Goal: Task Accomplishment & Management: Manage account settings

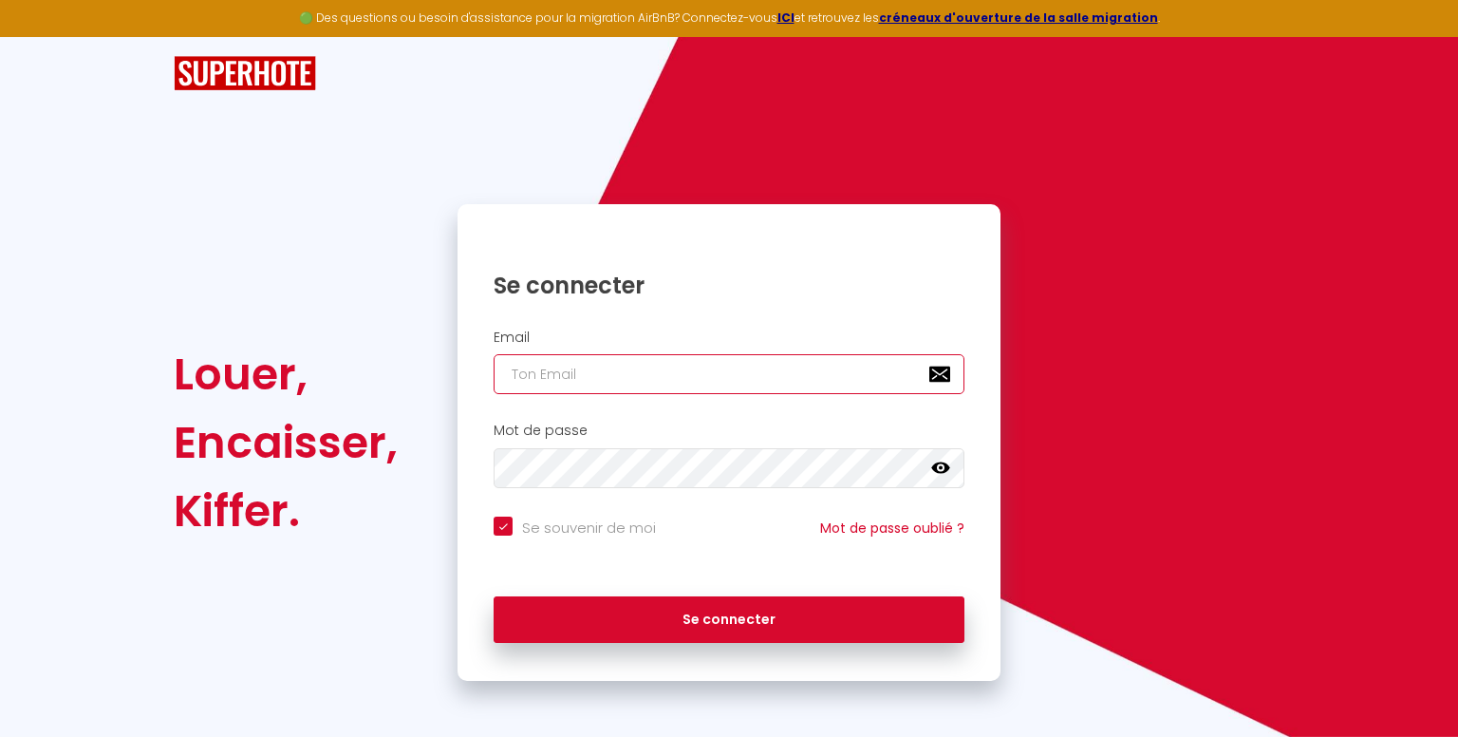
click at [870, 382] on input "email" at bounding box center [729, 374] width 471 height 40
type input "c"
checkbox input "true"
type input "co"
checkbox input "true"
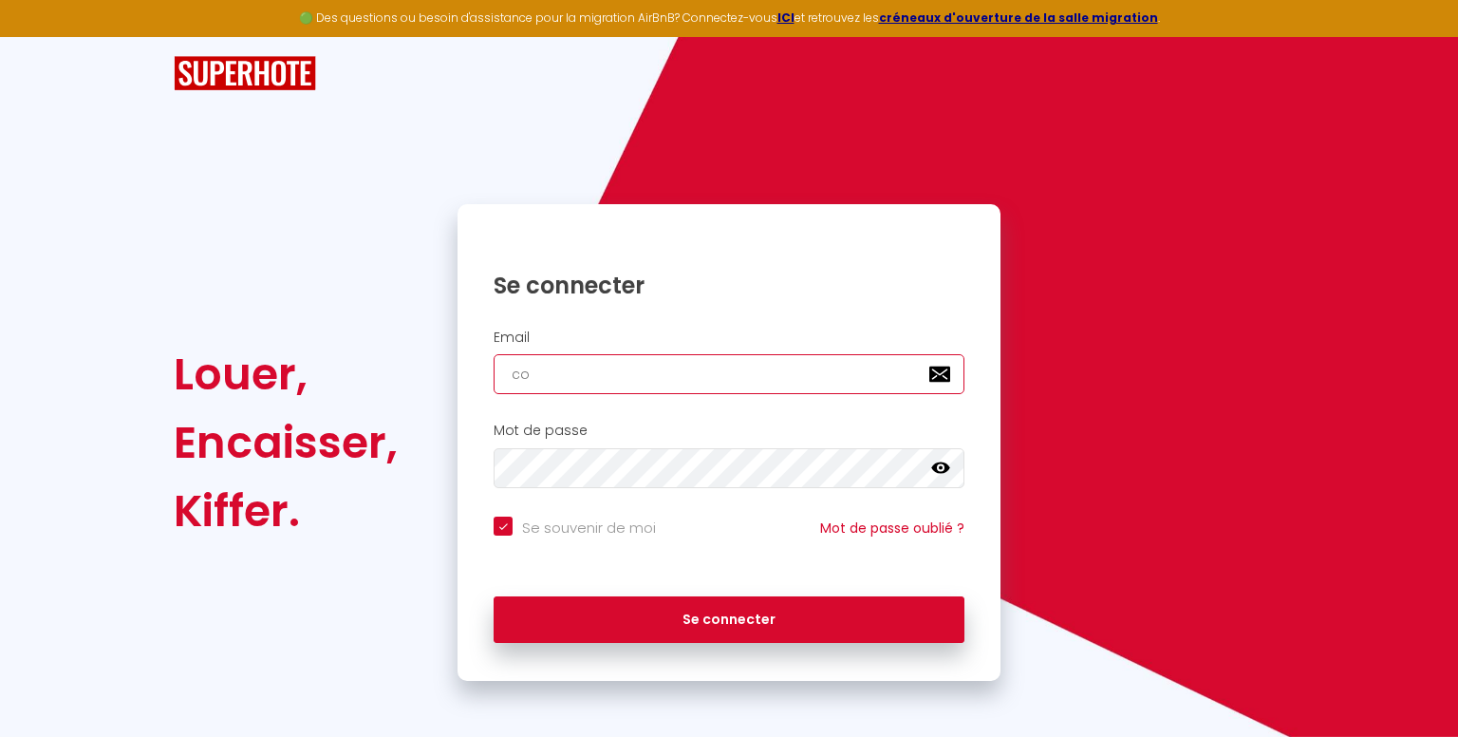
type input "con"
checkbox input "true"
type input "cont"
checkbox input "true"
type input "conta"
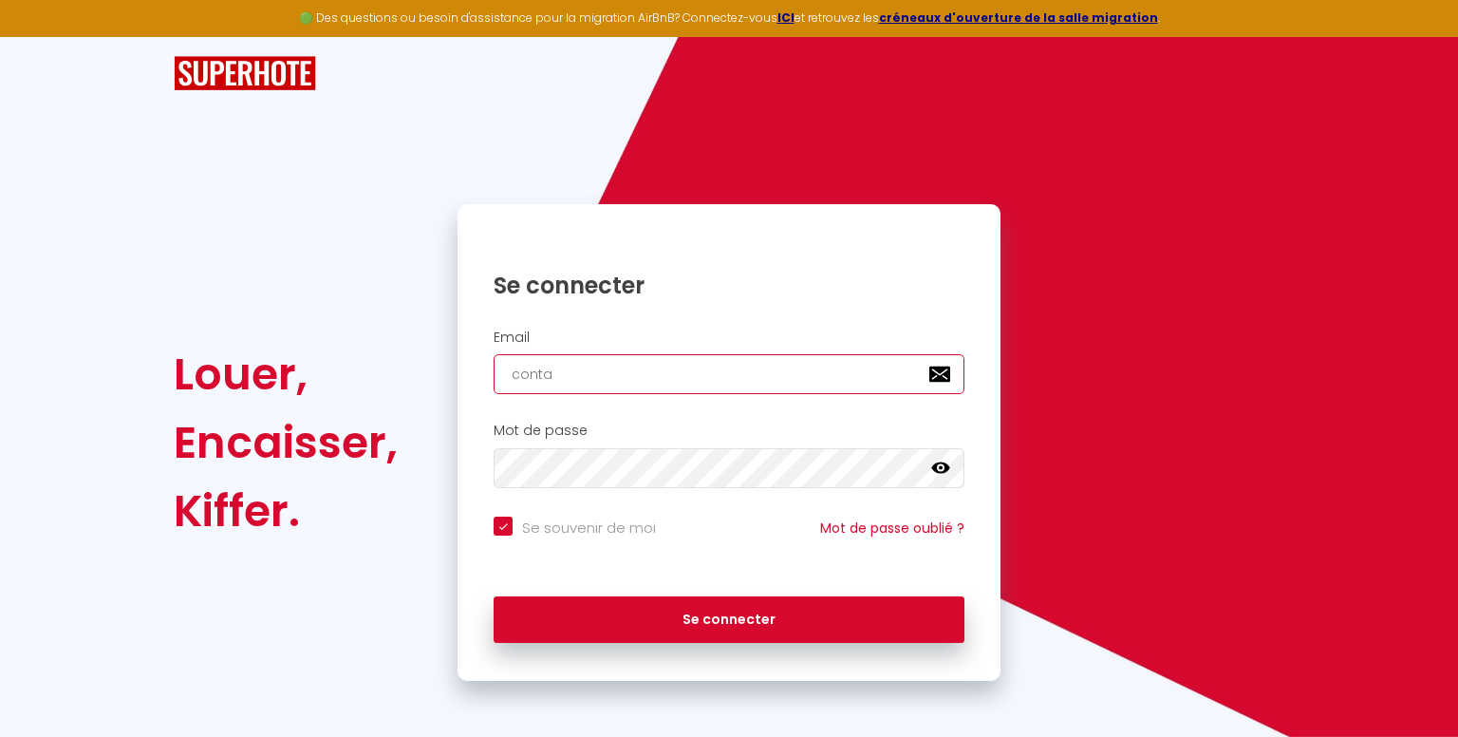
checkbox input "true"
type input "contac"
checkbox input "true"
type input "contact"
checkbox input "true"
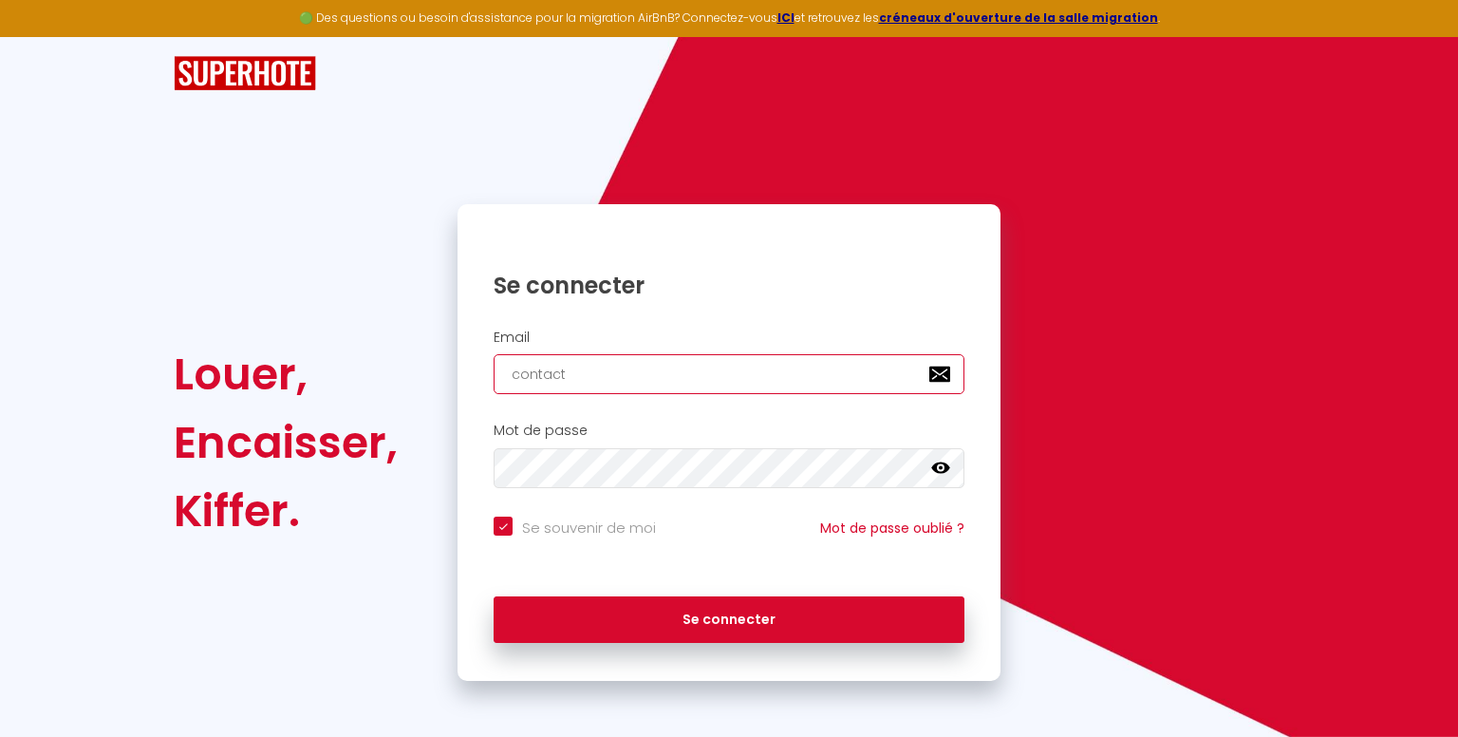
type input "contact@"
checkbox input "true"
type input "contact@s"
checkbox input "true"
type input "contact@st"
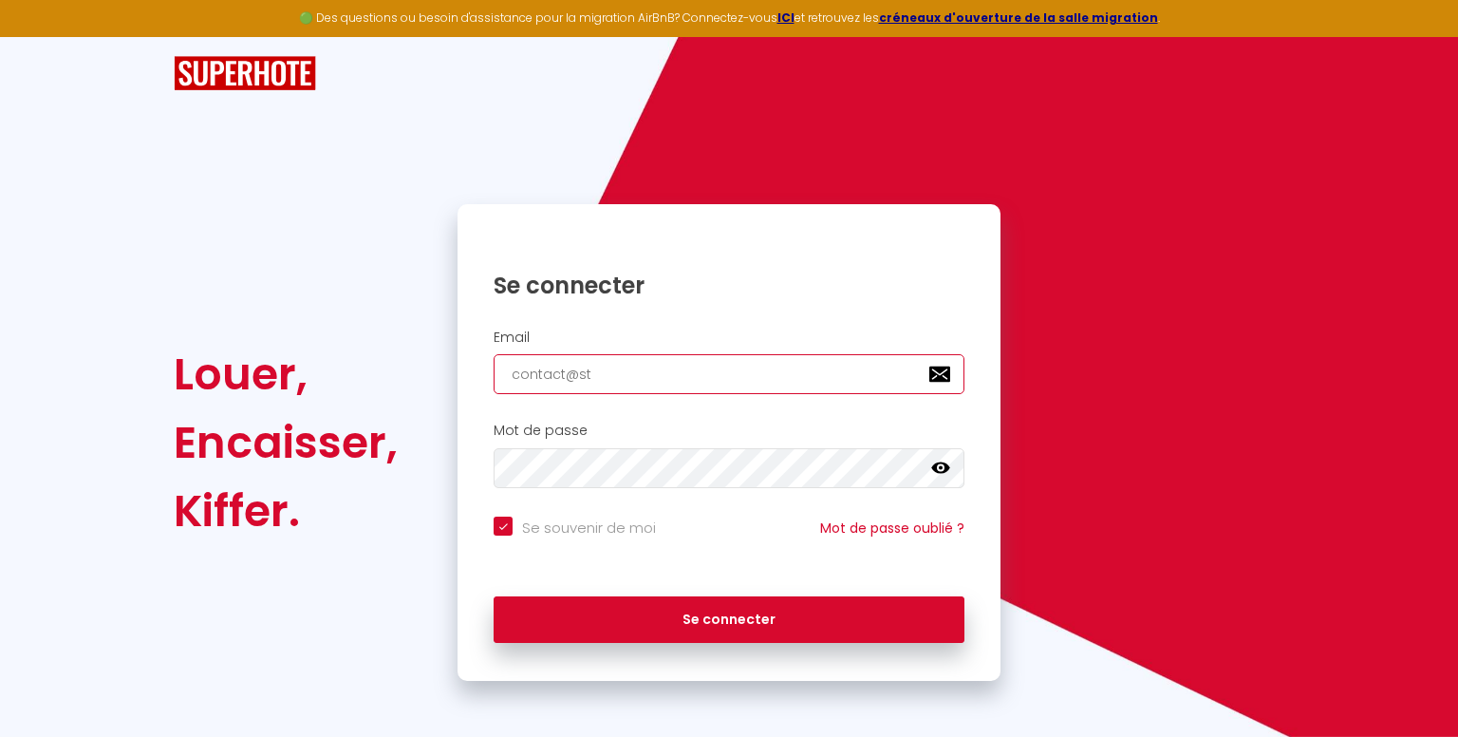
checkbox input "true"
type input "contact@str"
checkbox input "true"
type input "contact@stra"
checkbox input "true"
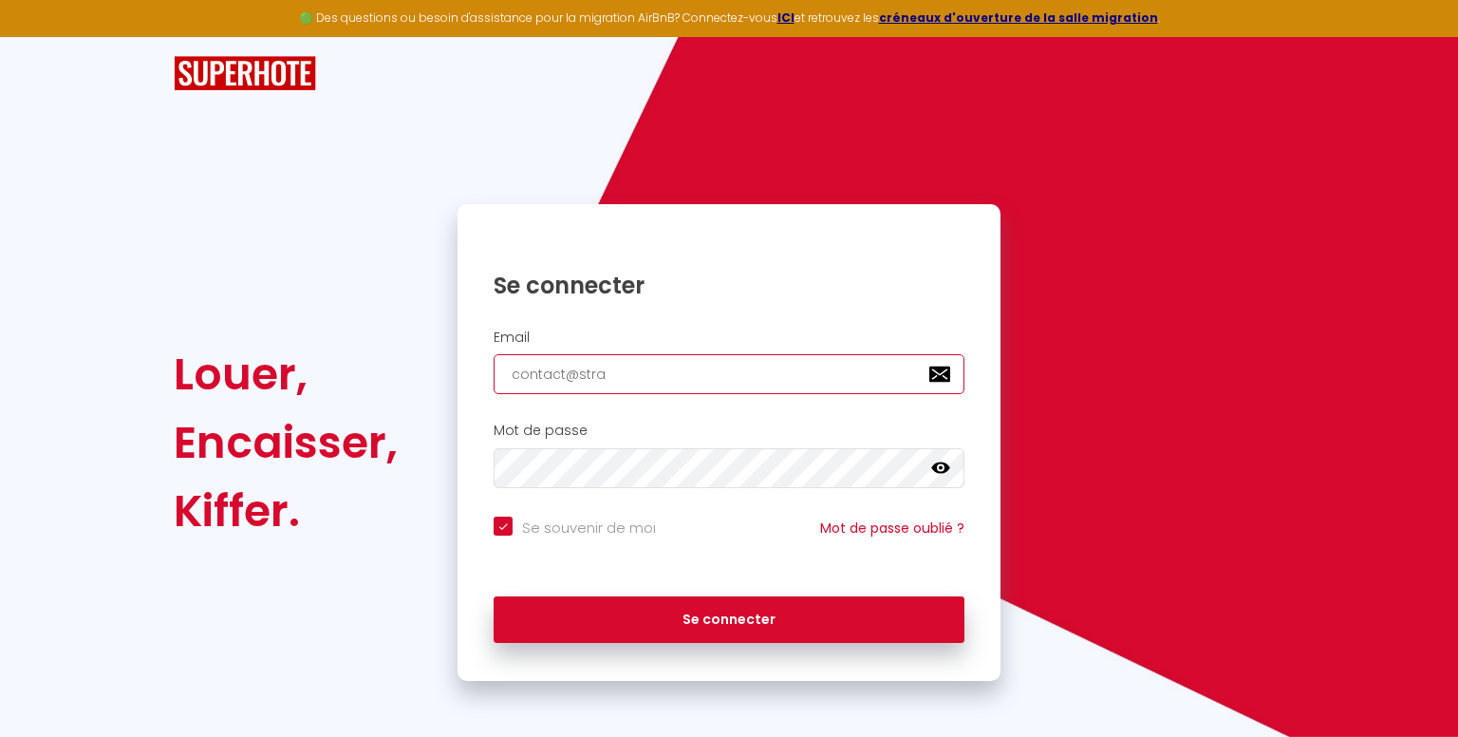
type input "contact@stras"
checkbox input "true"
type input "contact@strasc"
checkbox input "true"
type input "contact@strasco"
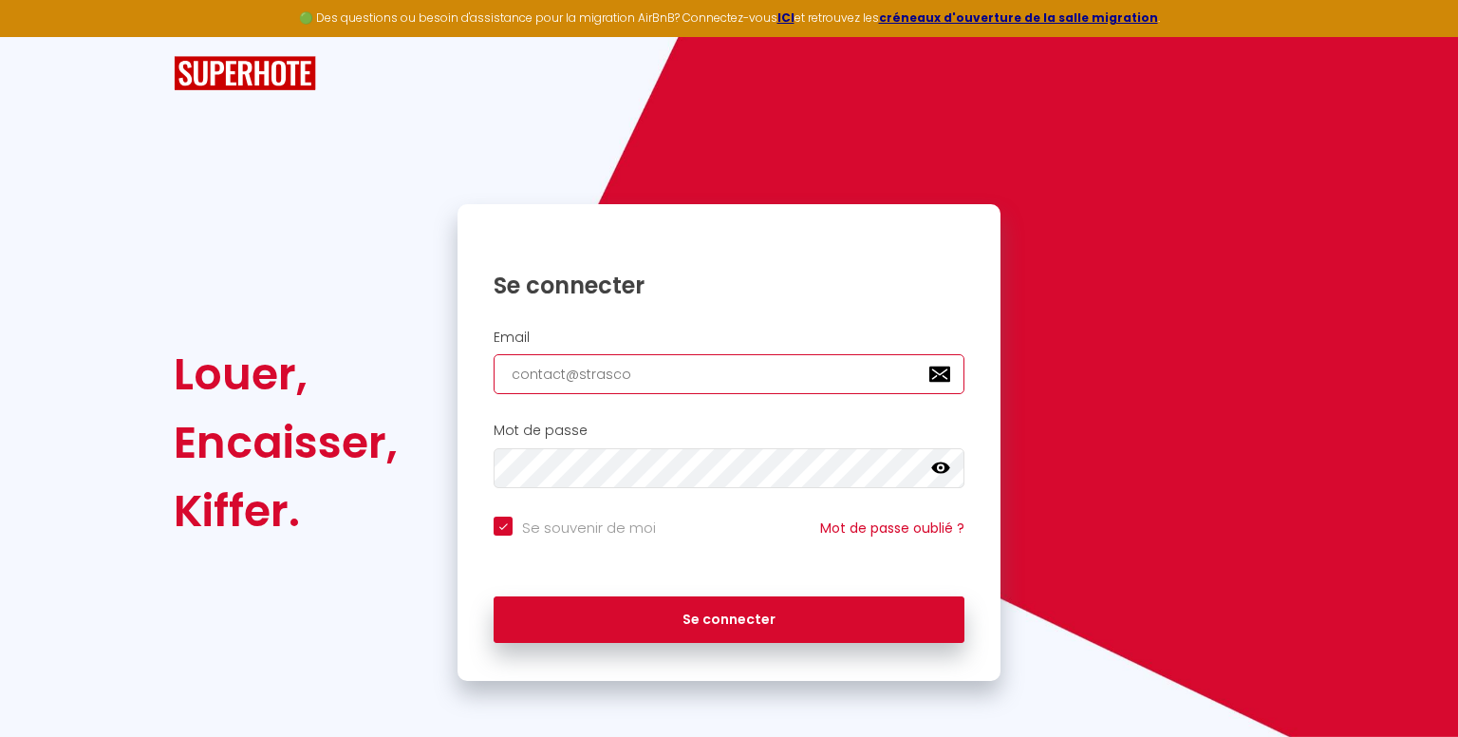
checkbox input "true"
type input "contact@strascon"
checkbox input "true"
type input "contact@strasconc"
checkbox input "true"
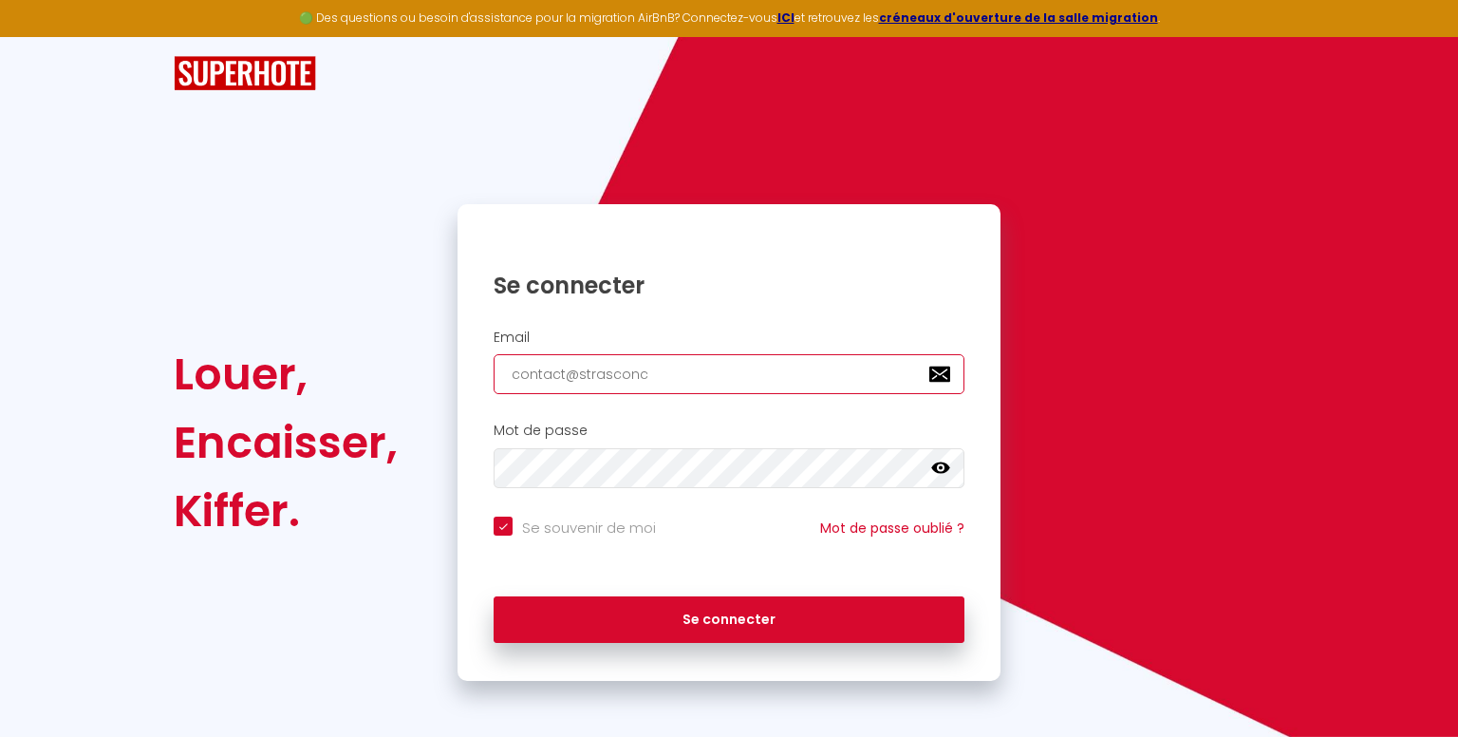
type input "contact@strasconci"
checkbox input "true"
type input "contact@strasconcie"
checkbox input "true"
type input "contact@strasconcier"
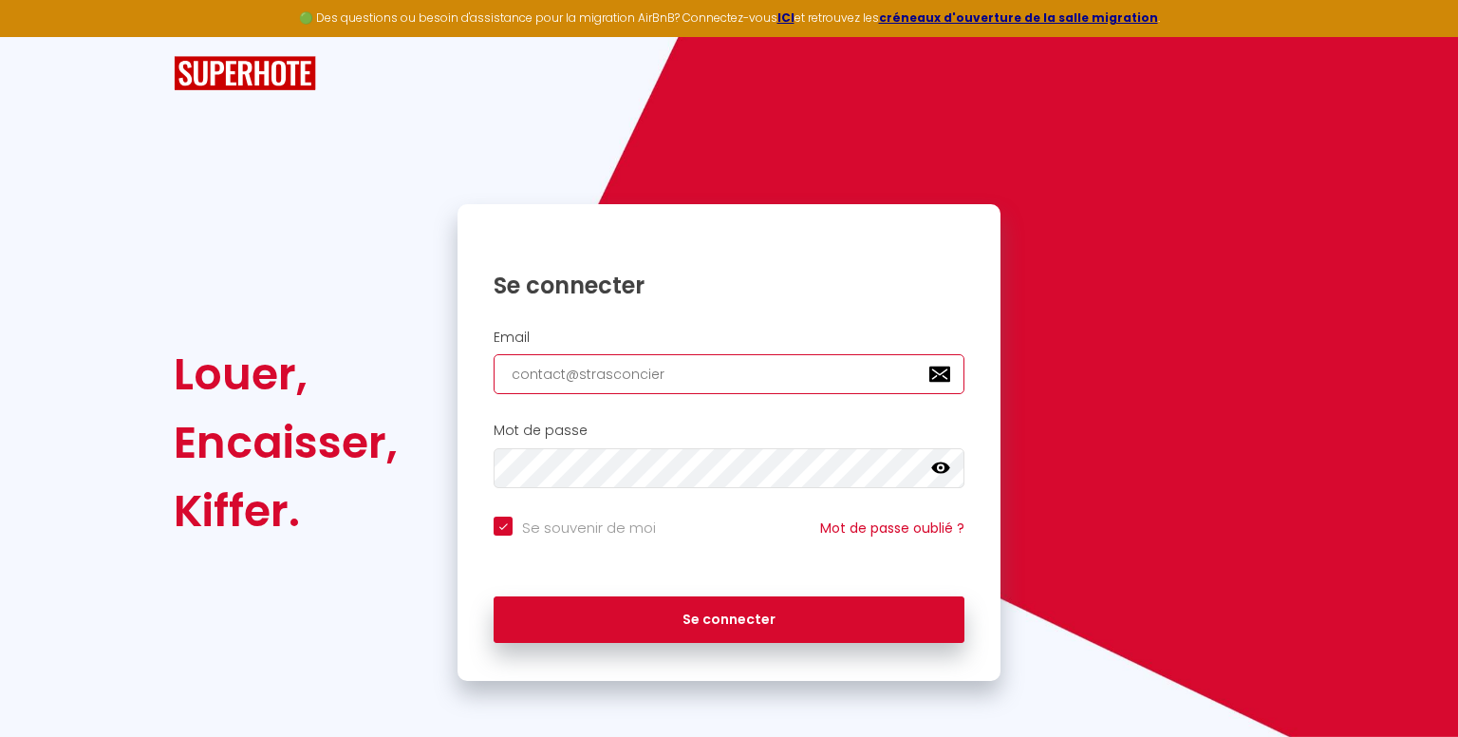
checkbox input "true"
type input "contact@strasconcierg"
checkbox input "true"
type input "contact@strasconcierge"
checkbox input "true"
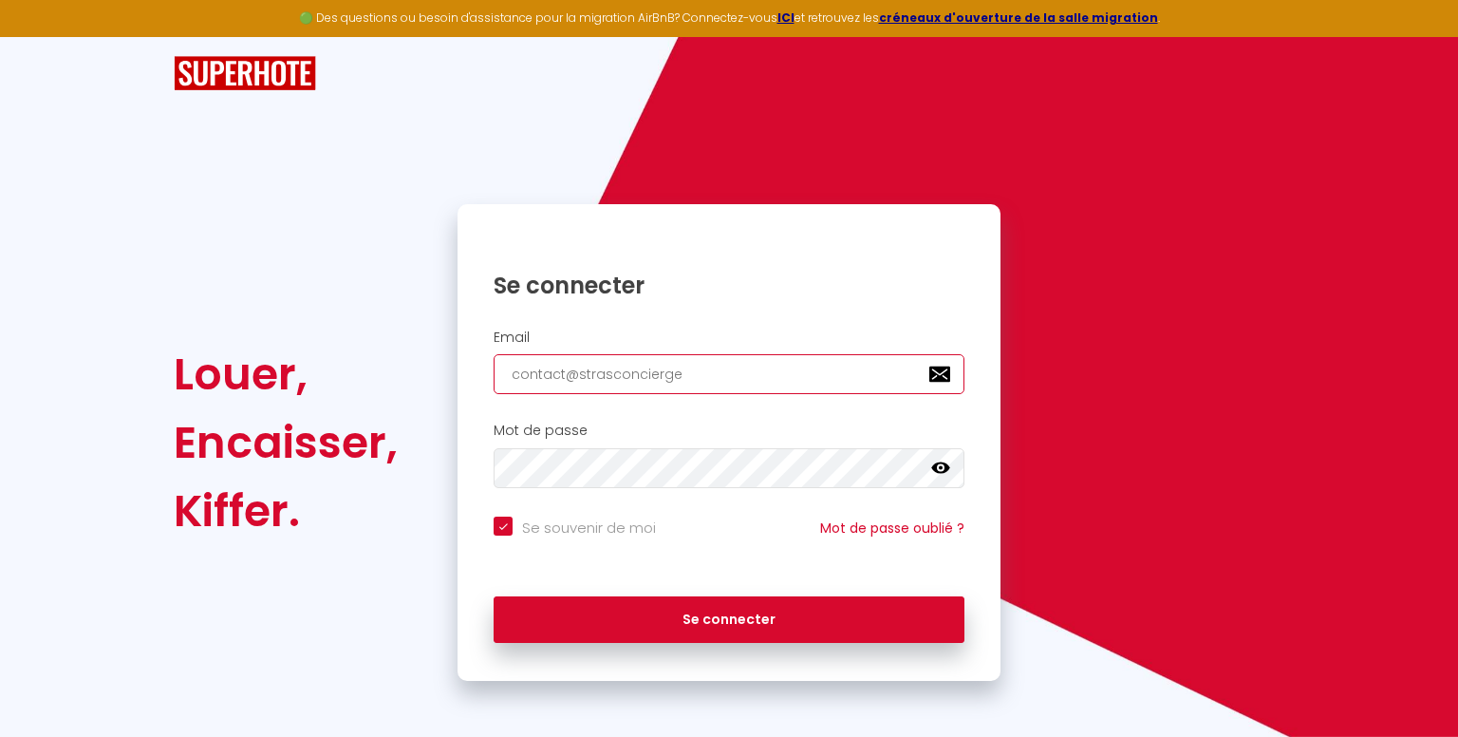
type input "contact@strasconcierger"
checkbox input "true"
type input "contact@strasconciergeri"
checkbox input "true"
type input "contact@strasconciergerie"
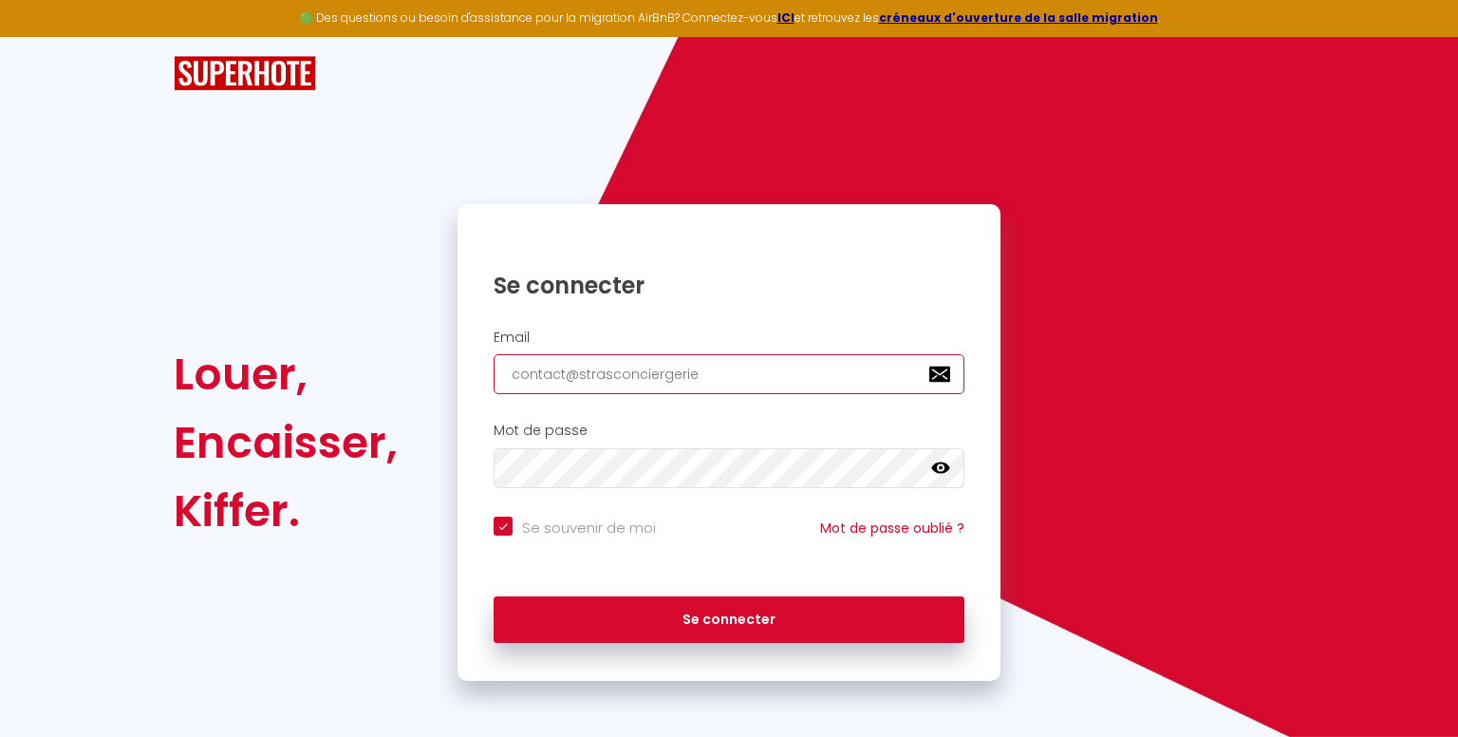
checkbox input "true"
type input "contact@strasconciergerie."
checkbox input "true"
type input "contact@strasconciergerie.f"
checkbox input "true"
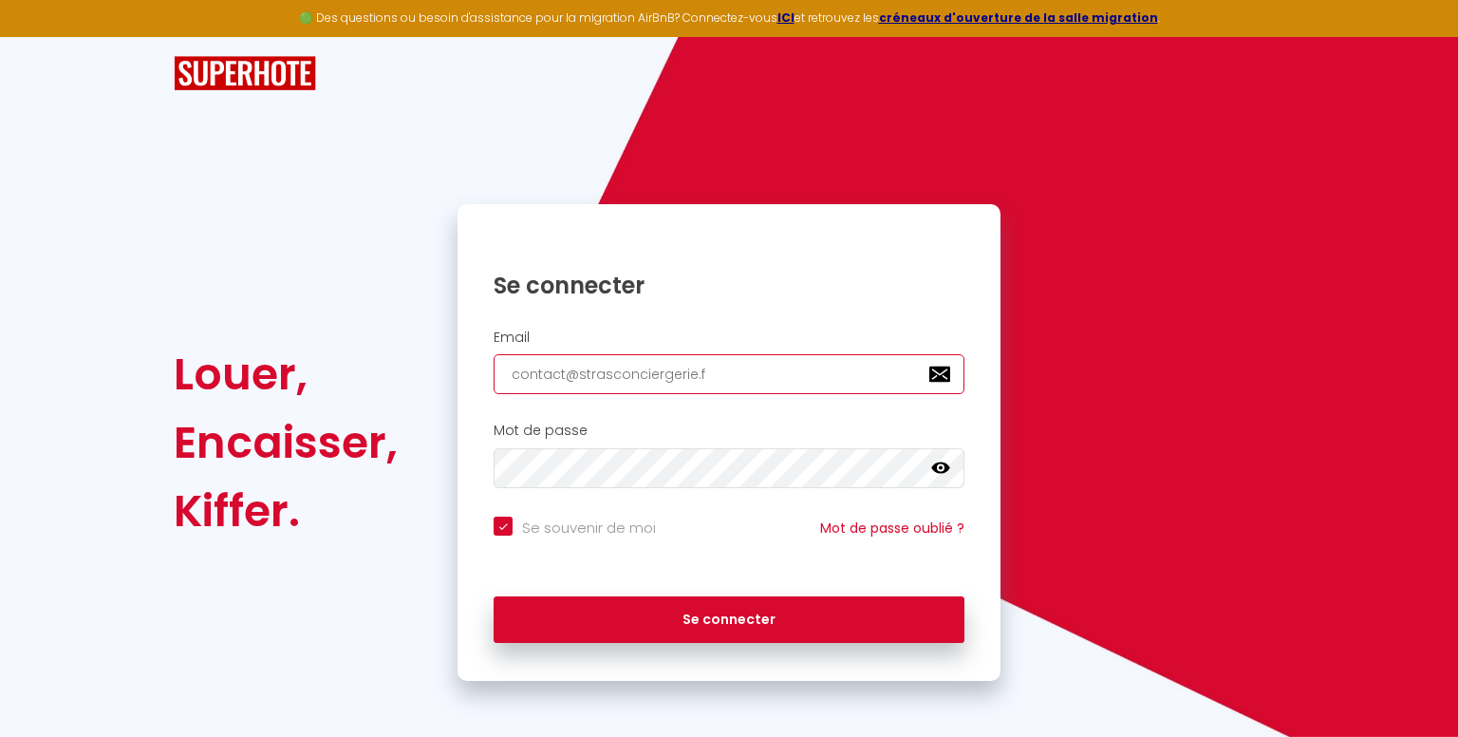
type input "[EMAIL_ADDRESS][DOMAIN_NAME]"
checkbox input "true"
type input "[EMAIL_ADDRESS][DOMAIN_NAME]"
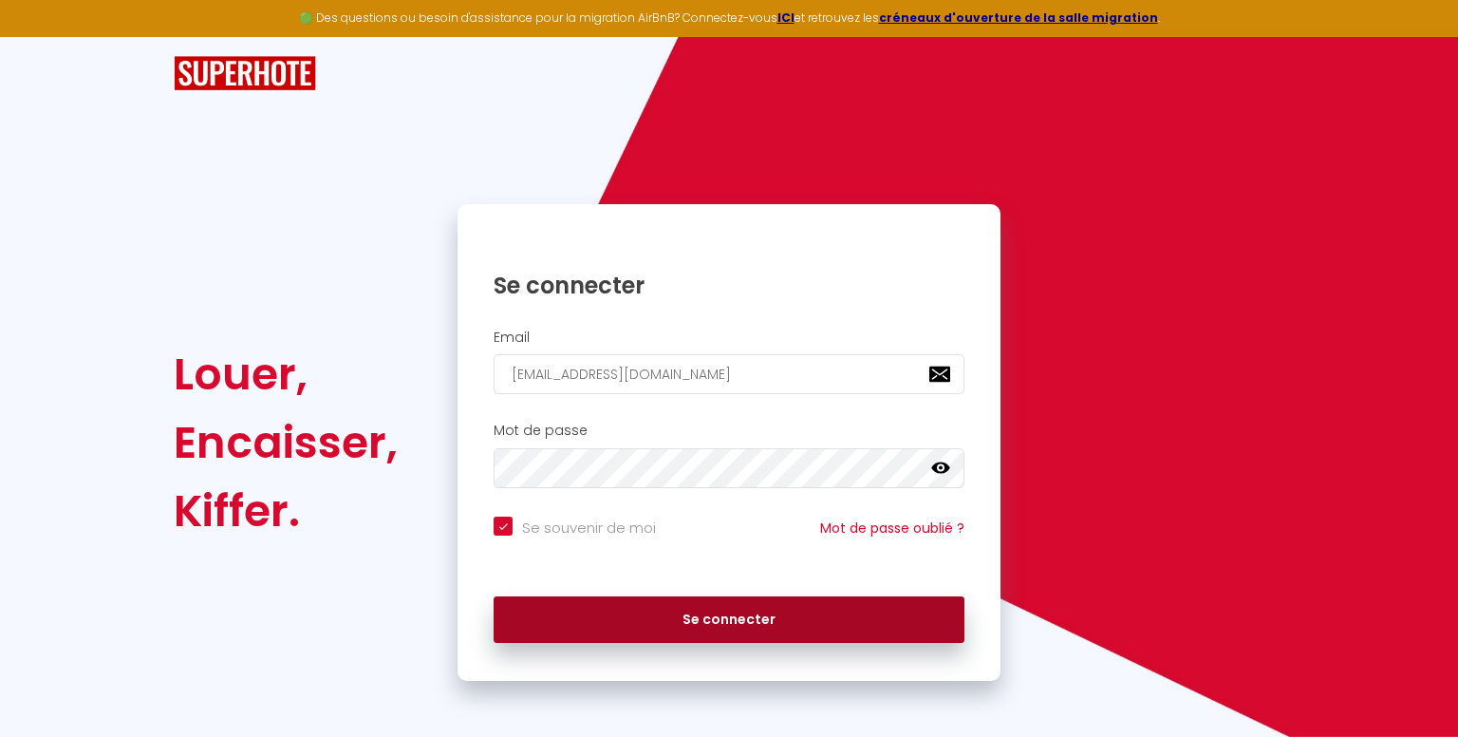
click at [714, 610] on button "Se connecter" at bounding box center [729, 619] width 471 height 47
checkbox input "true"
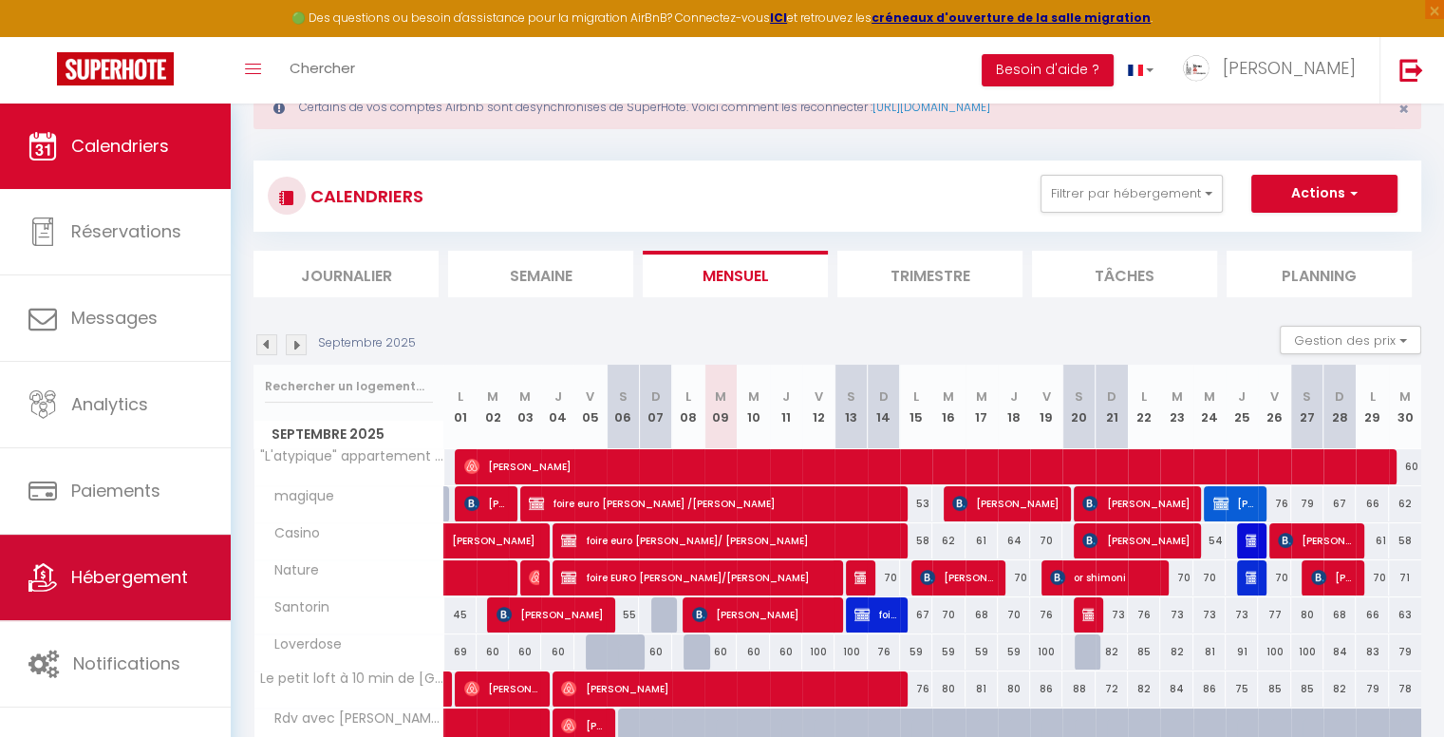
scroll to position [95, 0]
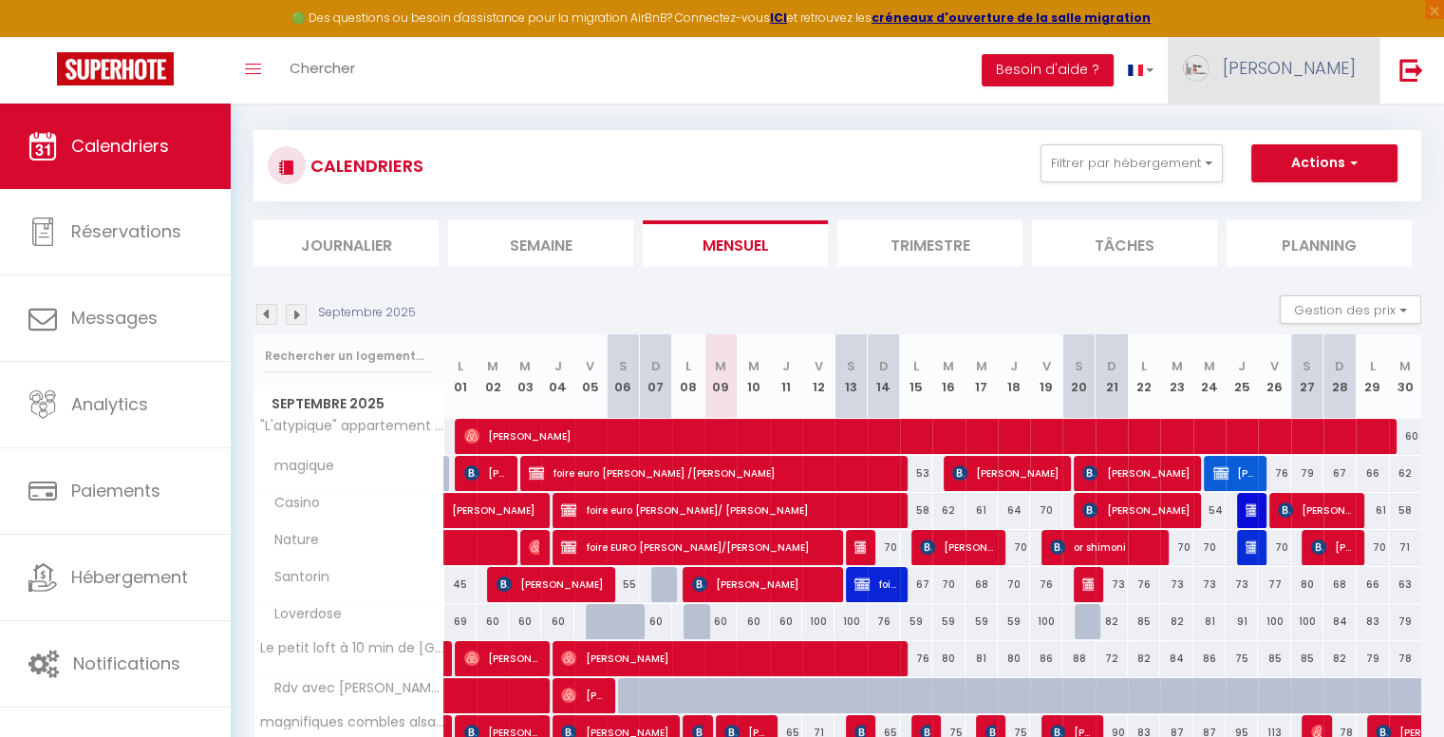
click at [1318, 61] on span "[PERSON_NAME]" at bounding box center [1289, 68] width 133 height 24
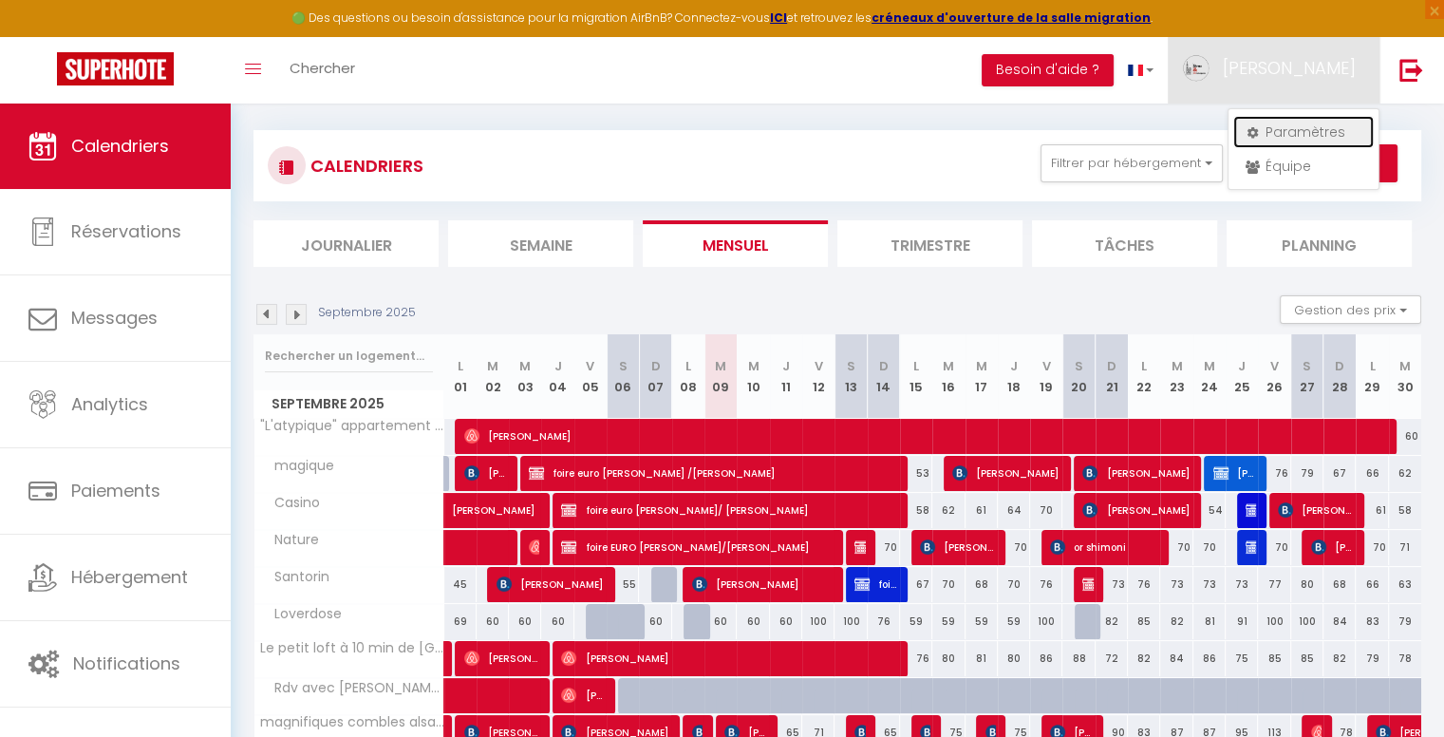
click at [1303, 138] on link "Paramètres" at bounding box center [1303, 132] width 141 height 32
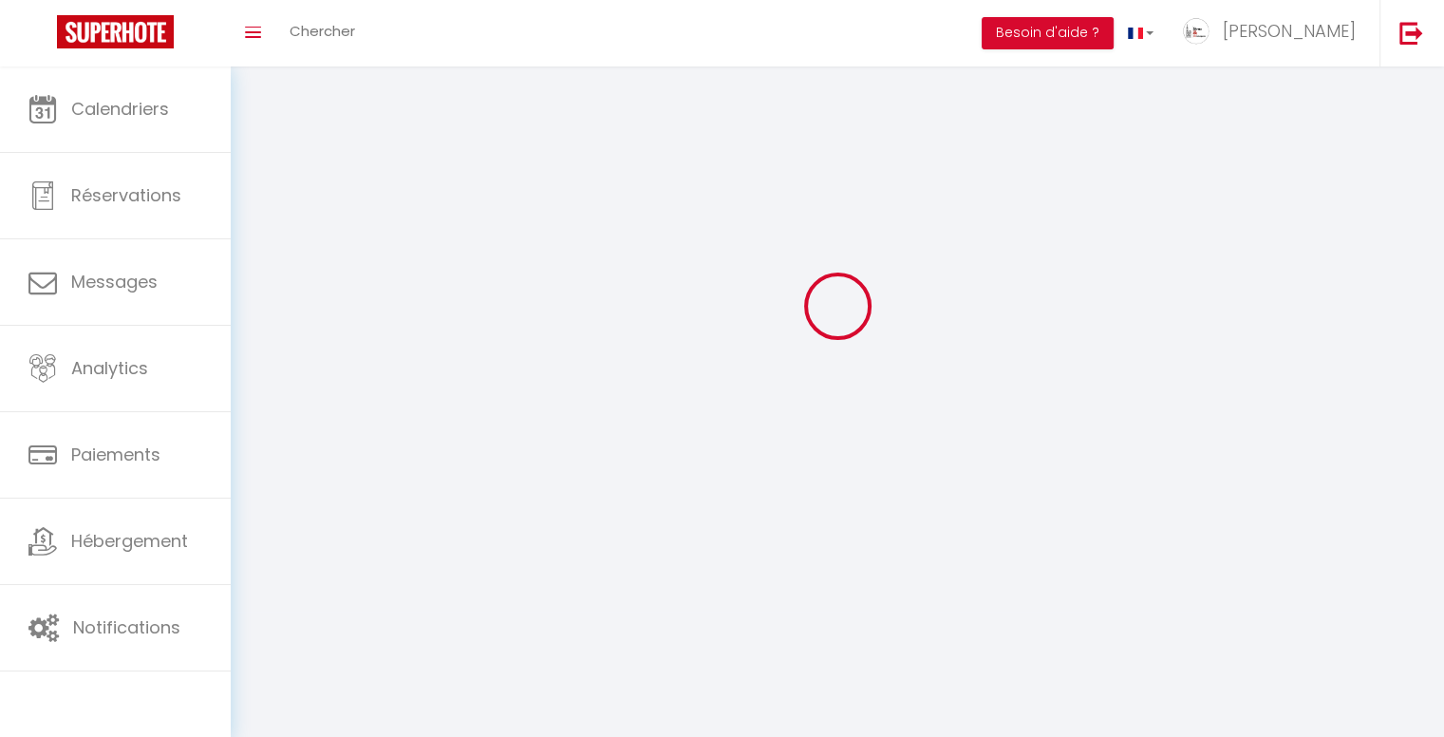
type input "[PERSON_NAME]"
type input "Lang"
type input "0623027297"
type input "Stras & Conciergerie - [STREET_ADDRESS]"
type input "67310"
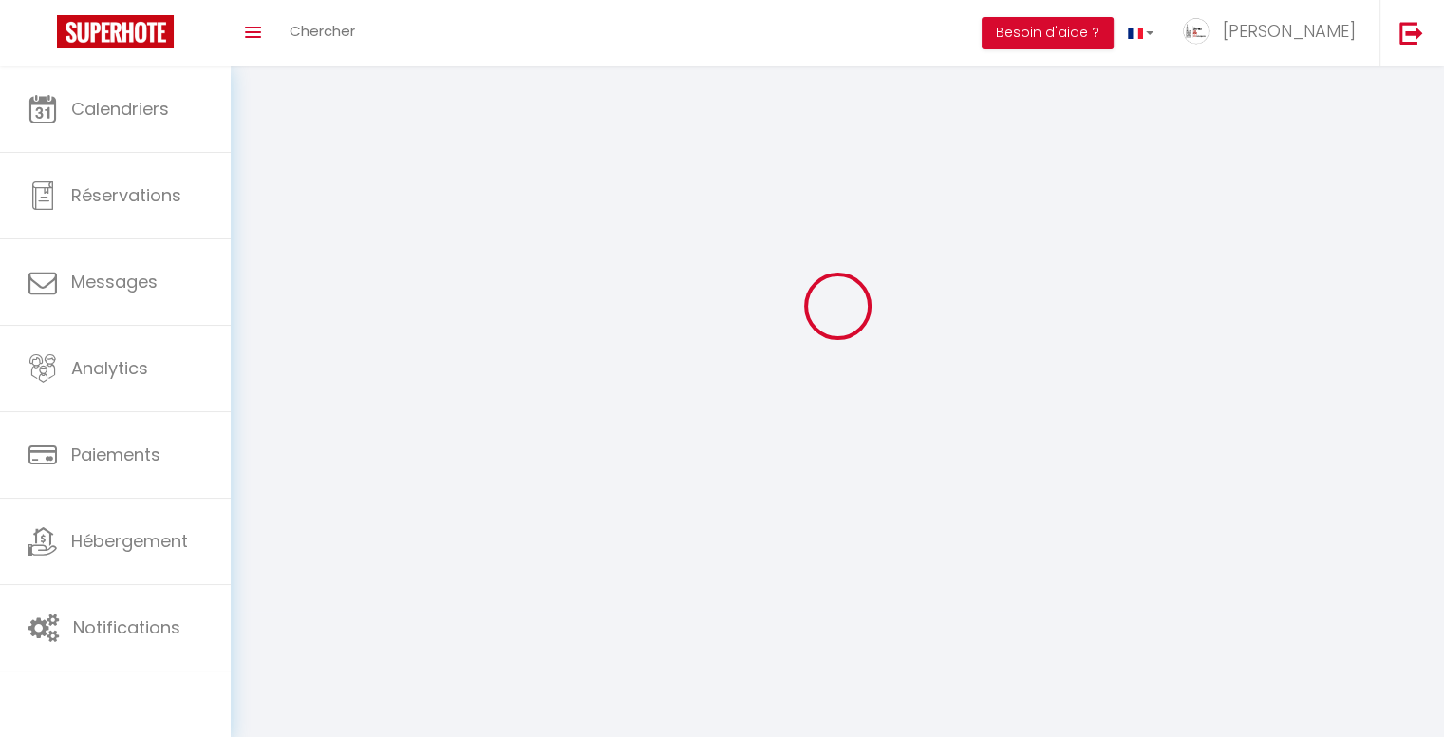
type input "WESTHOFFEN"
type input "eUW8xofWHe11hW8raRhqsmN4p"
type input "K3dJMZRy5zbCwbPAnexnhvLgl"
select select "28"
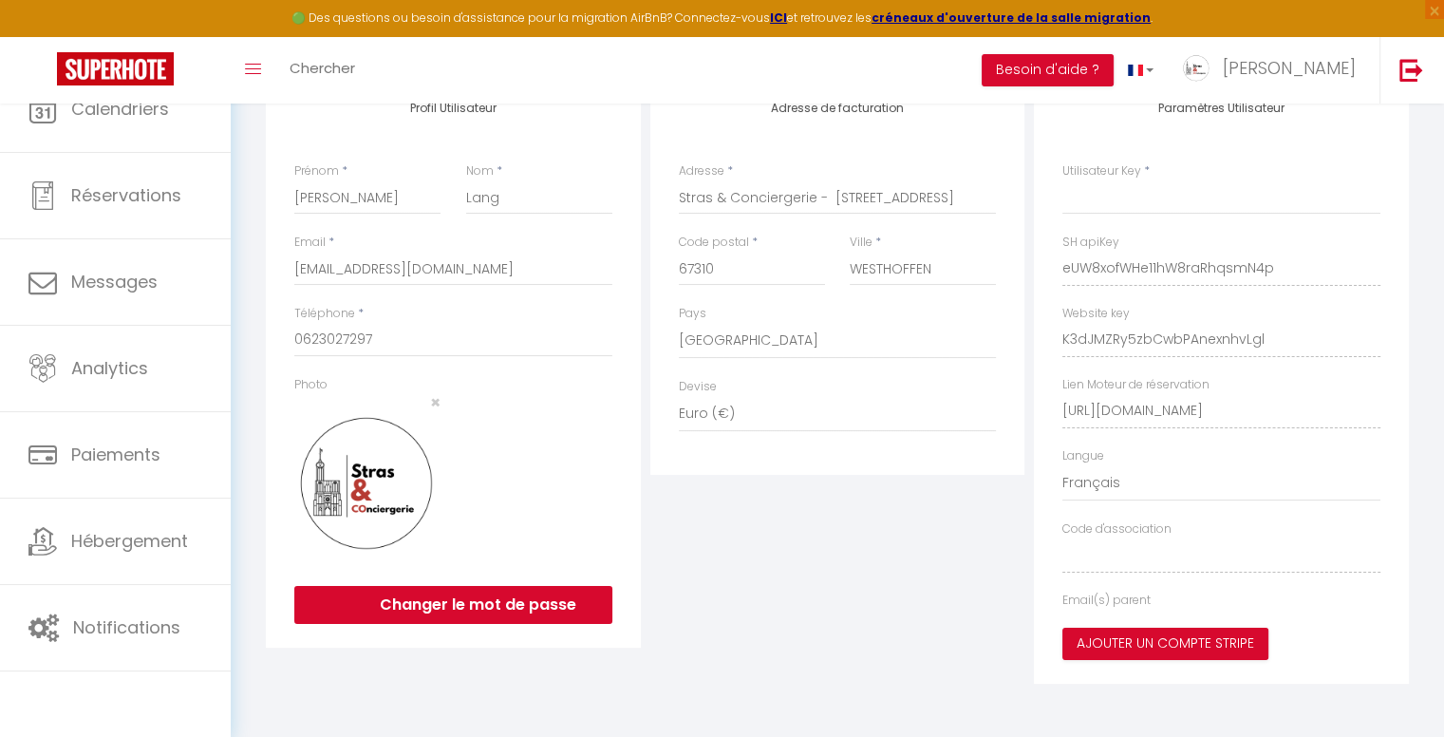
select select "fr"
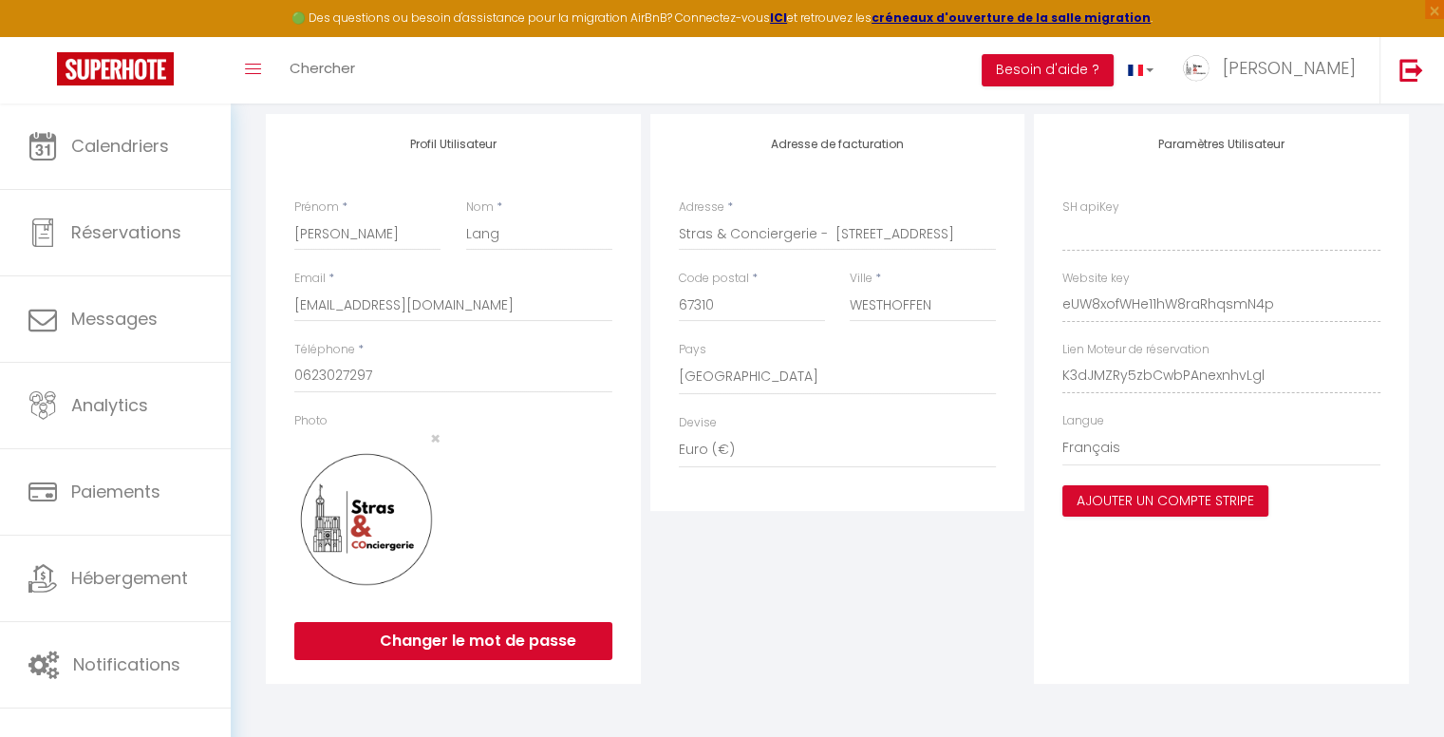
type input "eUW8xofWHe11hW8raRhqsmN4p"
type input "K3dJMZRy5zbCwbPAnexnhvLgl"
type input "[URL][DOMAIN_NAME]"
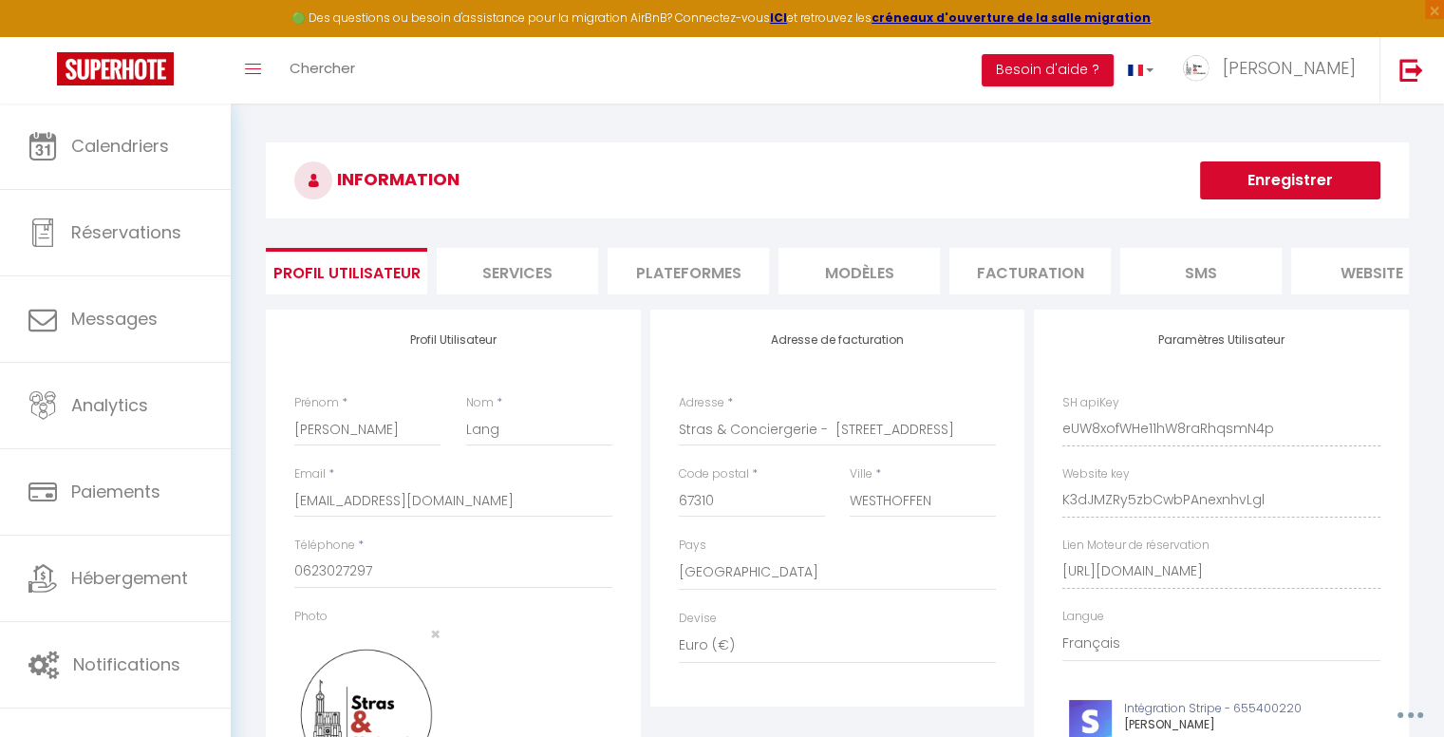
click at [746, 267] on li "Plateformes" at bounding box center [688, 271] width 161 height 47
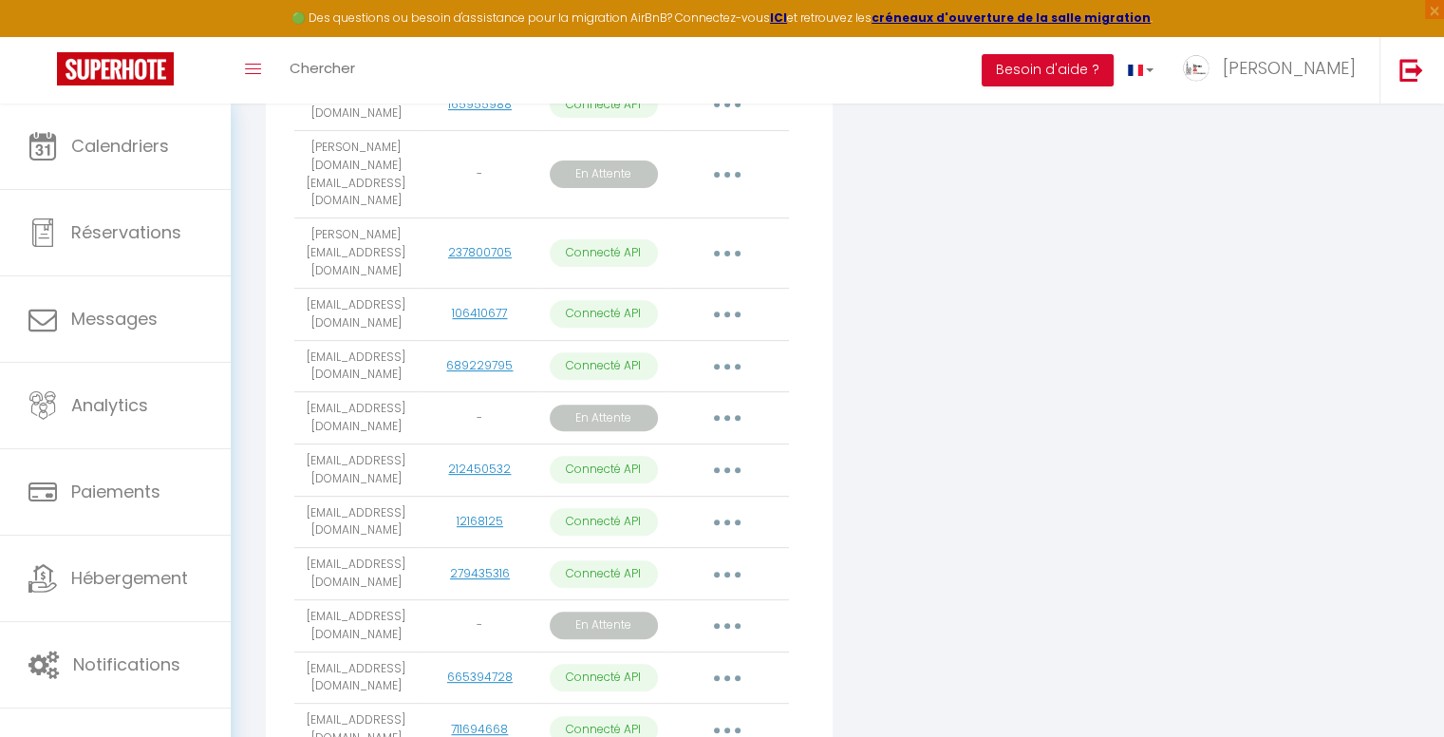
scroll to position [665, 0]
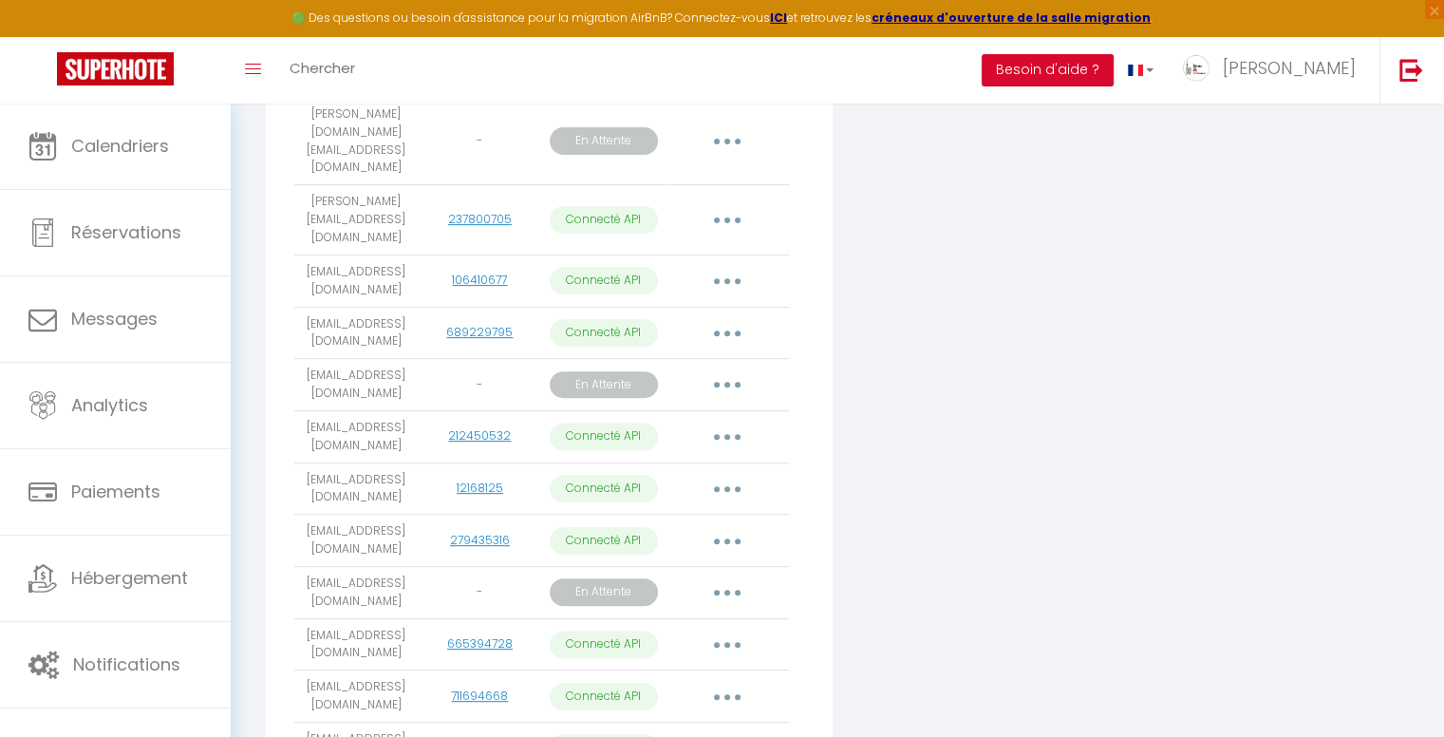
click at [730, 577] on button "button" at bounding box center [727, 592] width 53 height 30
click at [703, 723] on link "Reconnecter le compte" at bounding box center [641, 739] width 213 height 32
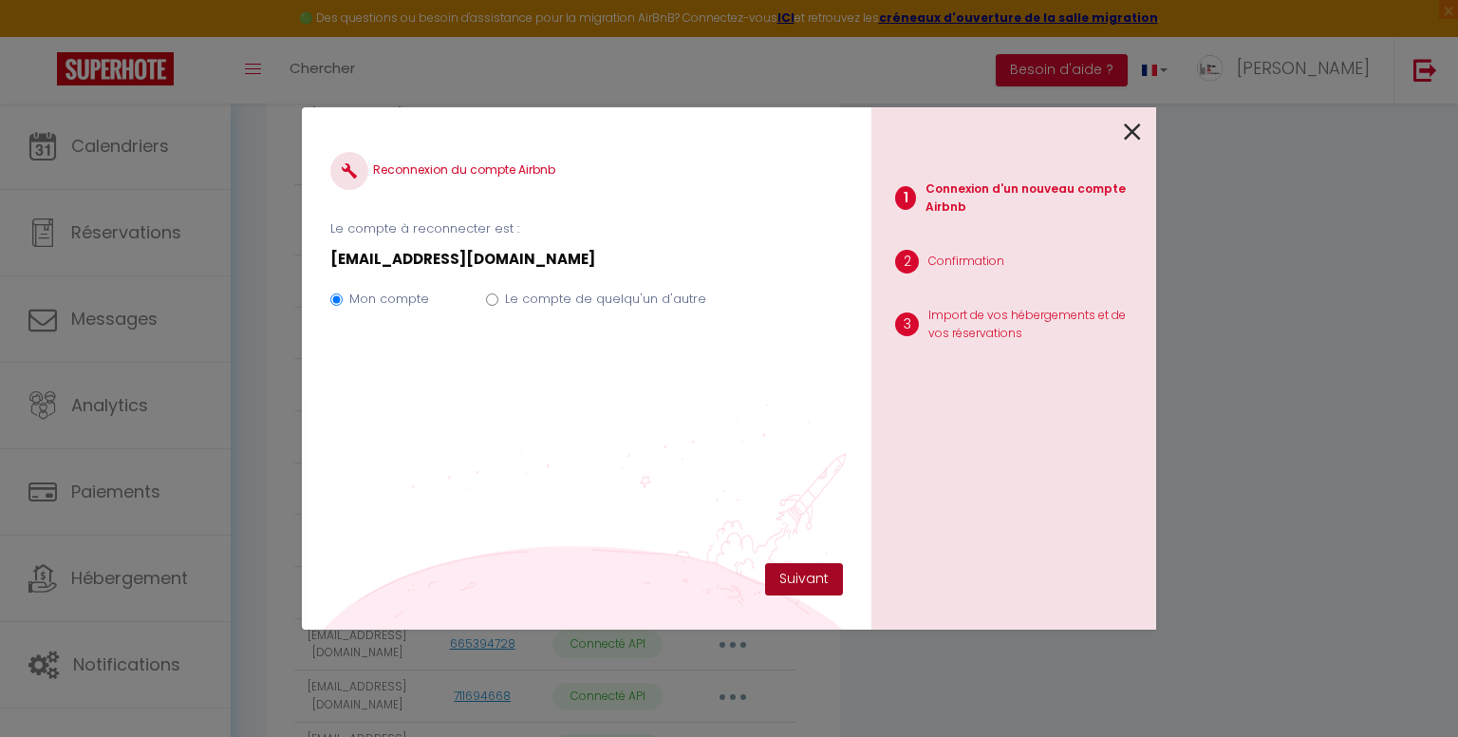
click at [816, 578] on button "Suivant" at bounding box center [804, 579] width 78 height 32
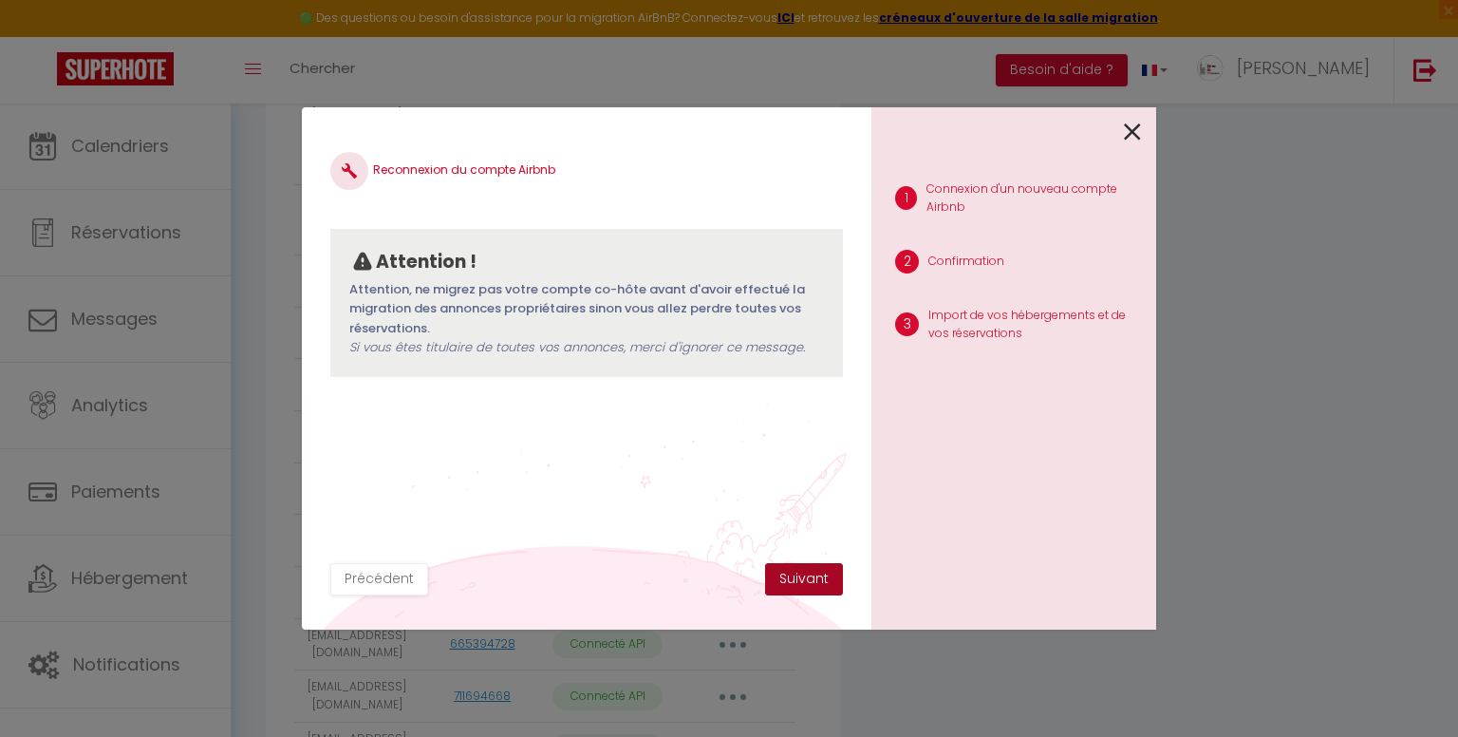
click at [809, 575] on button "Suivant" at bounding box center [804, 579] width 78 height 32
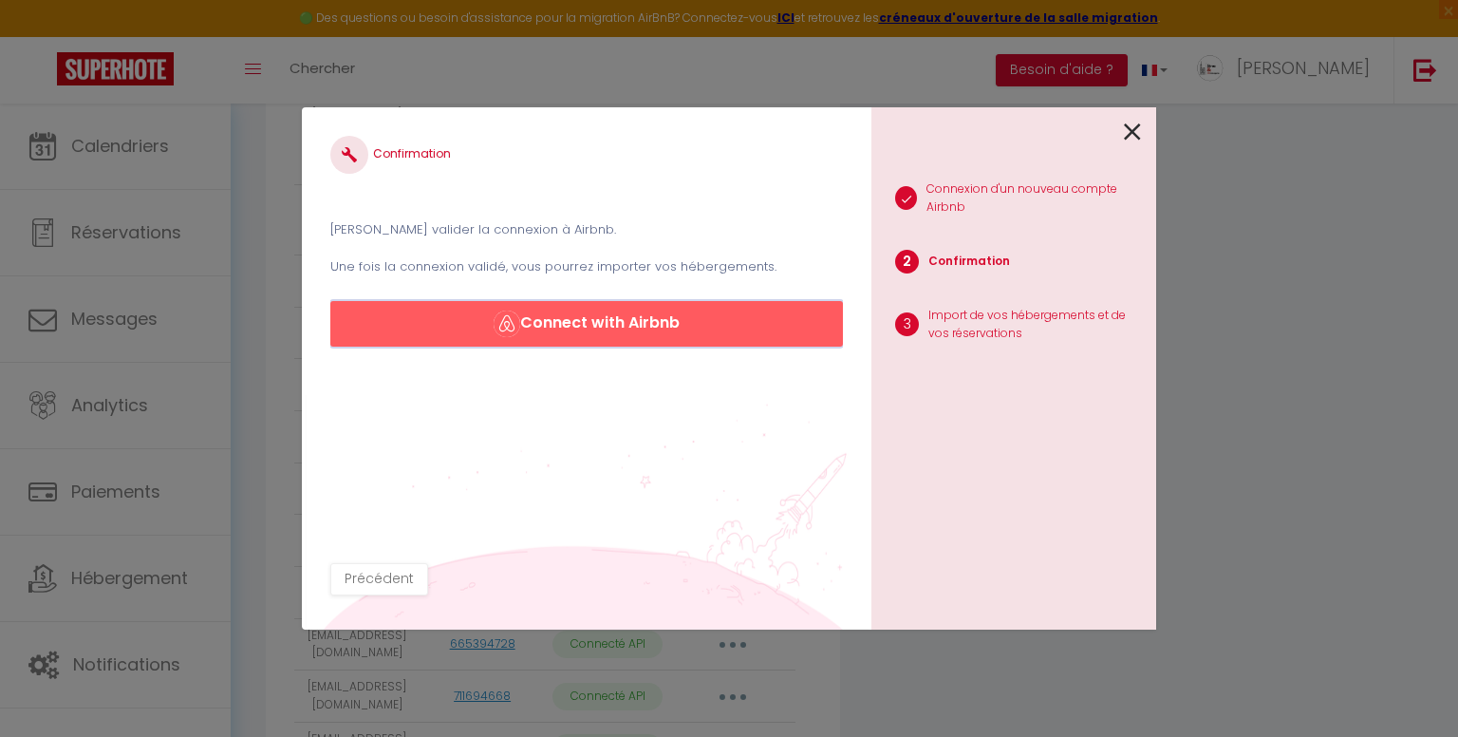
click at [660, 321] on button "Connect with Airbnb" at bounding box center [586, 324] width 513 height 46
click at [642, 329] on button "Connect with Airbnb" at bounding box center [586, 324] width 513 height 46
click at [1133, 135] on icon at bounding box center [1132, 132] width 17 height 28
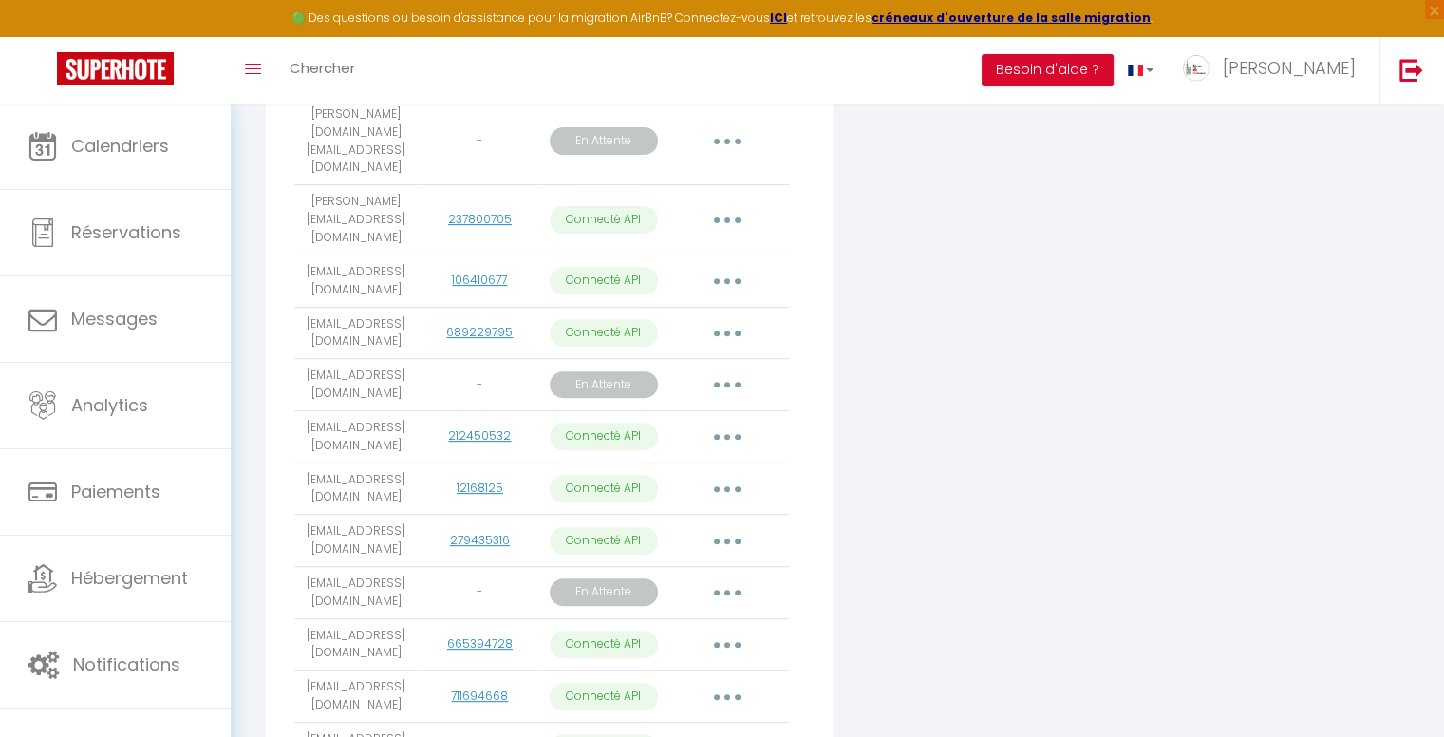
click at [723, 577] on button "button" at bounding box center [727, 592] width 53 height 30
click at [634, 723] on link "Reconnecter le compte" at bounding box center [641, 739] width 213 height 32
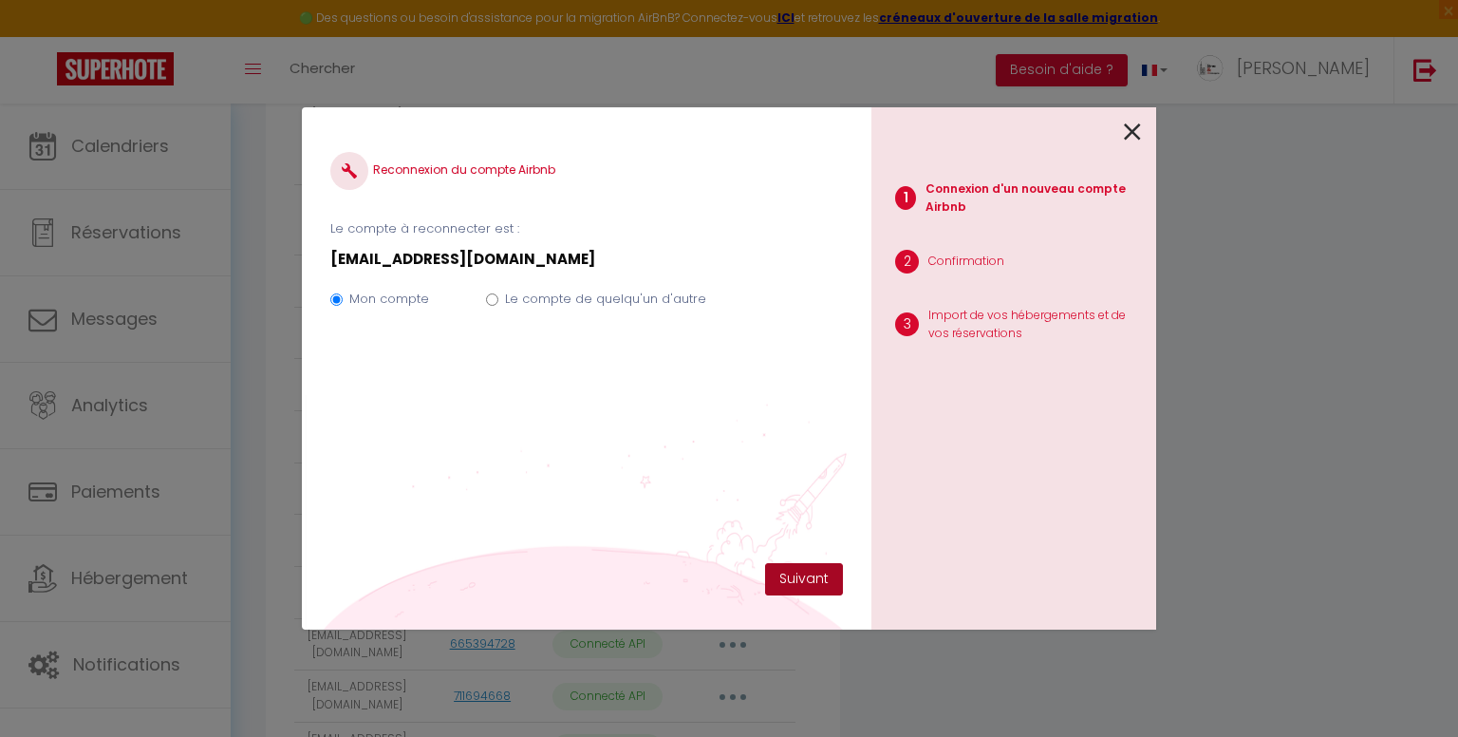
click at [805, 580] on button "Suivant" at bounding box center [804, 579] width 78 height 32
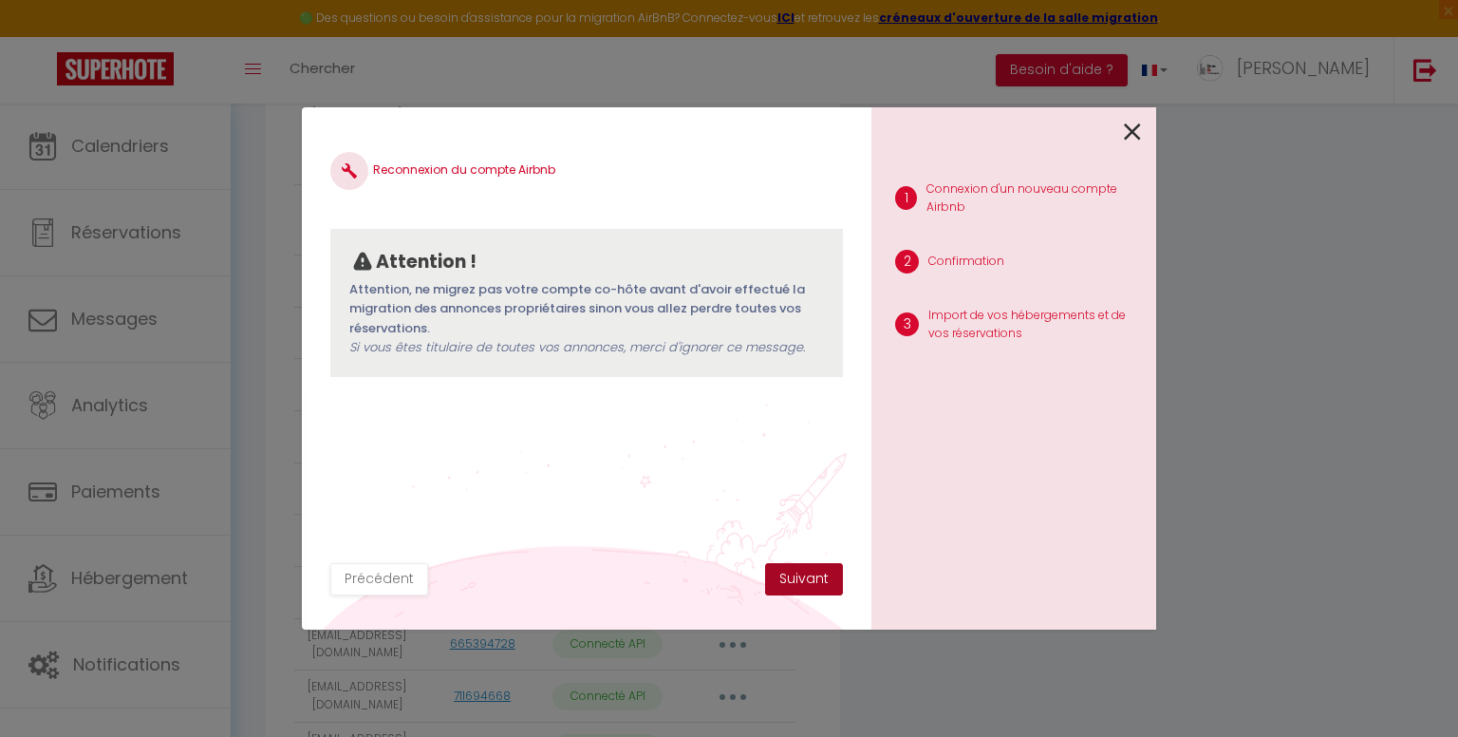
click at [805, 580] on button "Suivant" at bounding box center [804, 579] width 78 height 32
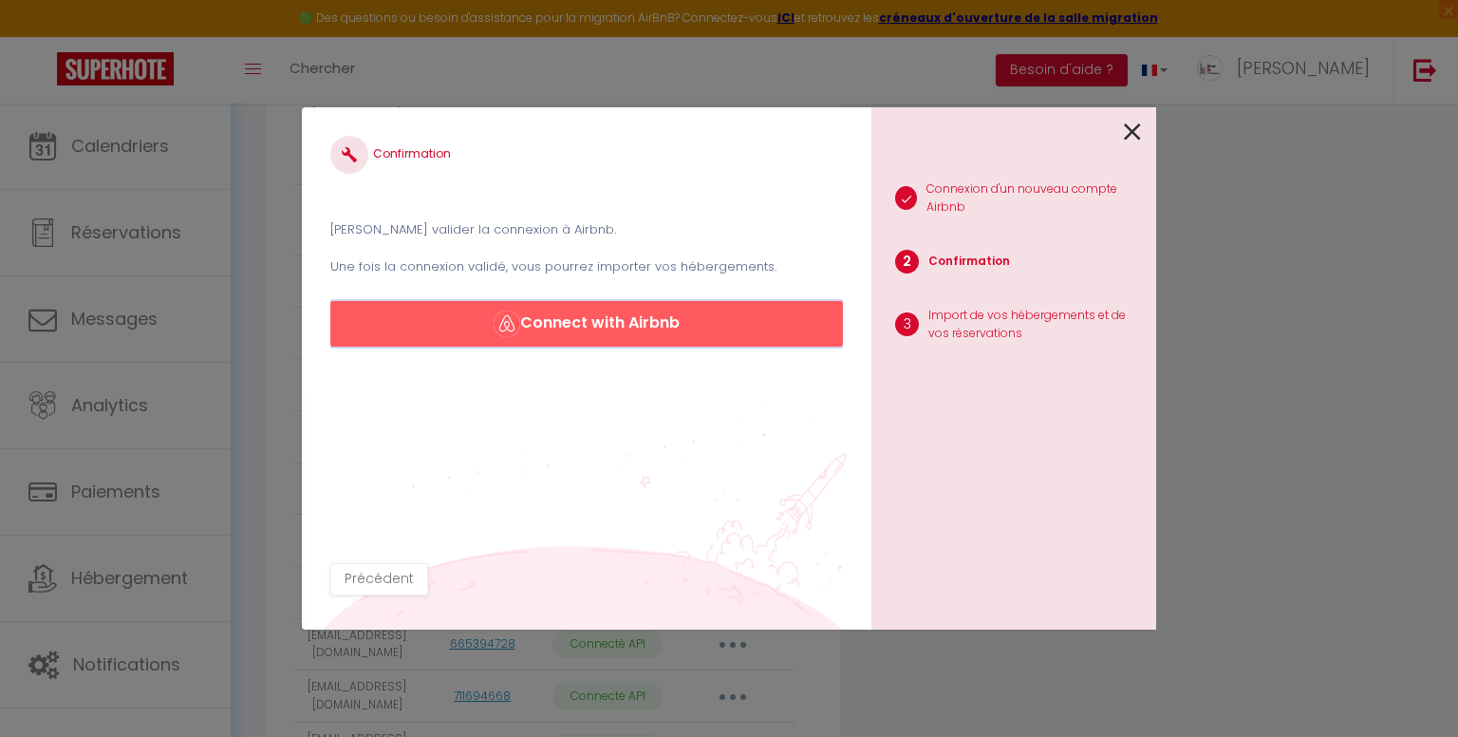
click at [695, 316] on button "Connect with Airbnb" at bounding box center [586, 324] width 513 height 46
click at [1129, 132] on icon at bounding box center [1132, 132] width 17 height 28
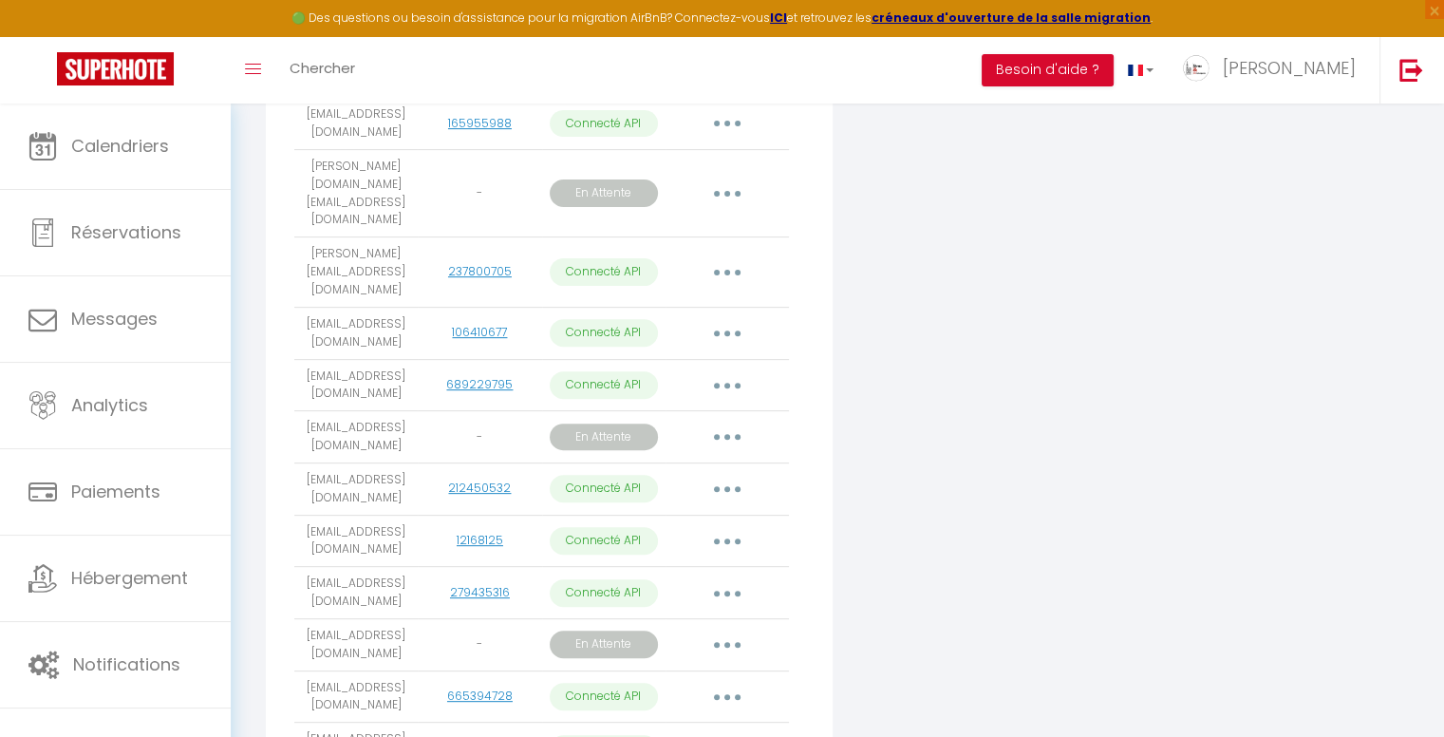
scroll to position [570, 0]
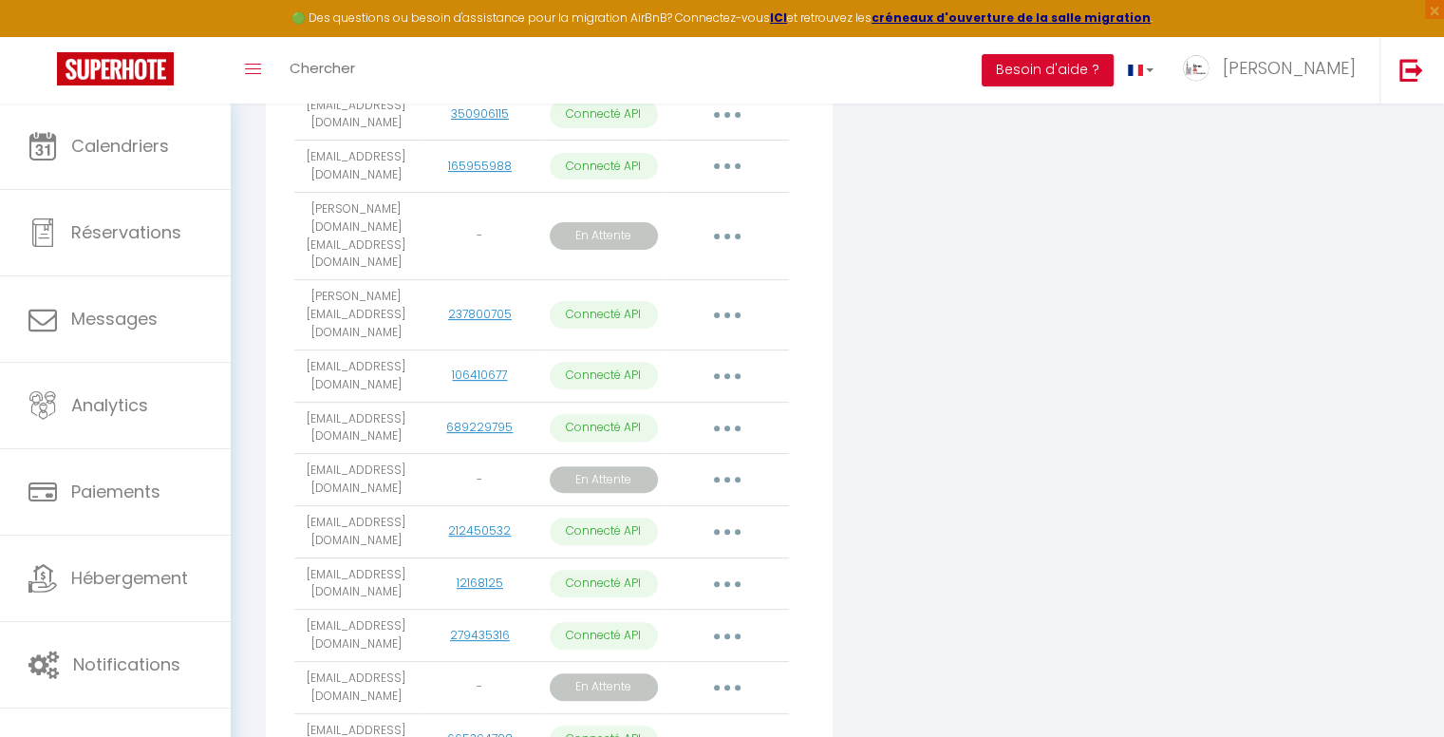
click at [720, 226] on button "button" at bounding box center [727, 236] width 53 height 30
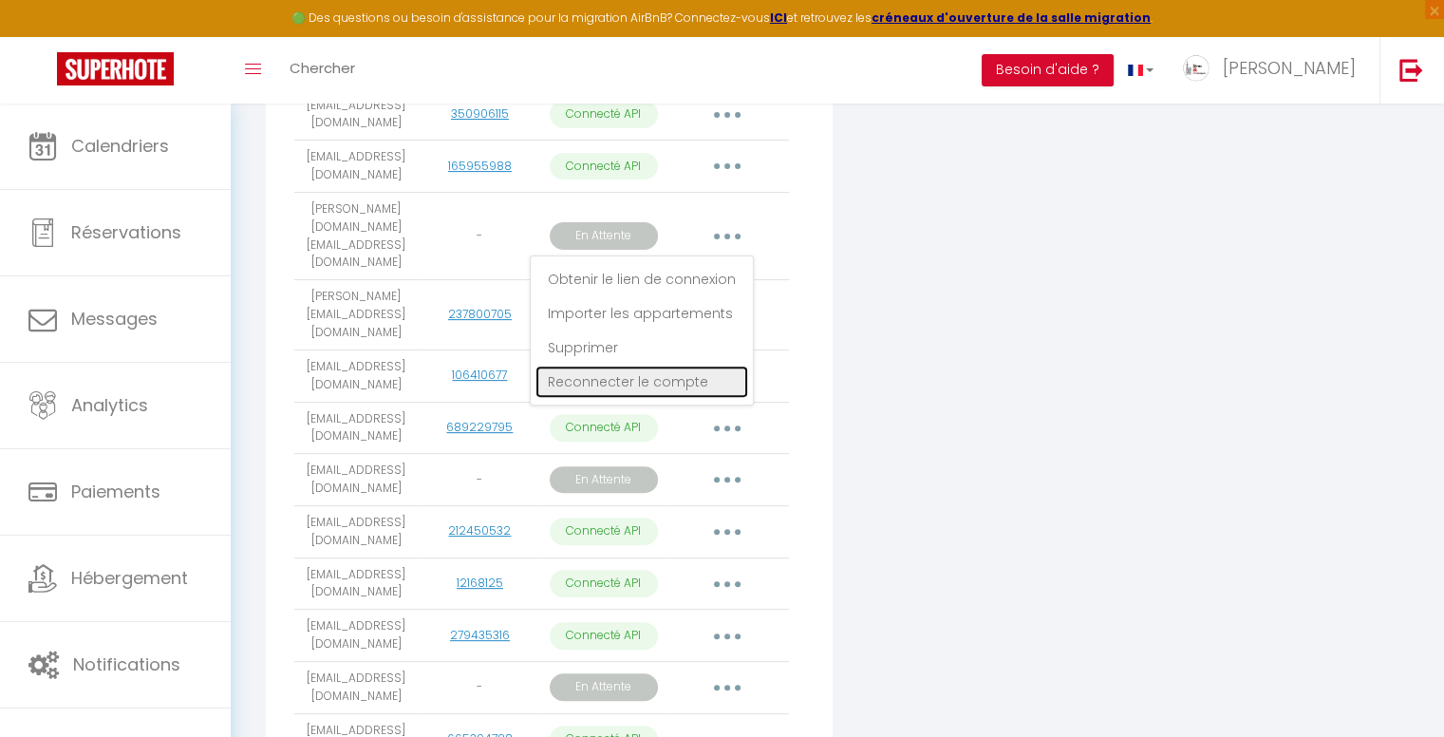
click at [657, 373] on link "Reconnecter le compte" at bounding box center [641, 382] width 213 height 32
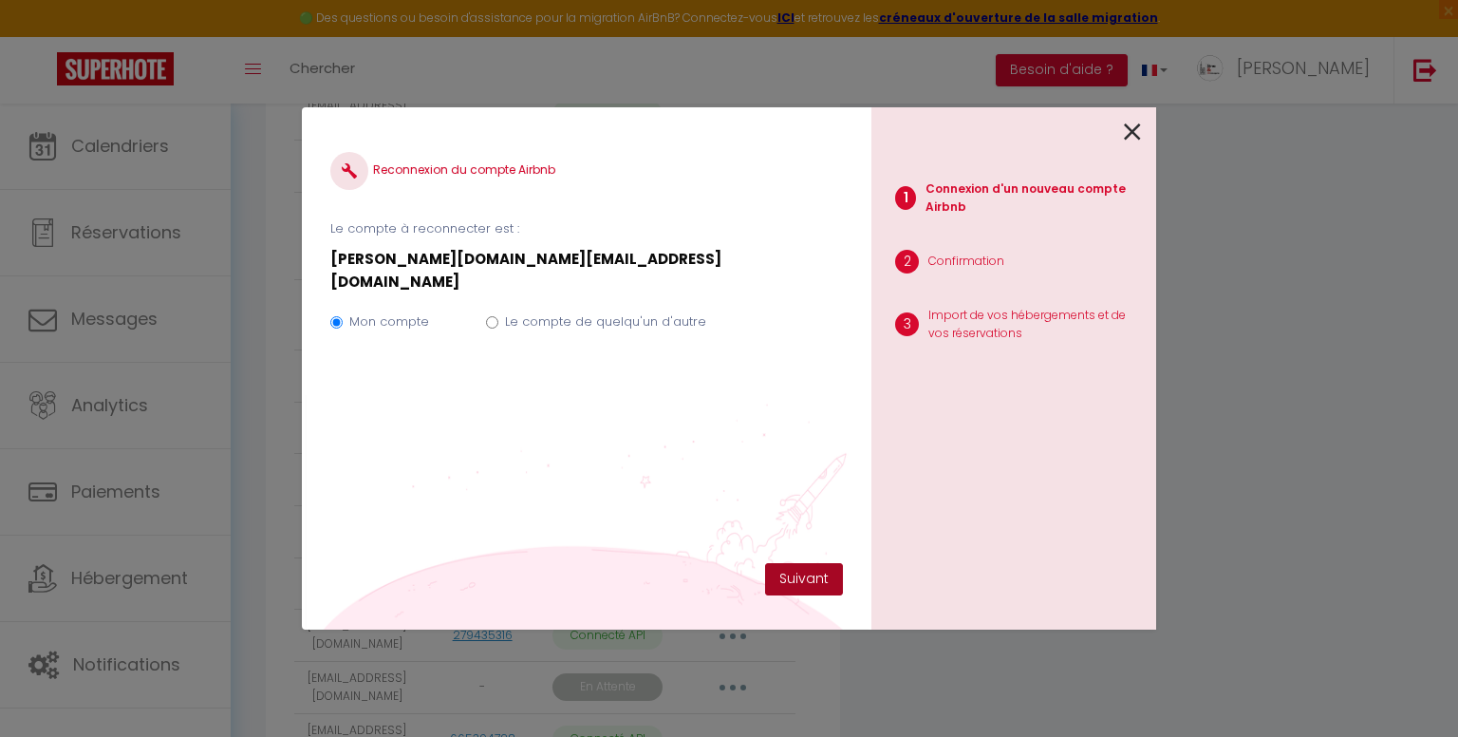
click at [815, 574] on button "Suivant" at bounding box center [804, 579] width 78 height 32
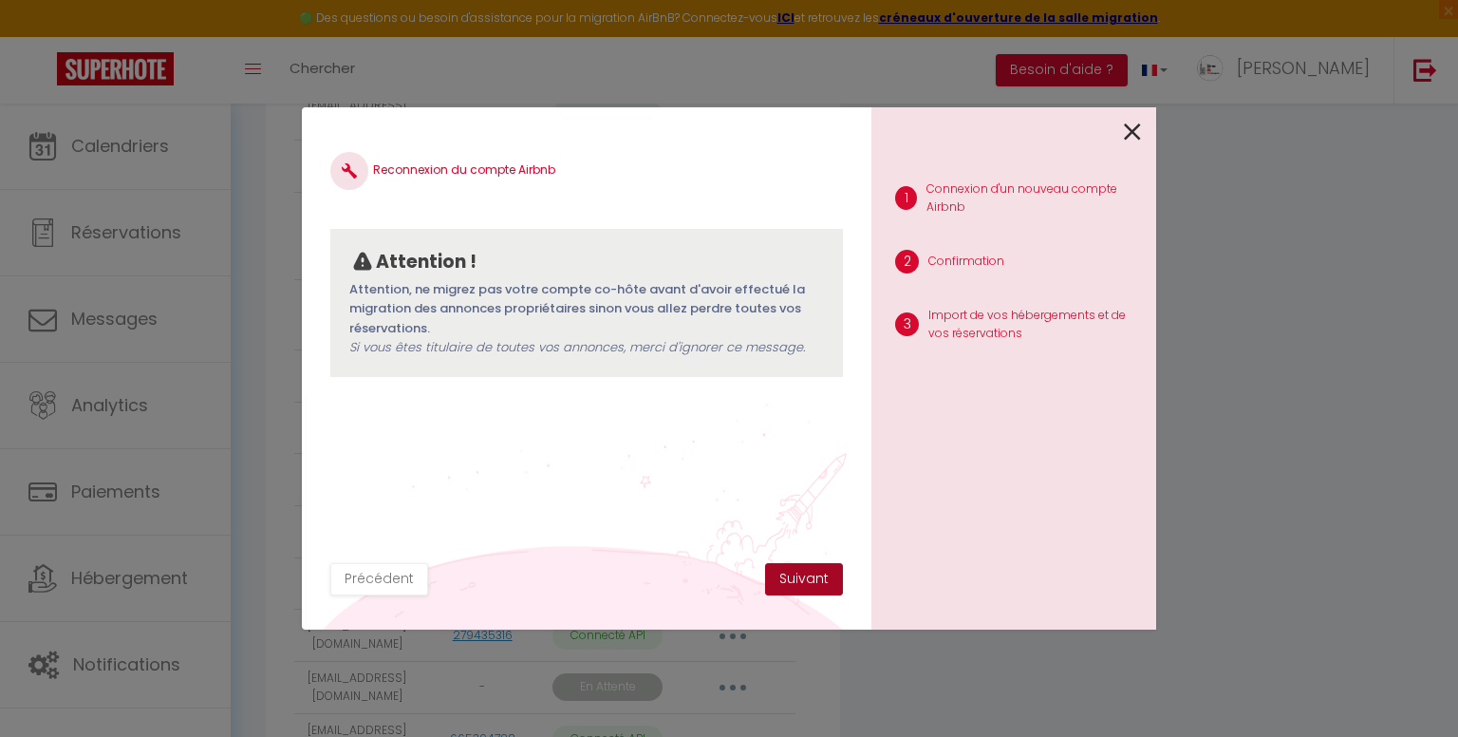
click at [815, 574] on button "Suivant" at bounding box center [804, 579] width 78 height 32
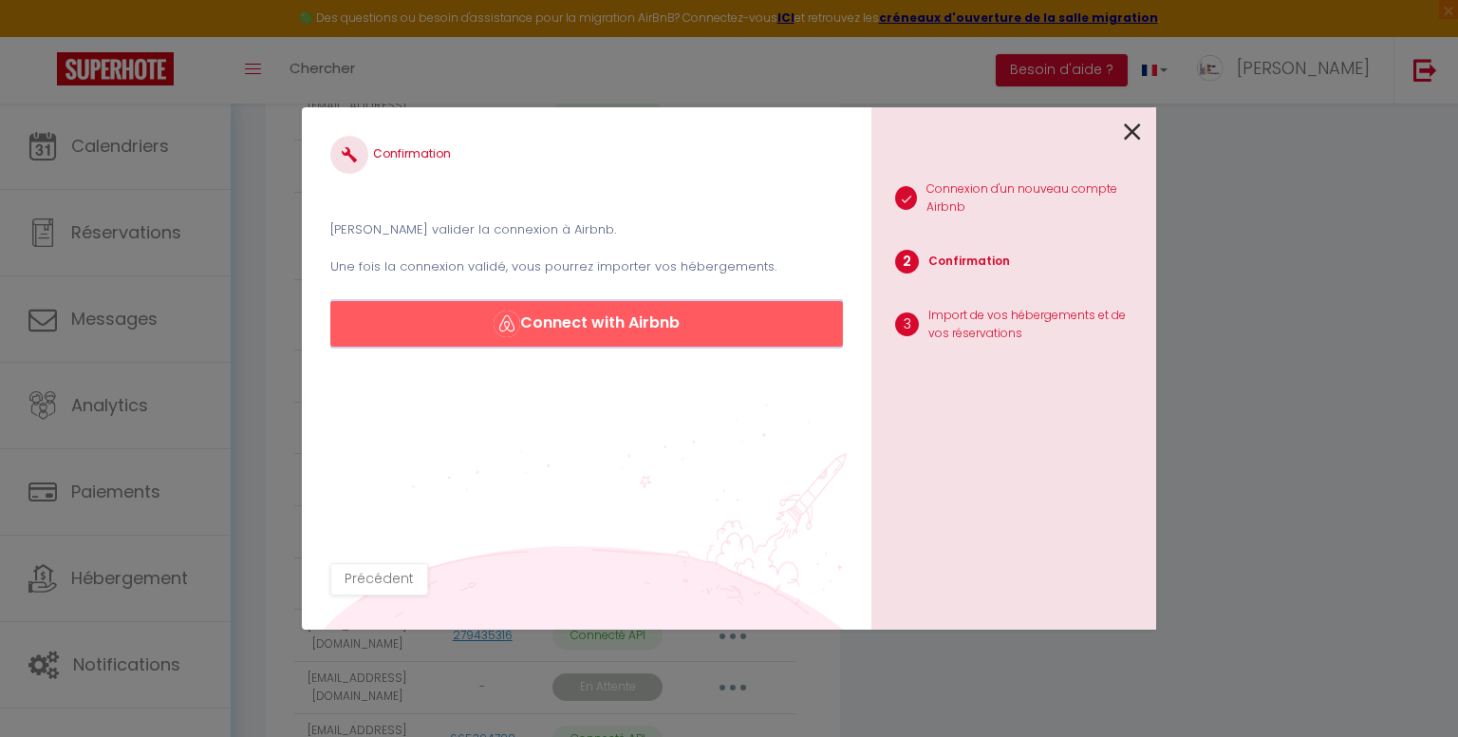
click at [706, 324] on button "Connect with Airbnb" at bounding box center [586, 324] width 513 height 46
click at [1135, 130] on icon at bounding box center [1132, 132] width 17 height 28
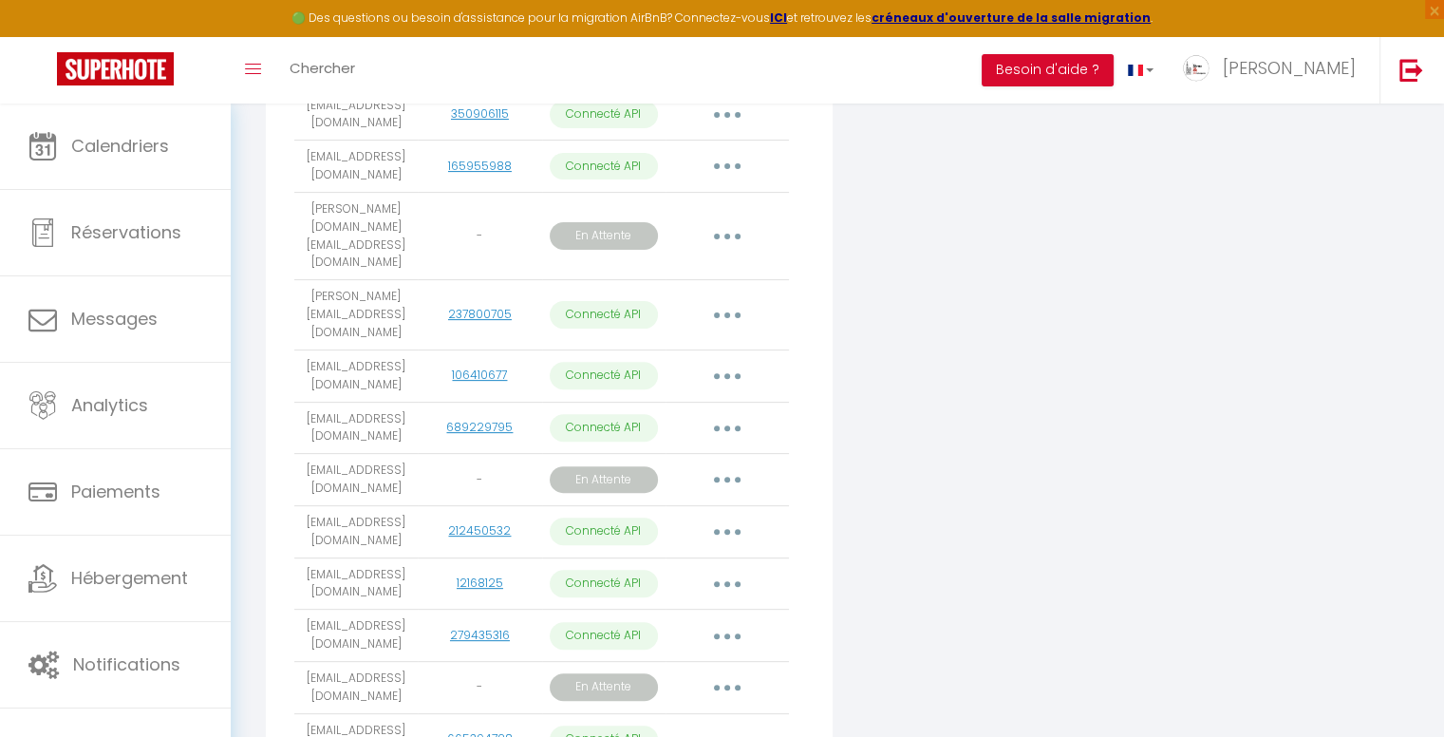
click at [724, 477] on icon "button" at bounding box center [727, 480] width 6 height 6
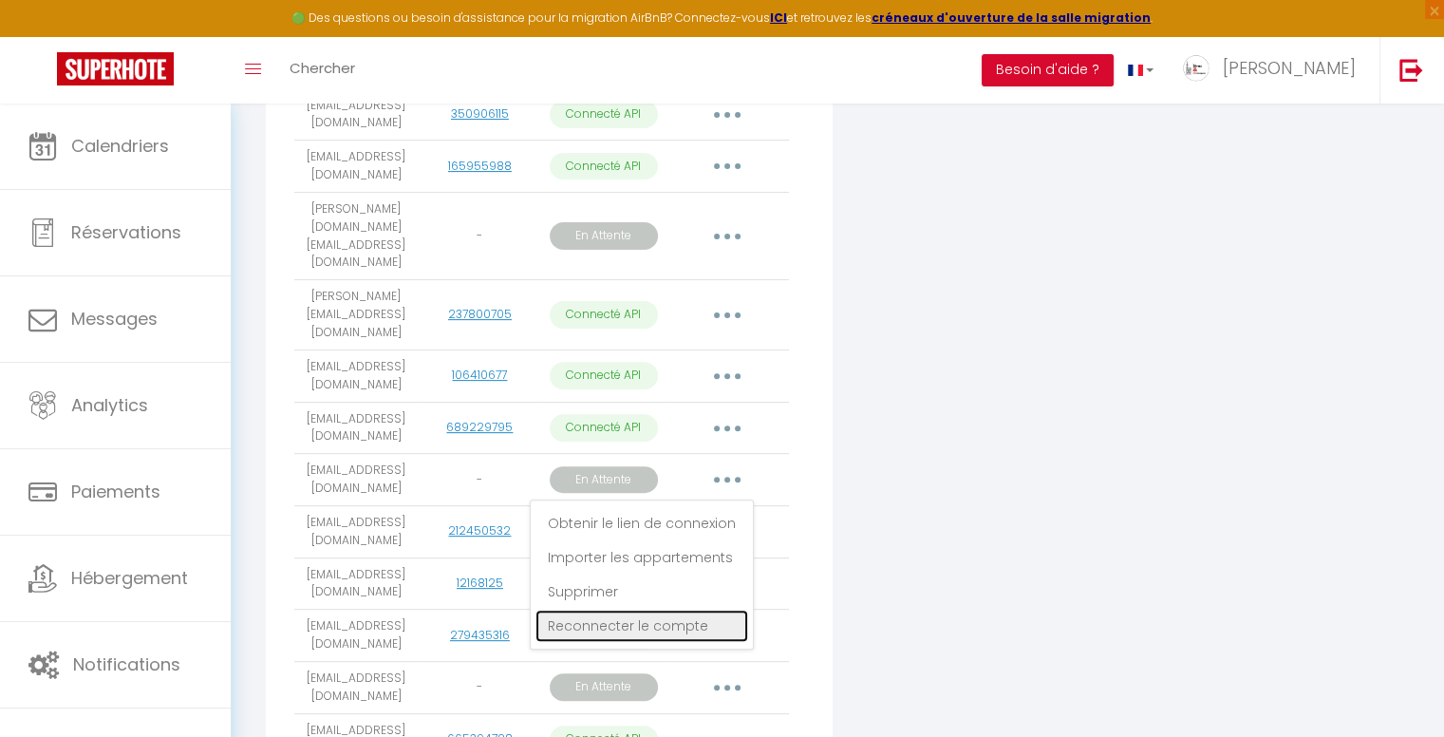
click at [648, 610] on link "Reconnecter le compte" at bounding box center [641, 626] width 213 height 32
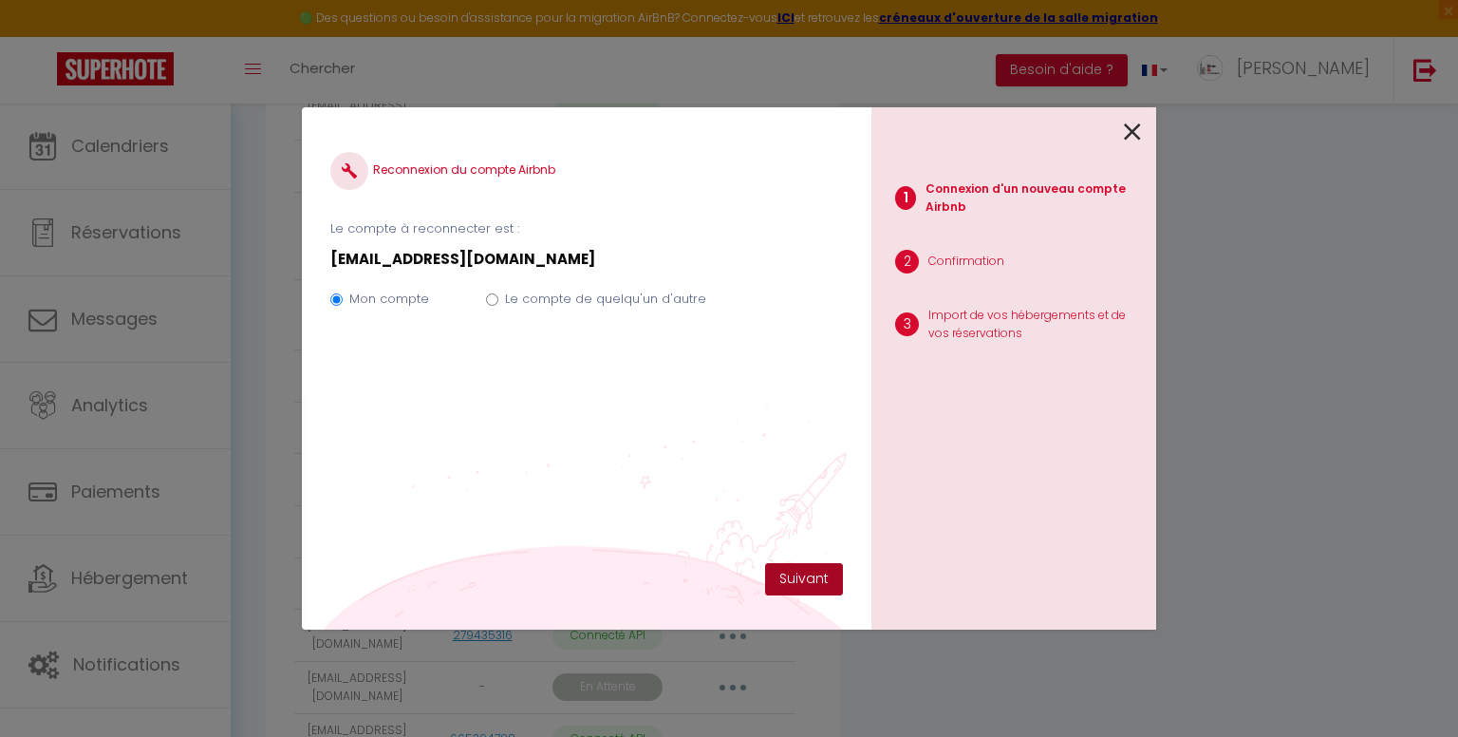
click at [822, 572] on button "Suivant" at bounding box center [804, 579] width 78 height 32
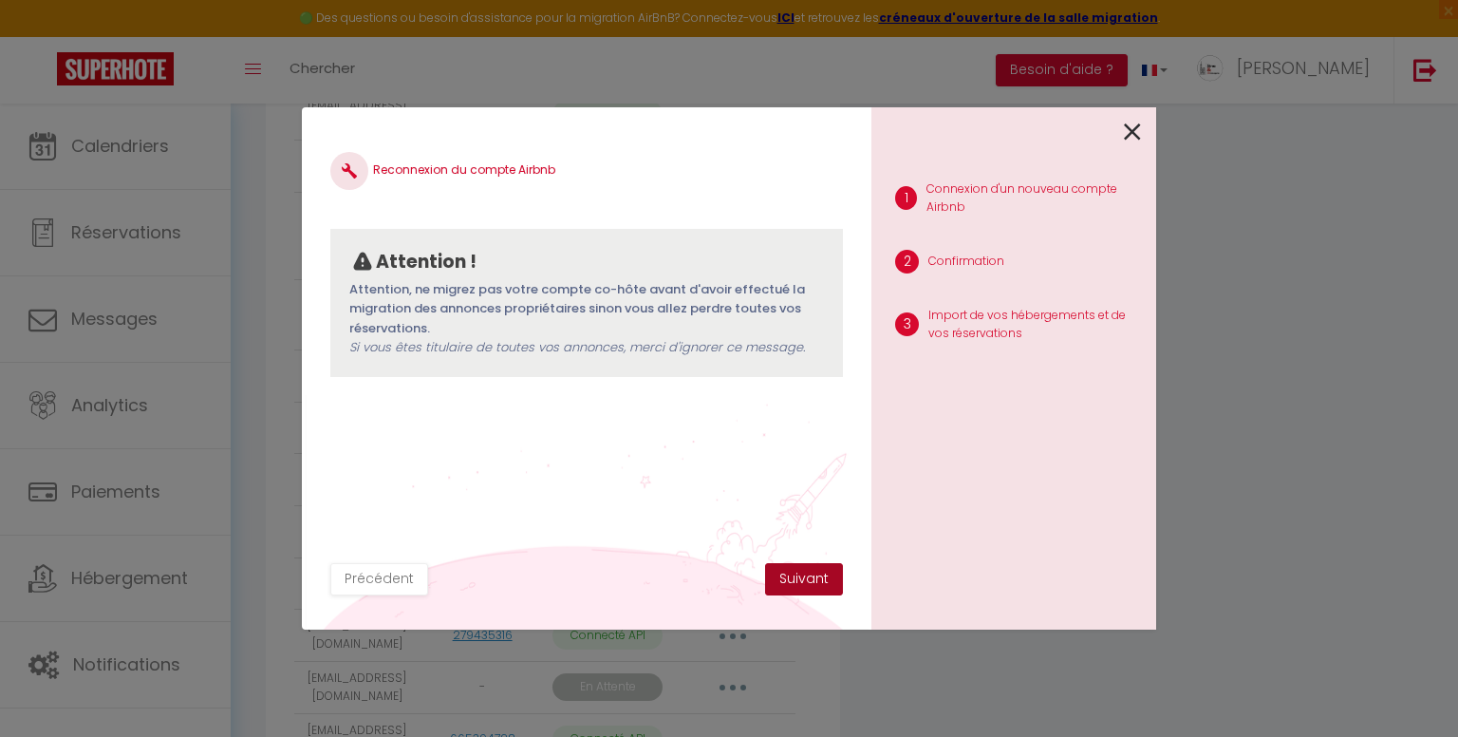
click at [817, 581] on button "Suivant" at bounding box center [804, 579] width 78 height 32
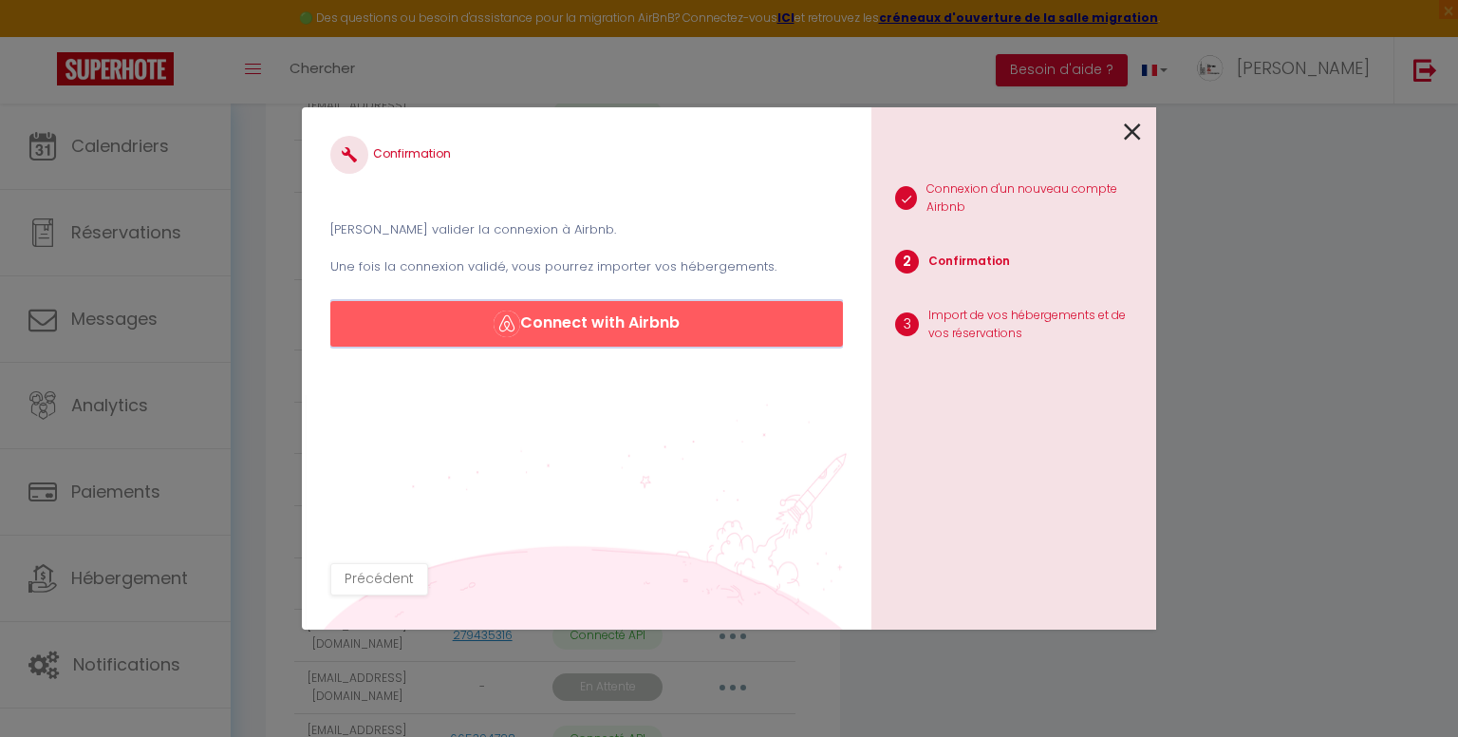
click at [654, 328] on button "Connect with Airbnb" at bounding box center [586, 324] width 513 height 46
click at [1127, 131] on icon at bounding box center [1132, 132] width 17 height 28
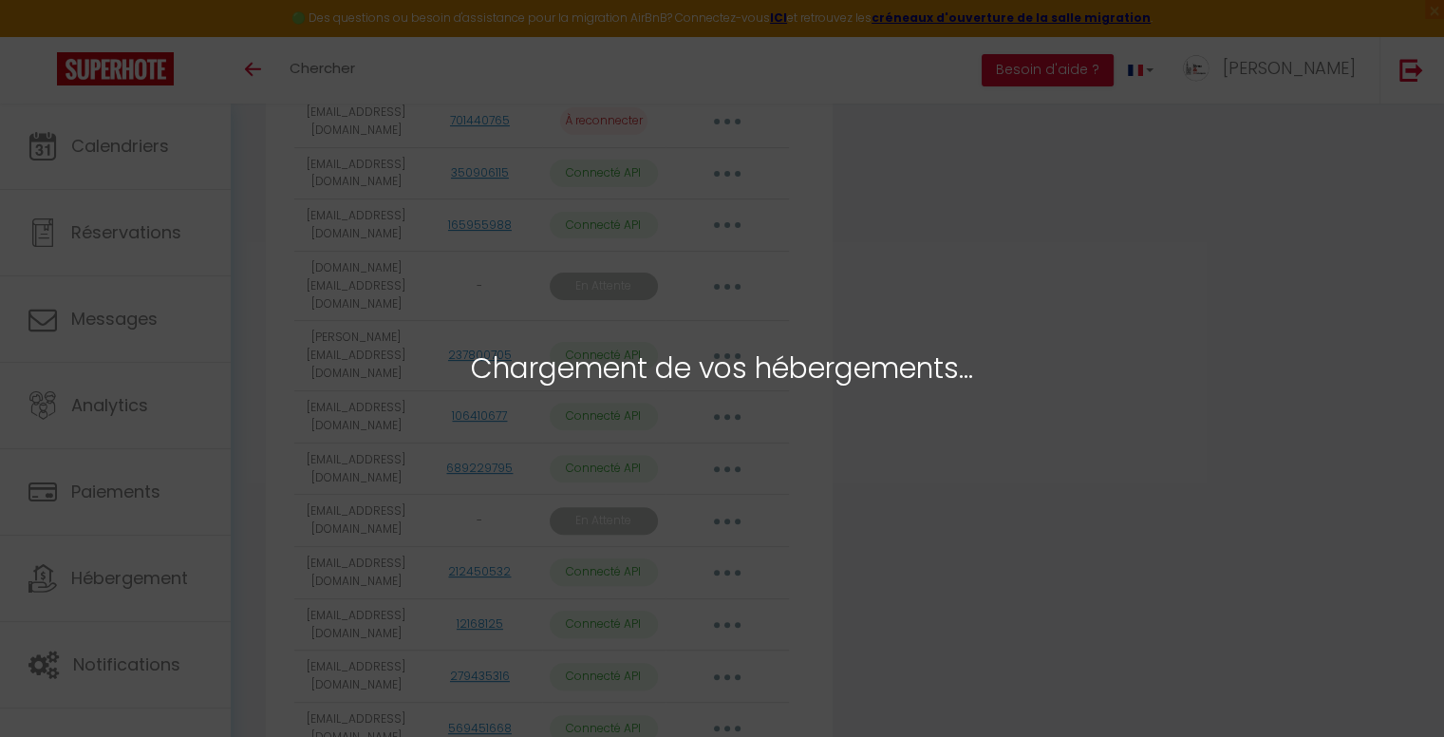
scroll to position [570, 0]
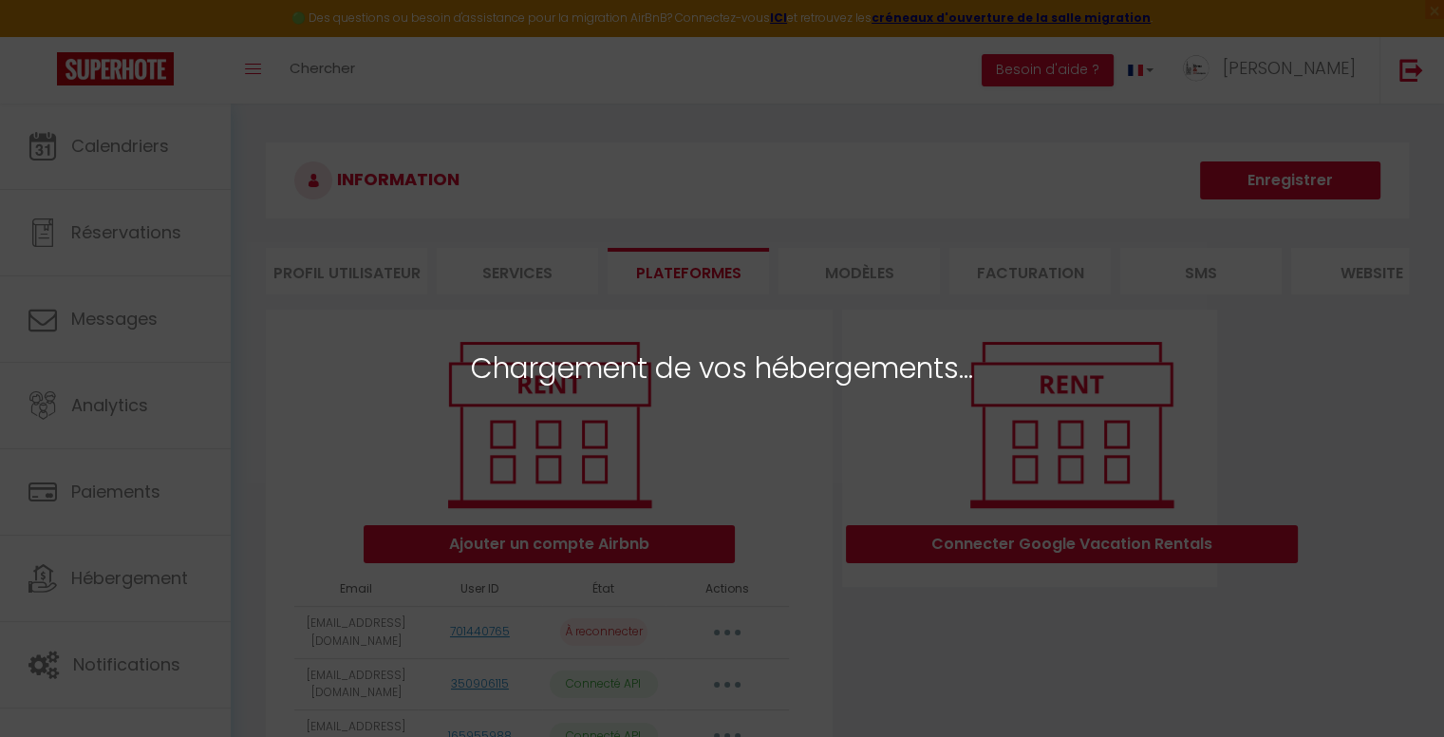
select select "21357"
select select "53791"
select select "53792"
select select "53806"
select select "54969"
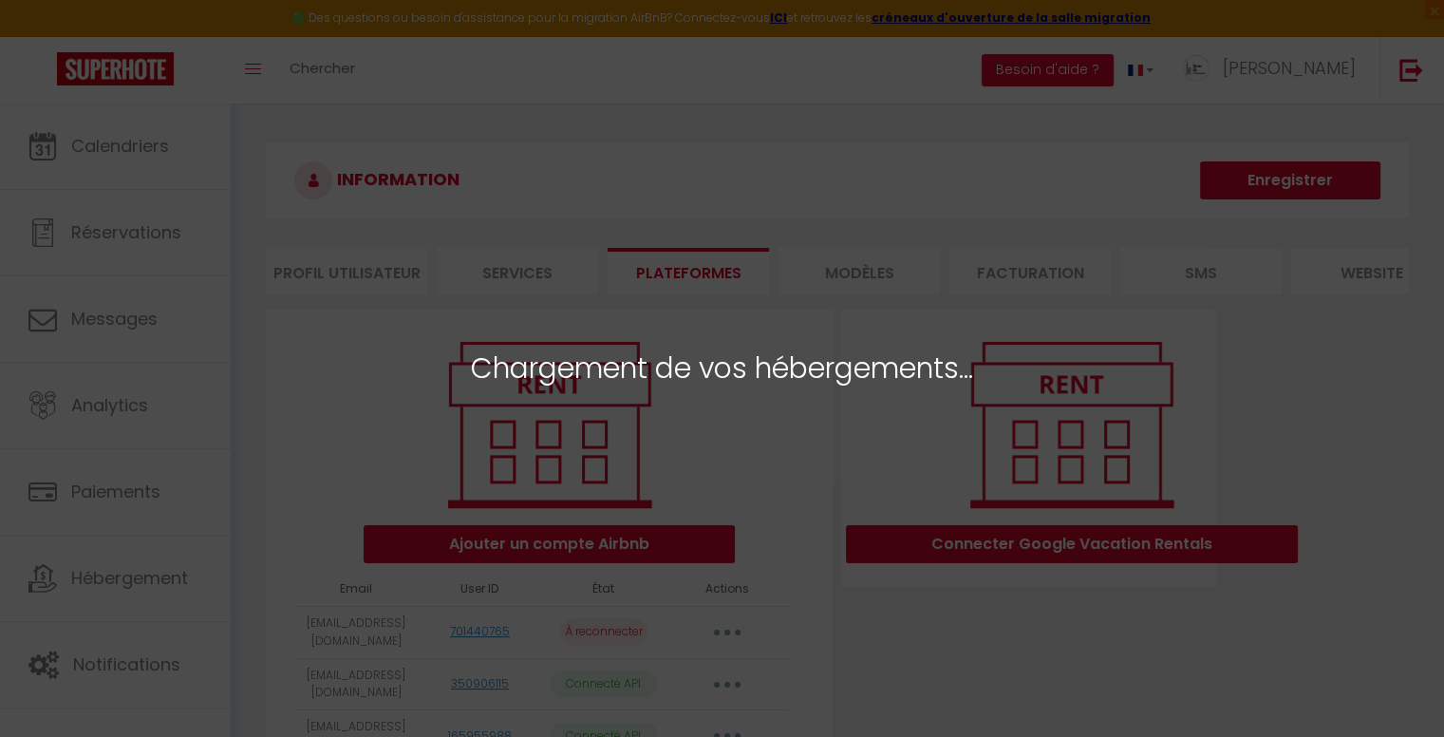
select select "55428"
select select "49810"
select select "65694"
select select "63991"
select select "21074"
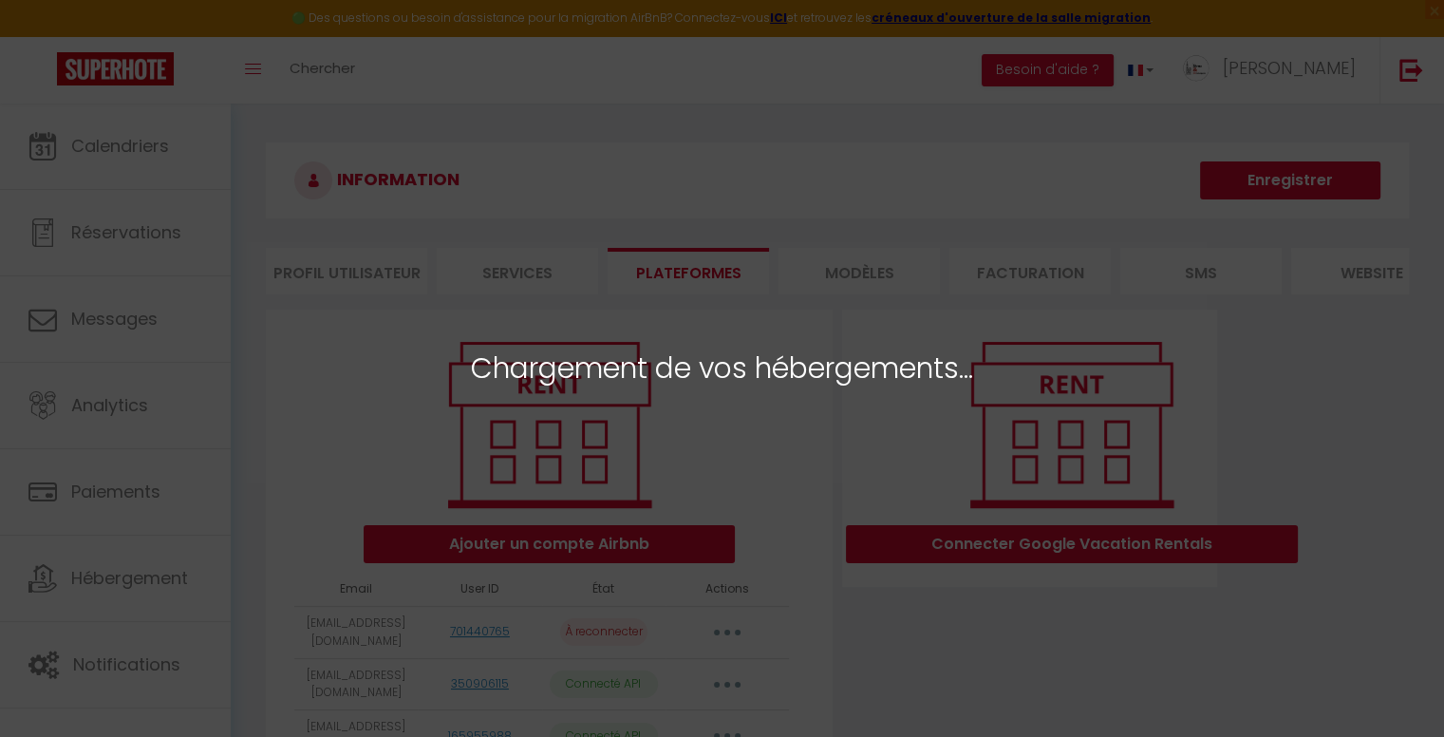
select select "53567"
select select "21073"
select select "50021"
select select "52849"
select select "67410"
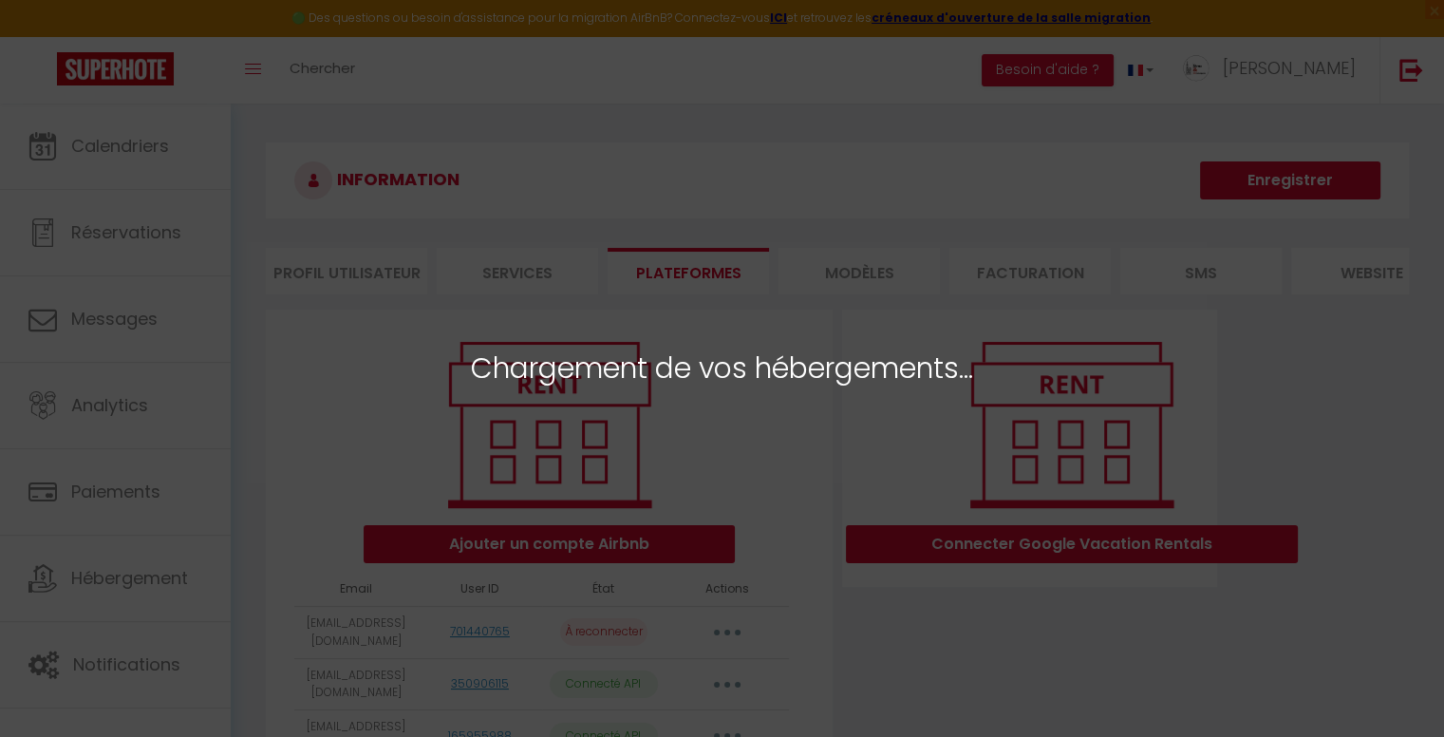
select select "27787"
select select "27788"
select select "39181"
select select "39185"
select select "42913"
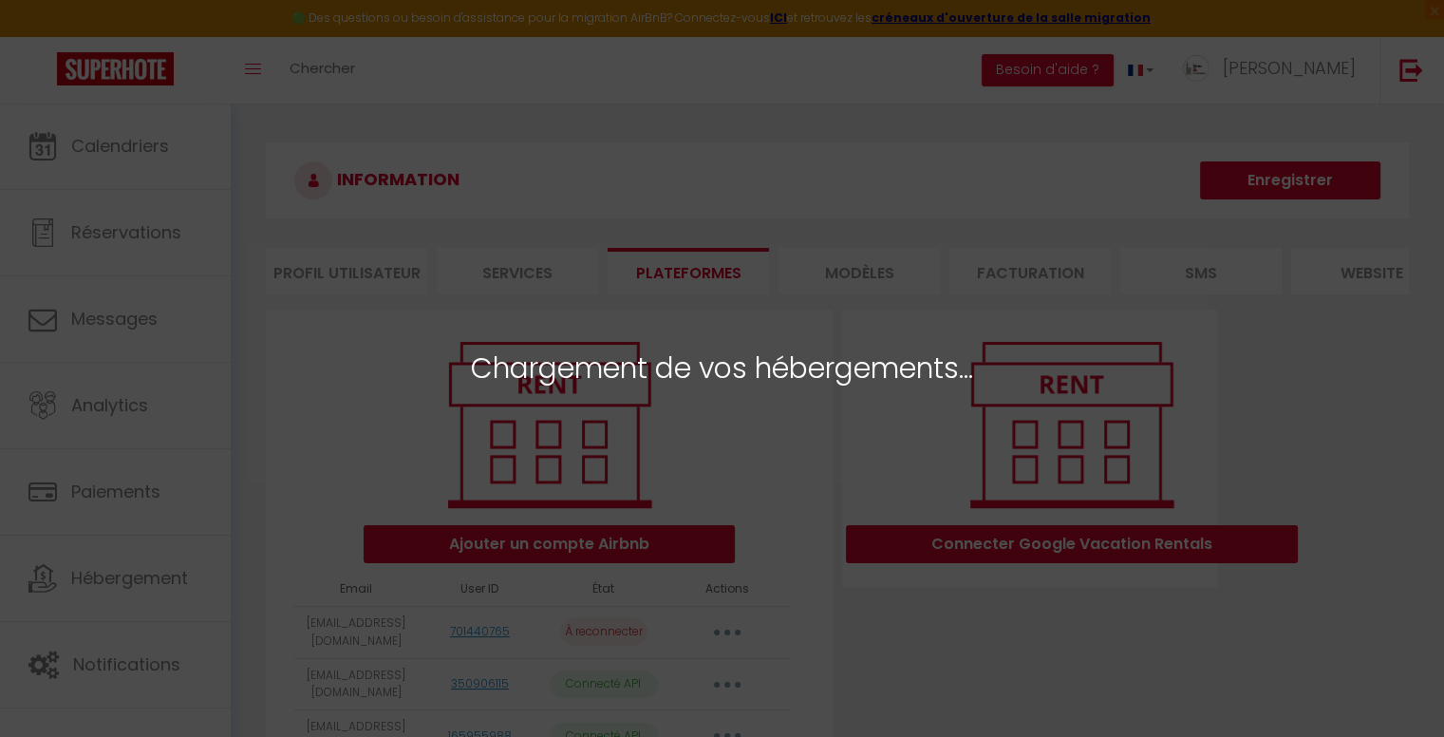
select select
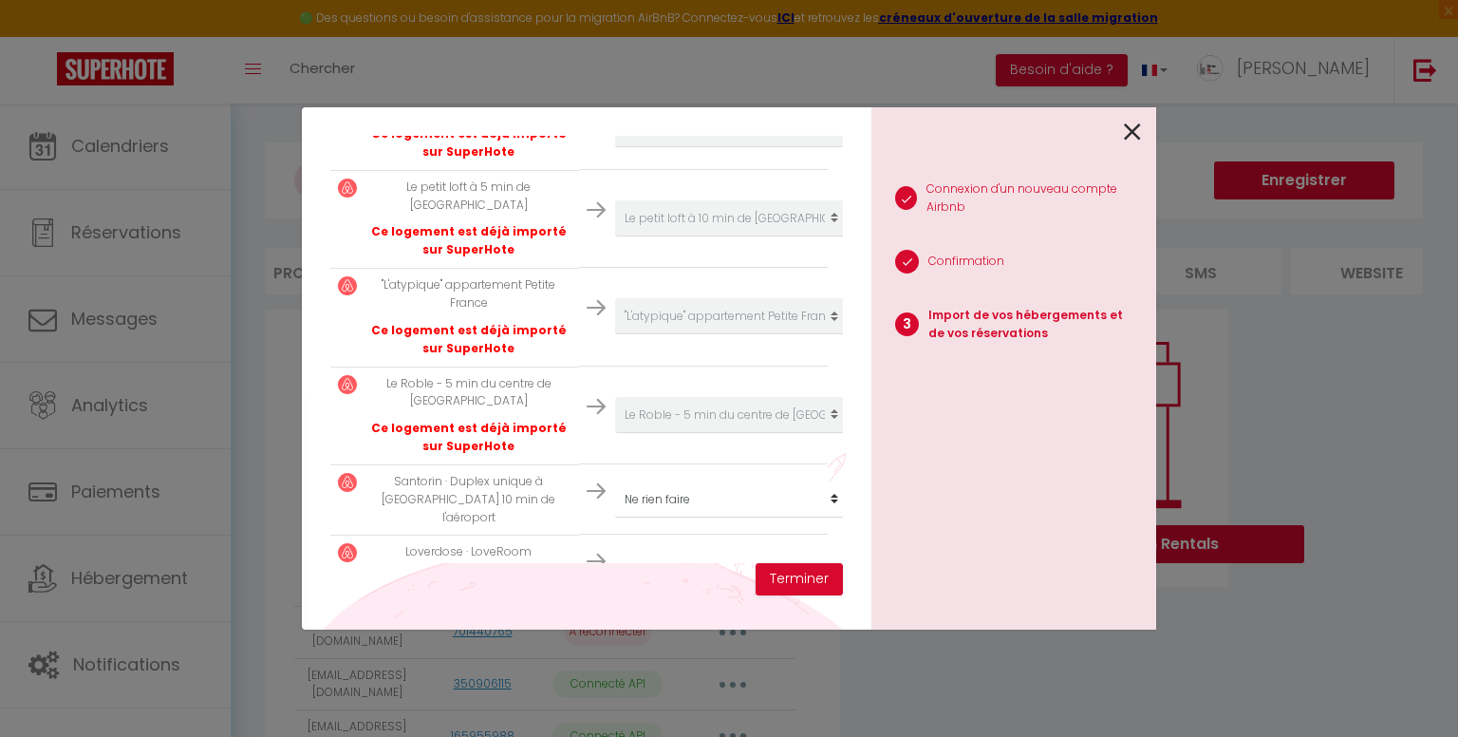
scroll to position [2015, 0]
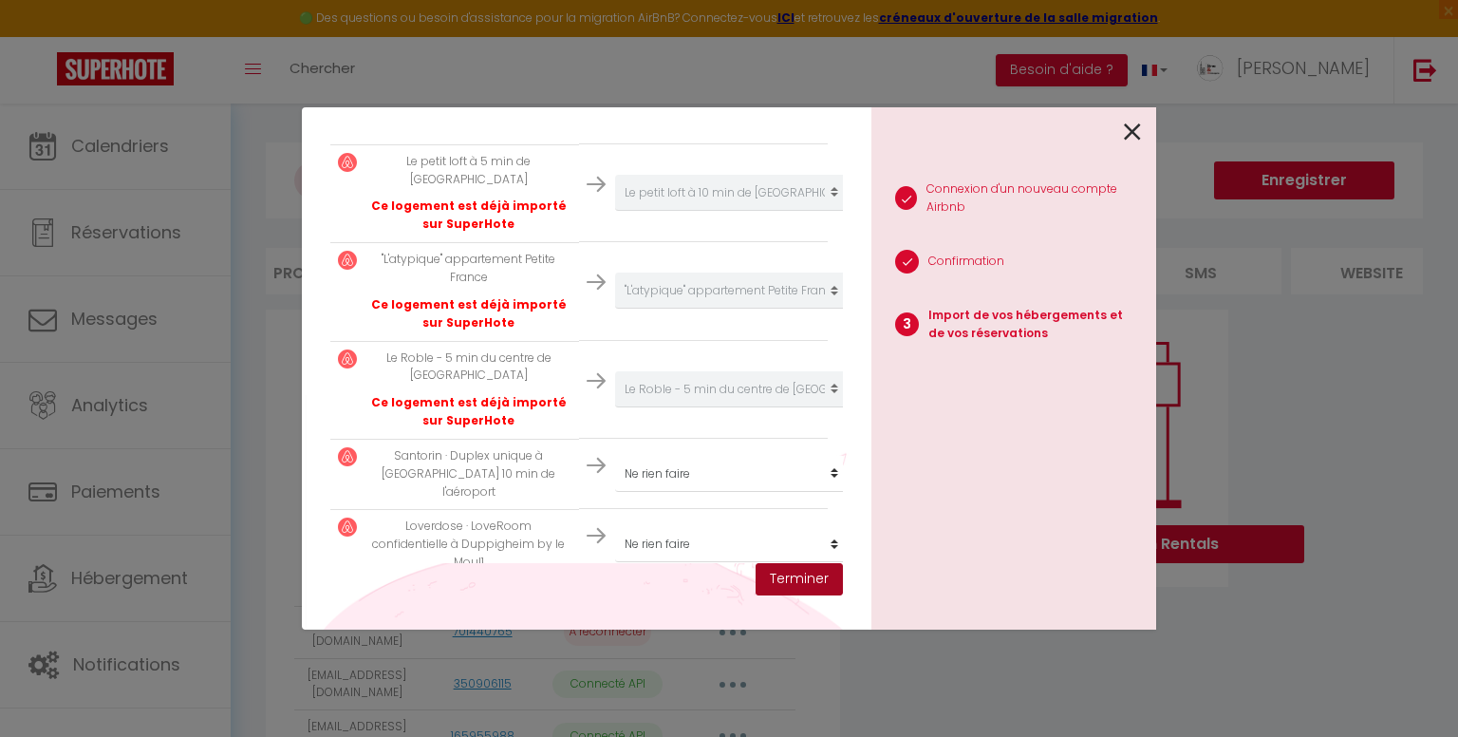
click at [821, 578] on button "Terminer" at bounding box center [799, 579] width 87 height 32
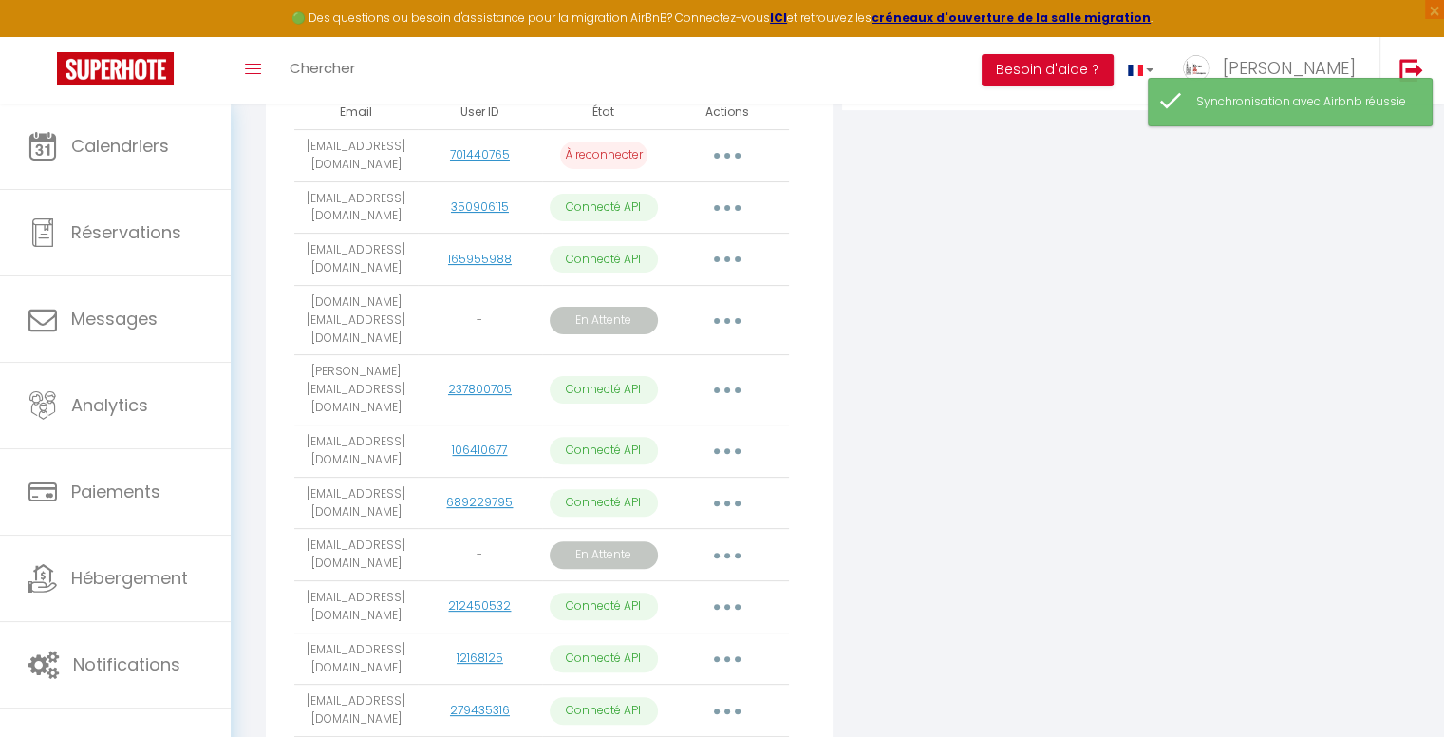
scroll to position [475, 0]
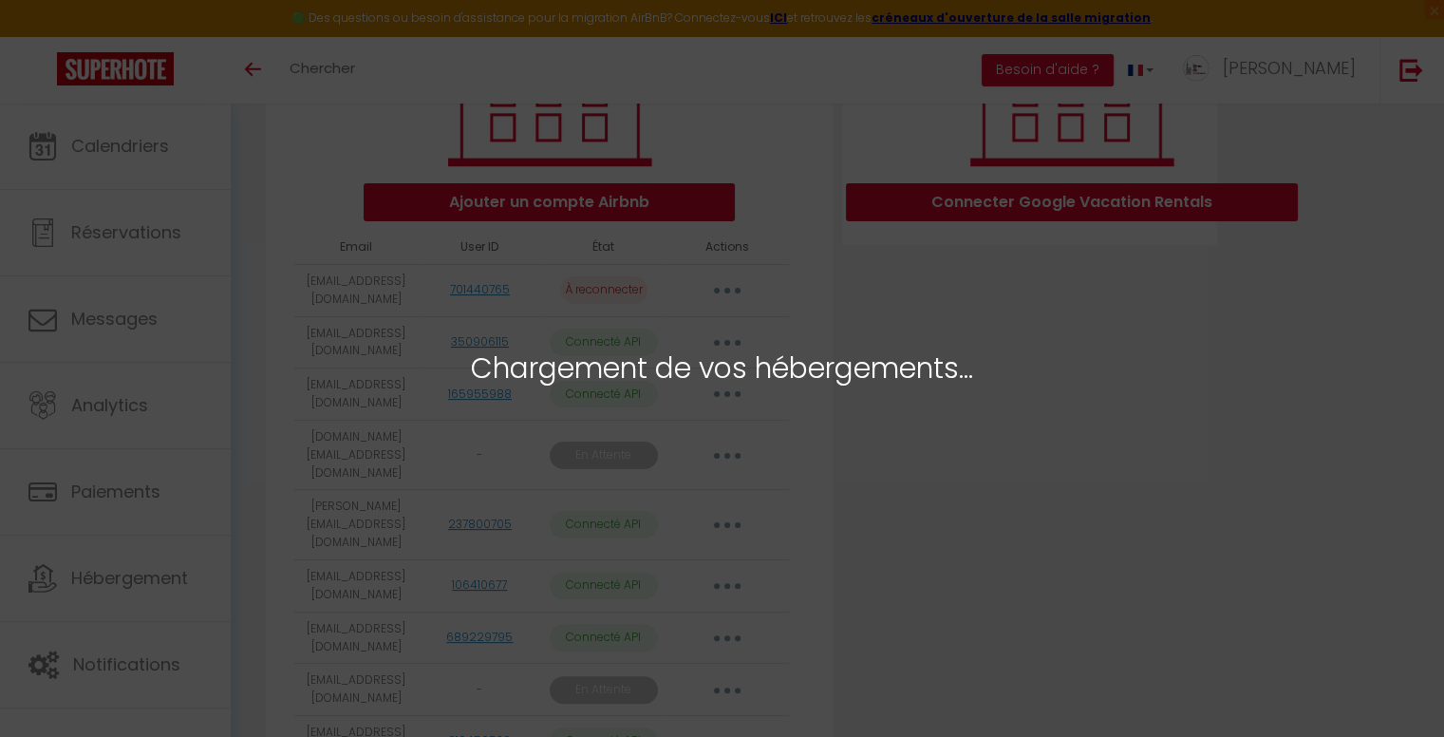
scroll to position [475, 0]
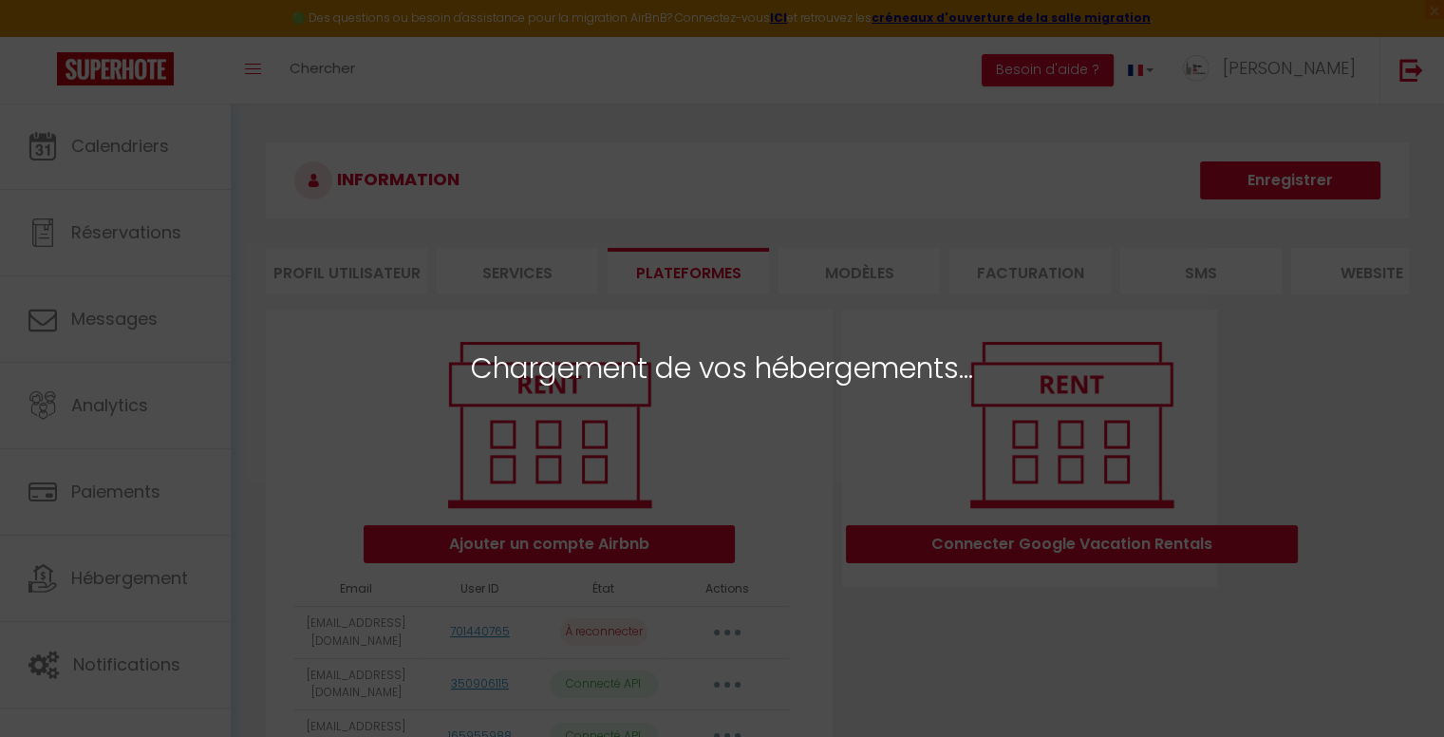
select select "21357"
select select "53791"
select select "53792"
select select "53806"
select select "54969"
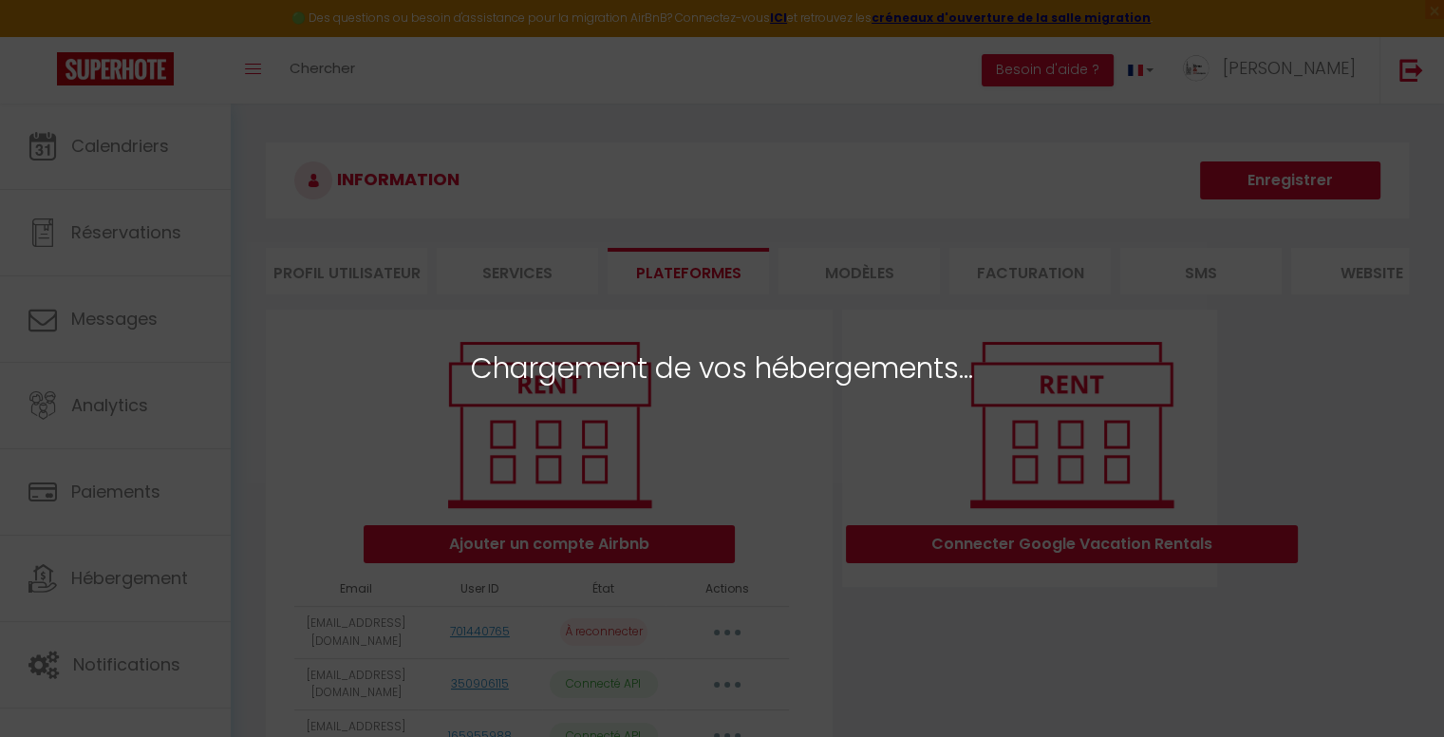
select select "39614"
select select "55428"
select select "49810"
select select "65694"
select select "63991"
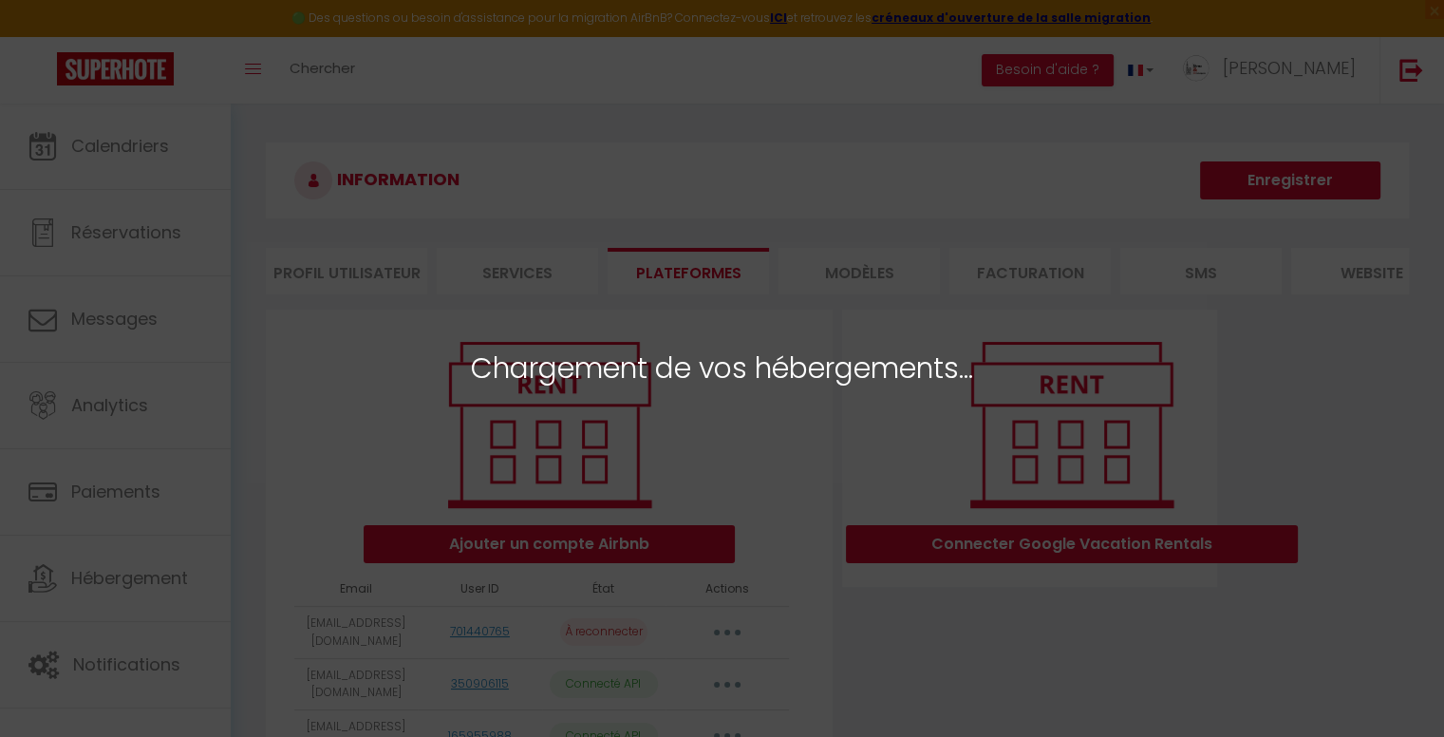
select select "21074"
select select "53567"
select select "21073"
select select "50021"
select select "52849"
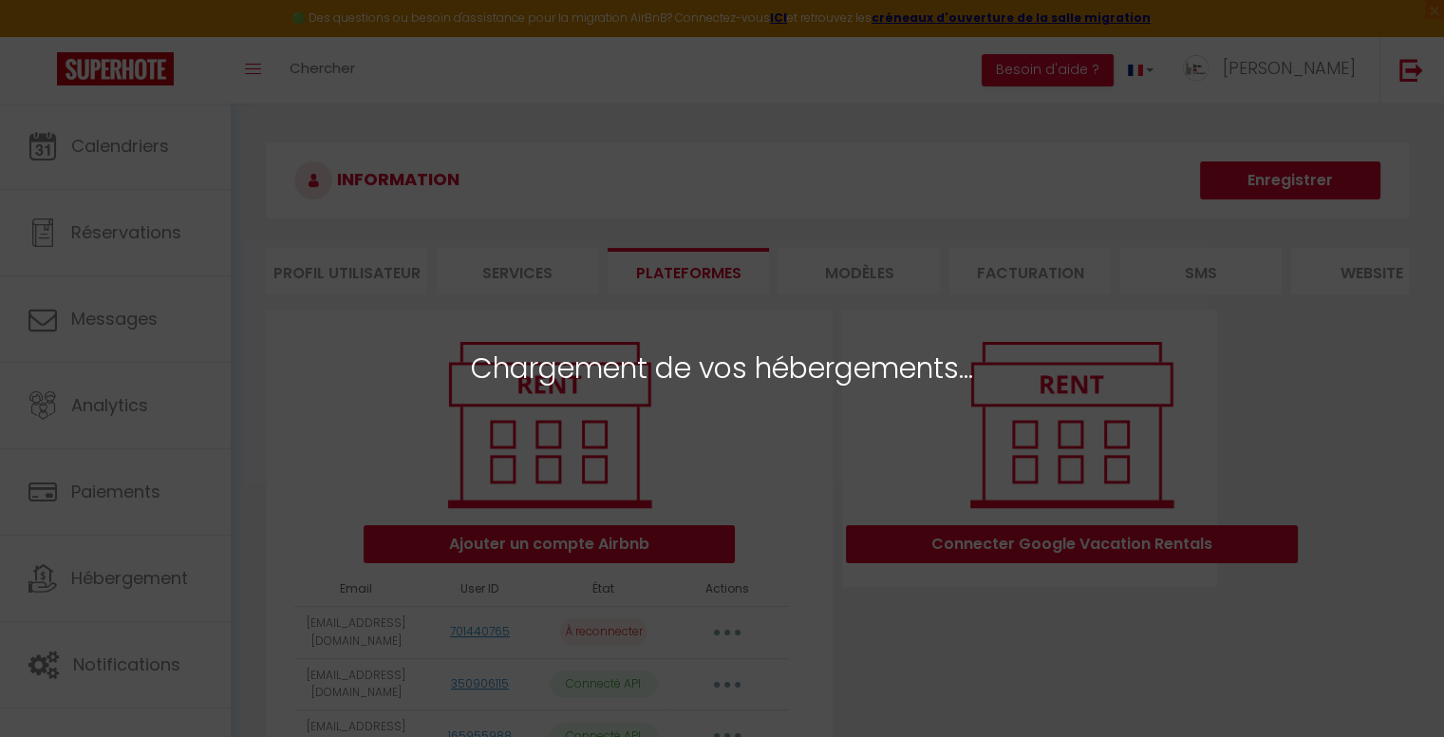
select select "67410"
select select "27787"
select select "27788"
select select "39181"
select select "39185"
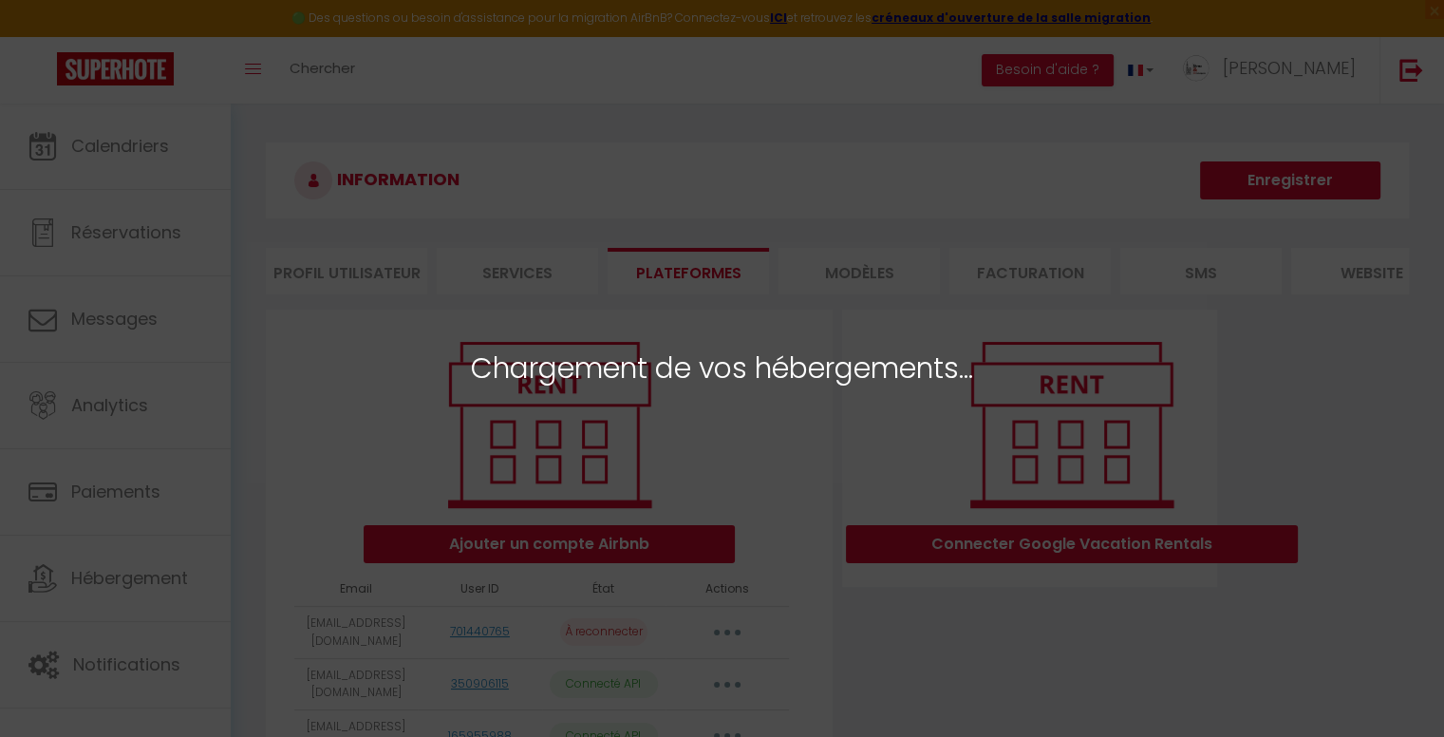
select select "42913"
select select
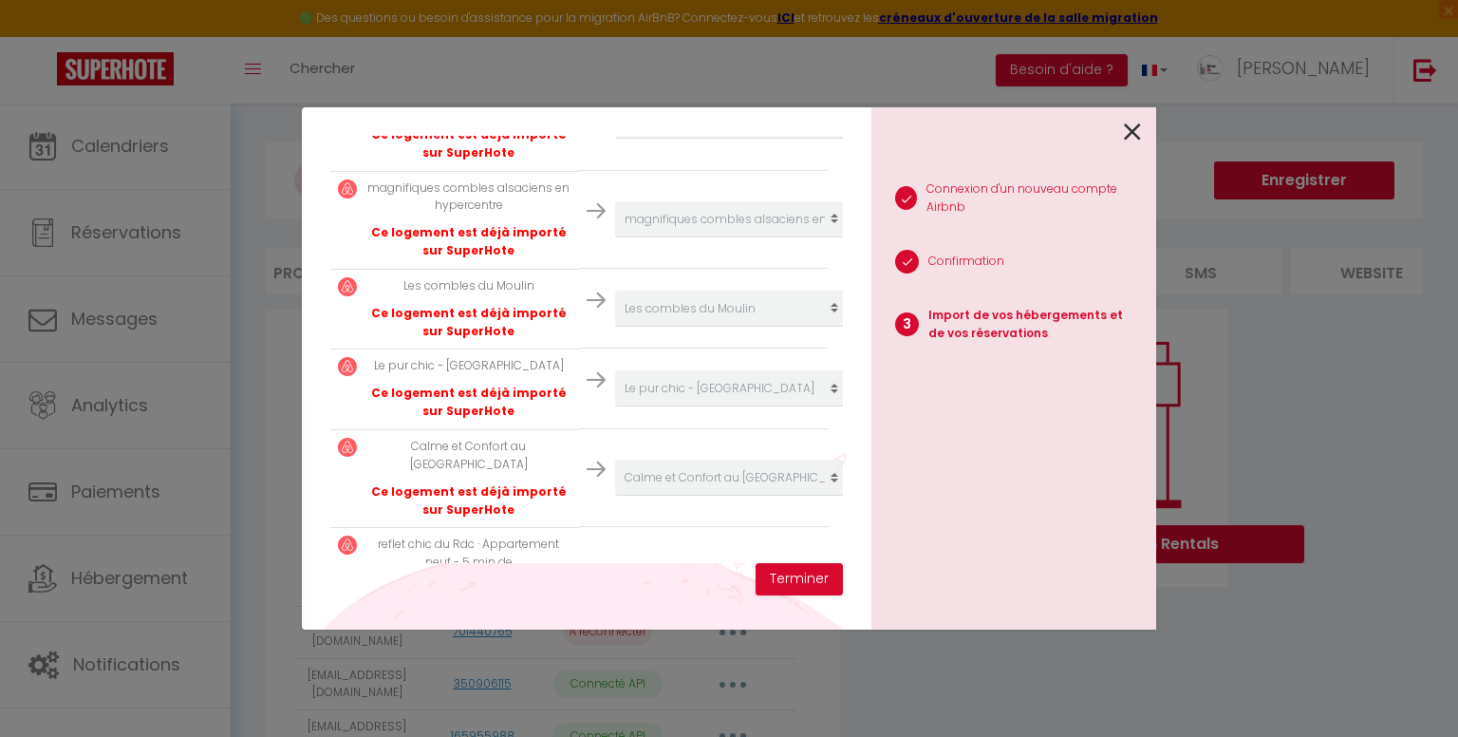
scroll to position [2112, 0]
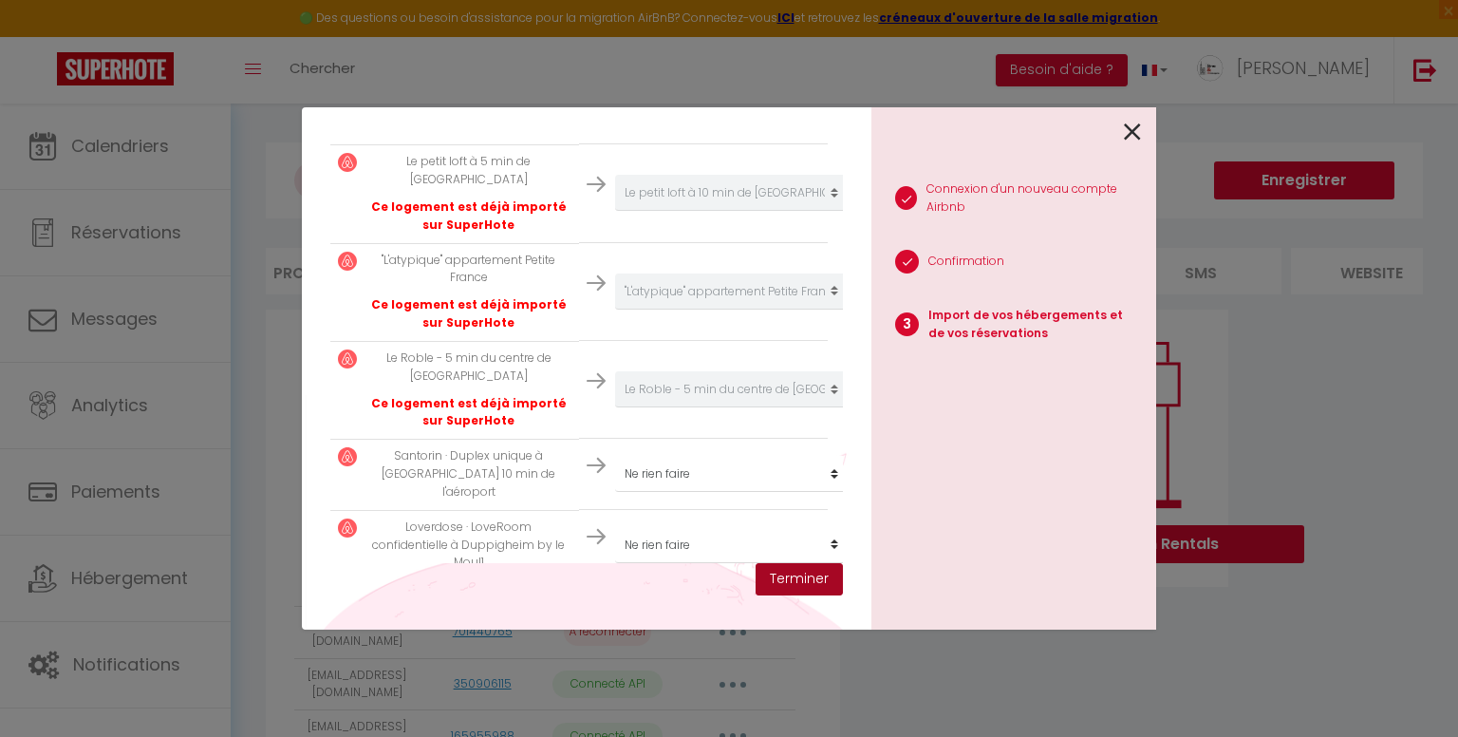
click at [793, 578] on button "Terminer" at bounding box center [799, 579] width 87 height 32
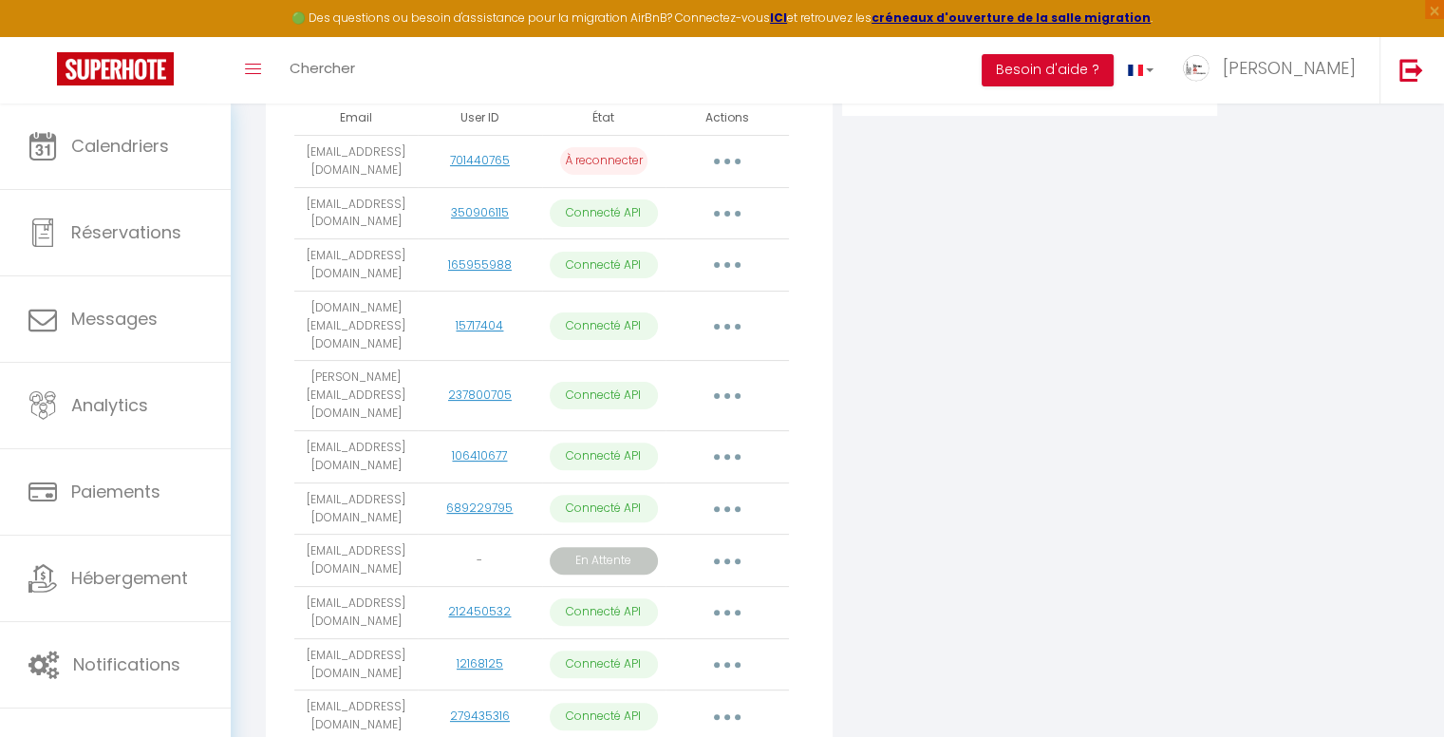
scroll to position [424, 0]
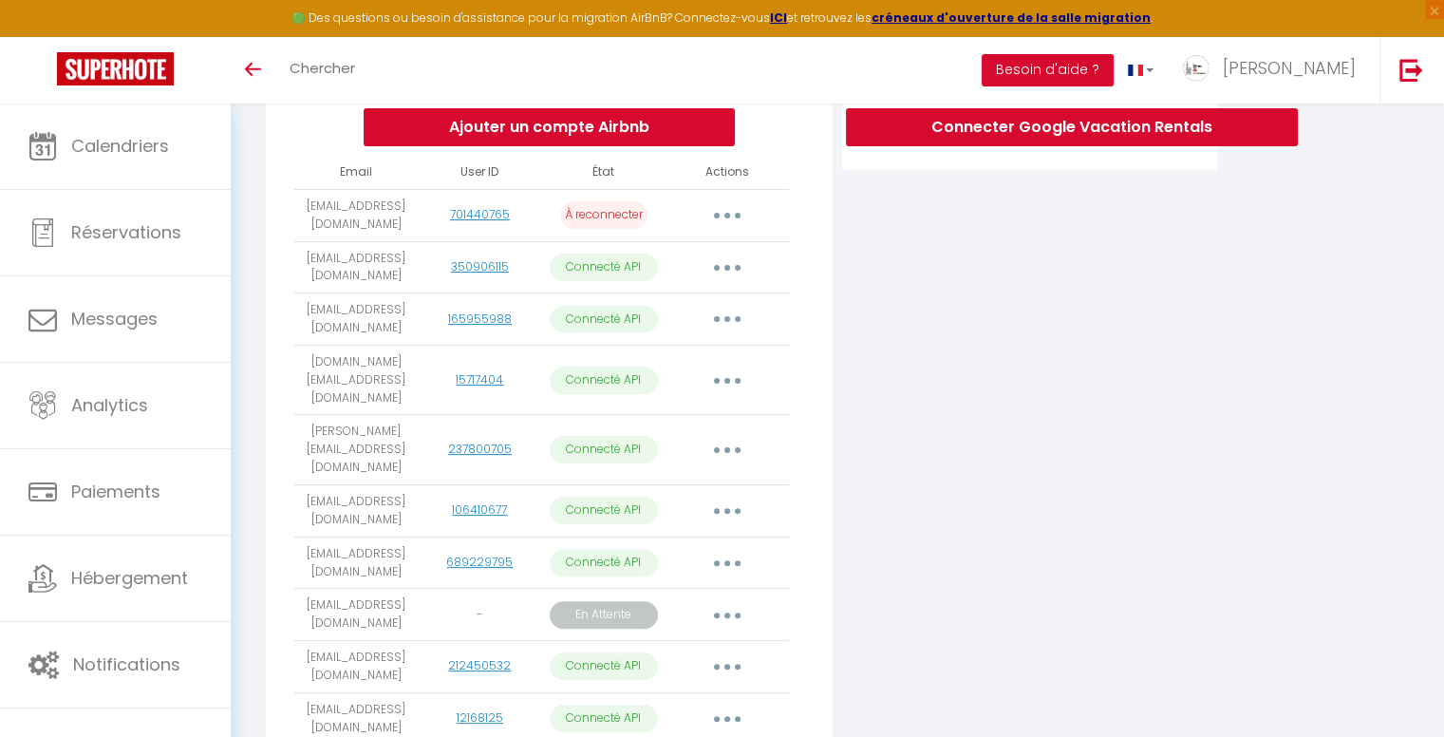
scroll to position [424, 0]
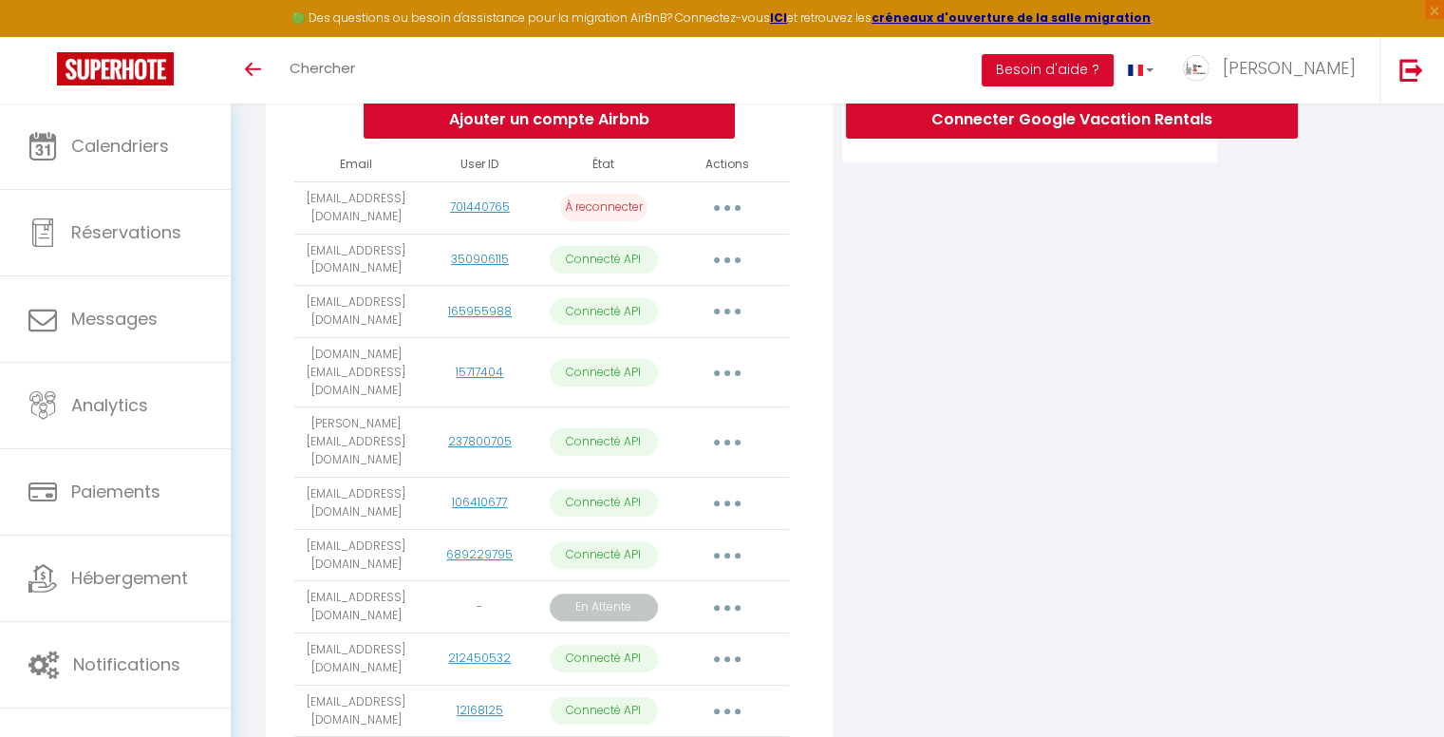
click at [723, 591] on button "button" at bounding box center [727, 606] width 53 height 30
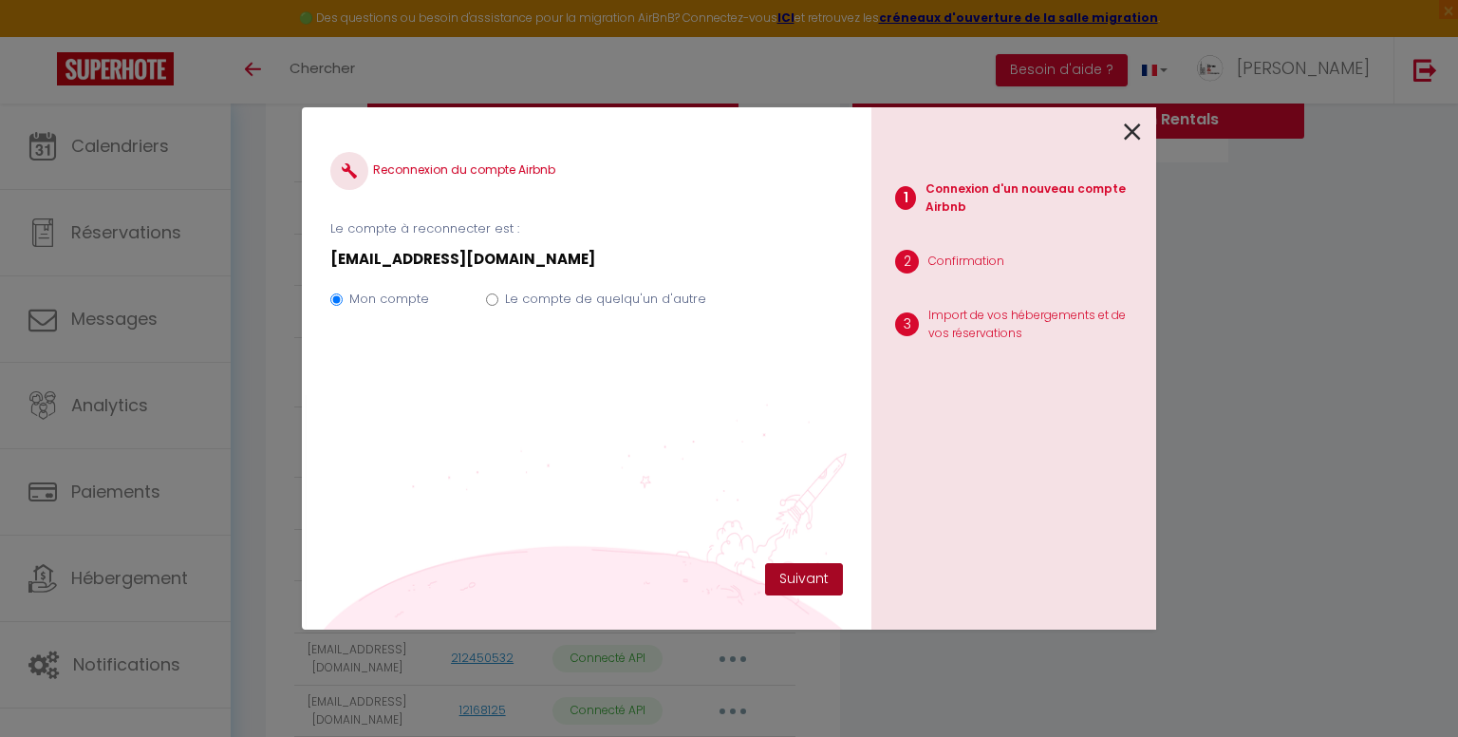
click at [808, 578] on button "Suivant" at bounding box center [804, 579] width 78 height 32
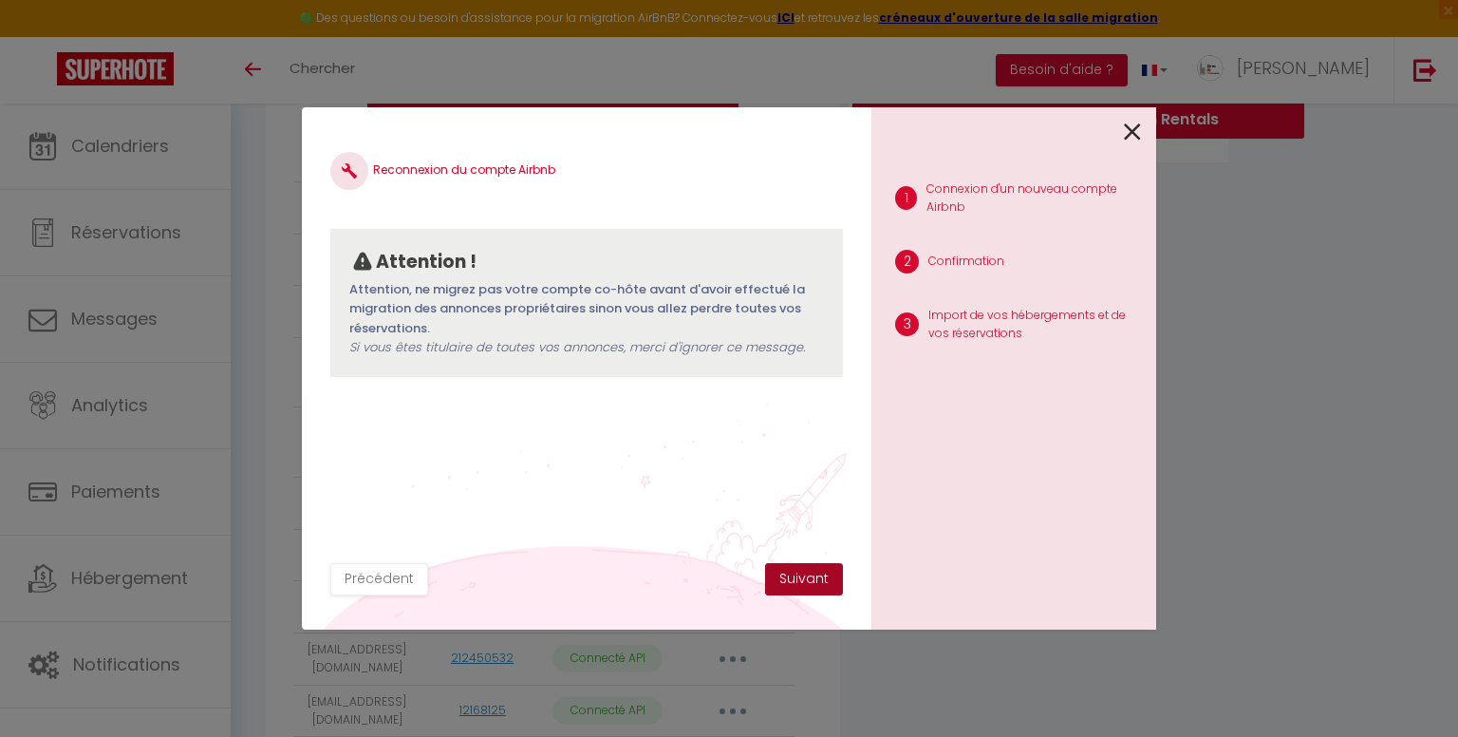
click at [808, 578] on button "Suivant" at bounding box center [804, 579] width 78 height 32
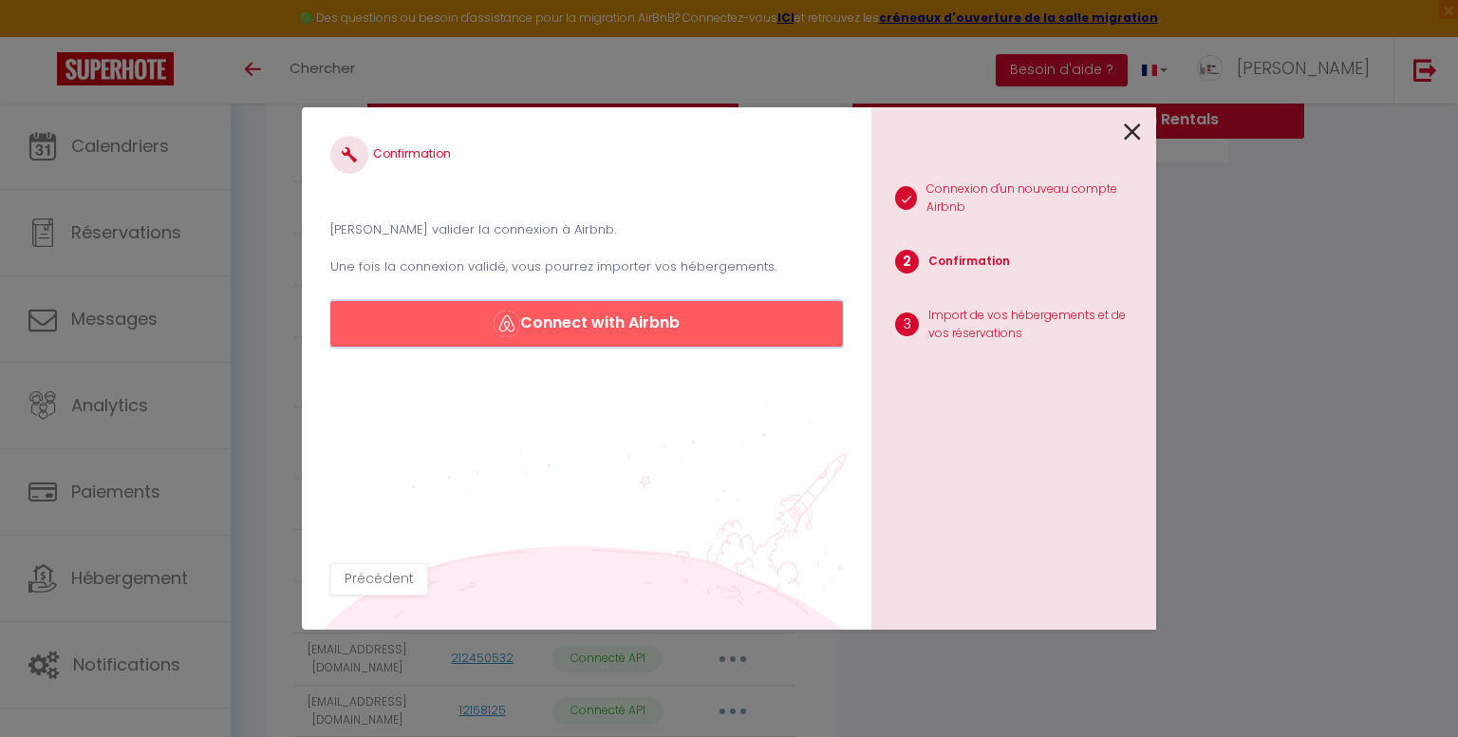
click at [648, 320] on button "Connect with Airbnb" at bounding box center [586, 324] width 513 height 46
click at [1124, 132] on icon at bounding box center [1132, 132] width 17 height 28
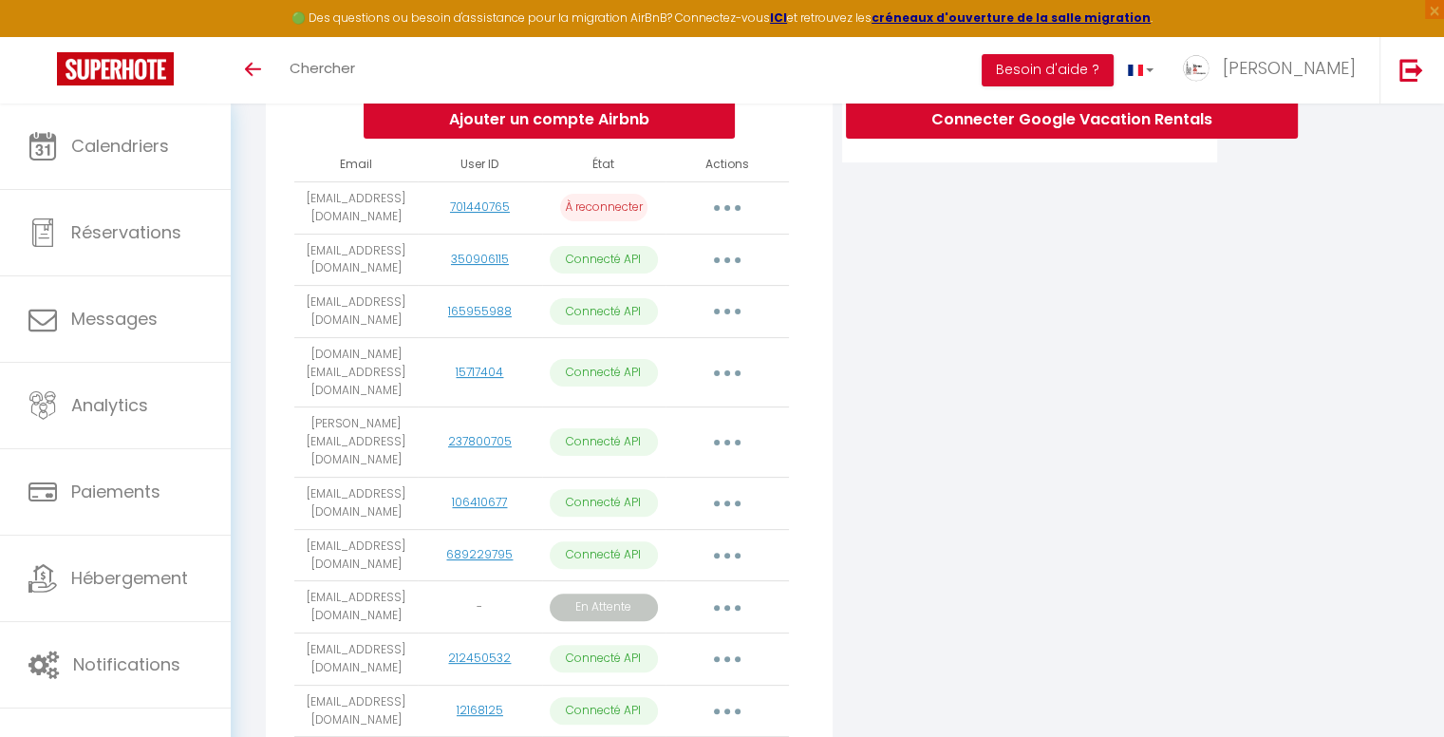
click at [723, 591] on button "button" at bounding box center [727, 606] width 53 height 30
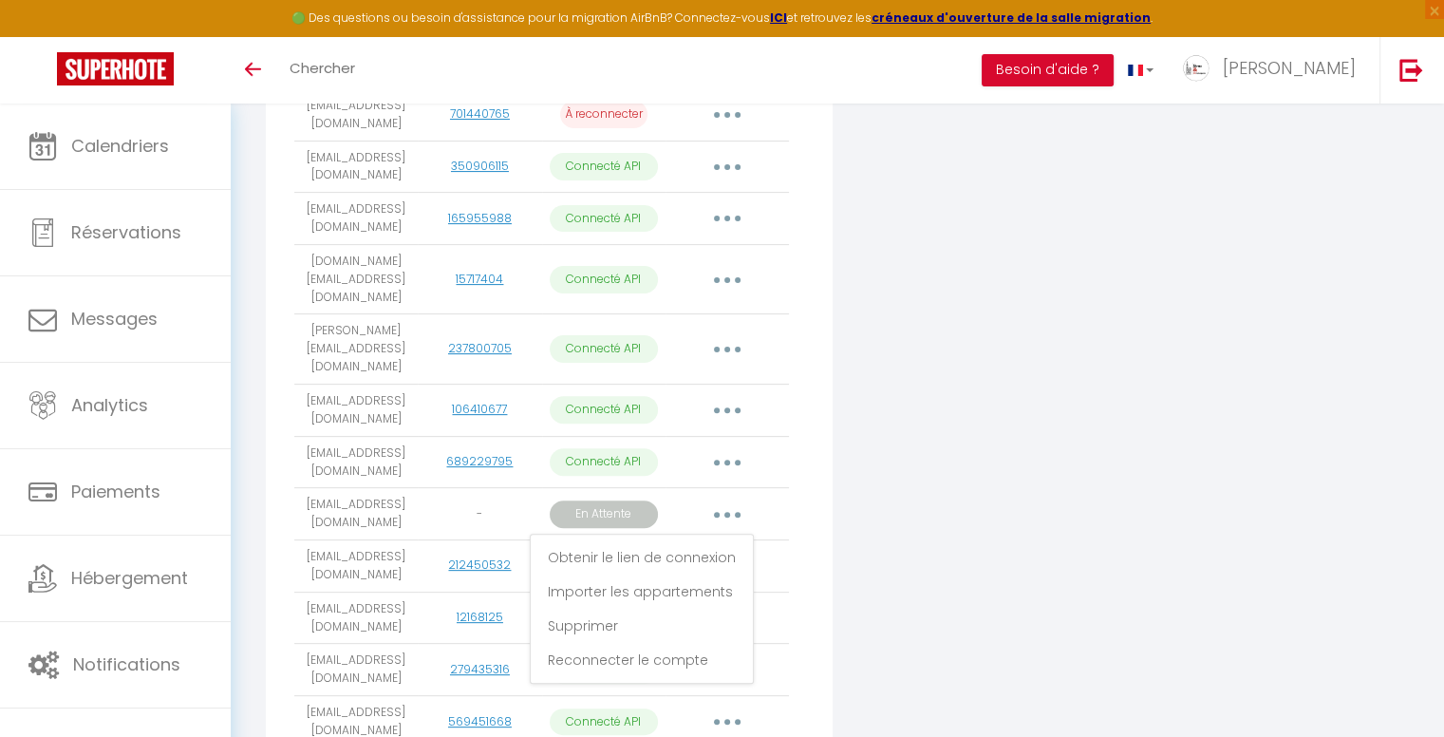
scroll to position [519, 0]
click at [723, 573] on link "Importer les appartements" at bounding box center [641, 589] width 213 height 32
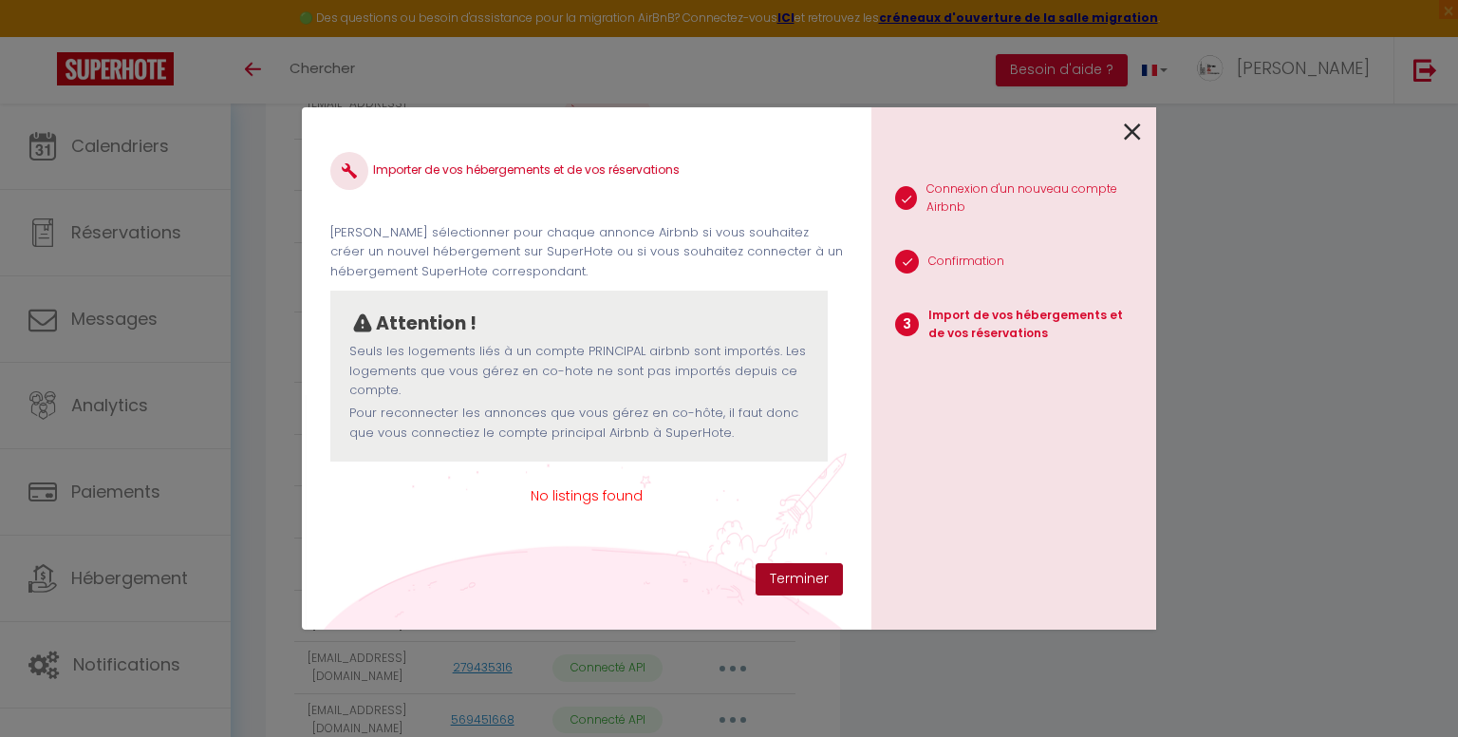
click at [824, 575] on button "Terminer" at bounding box center [799, 579] width 87 height 32
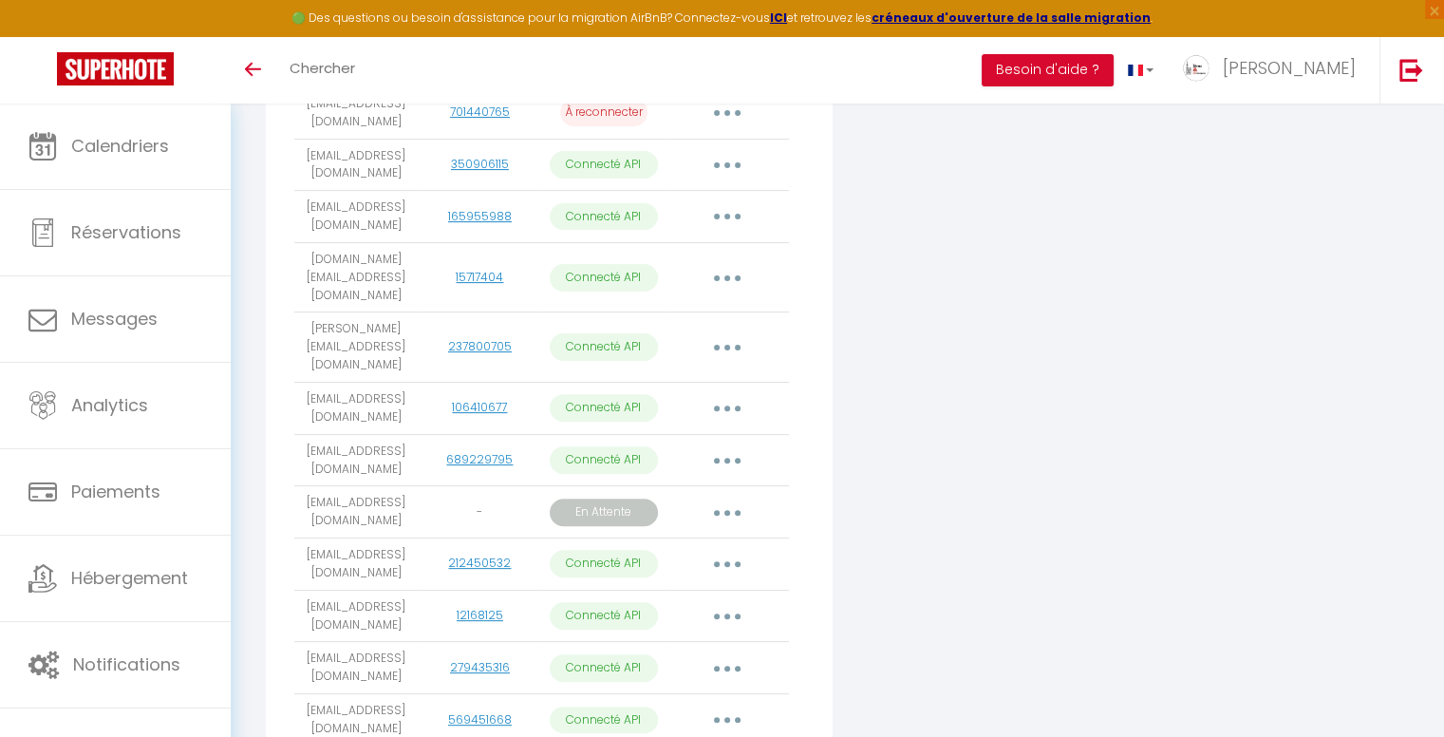
click at [729, 510] on icon "button" at bounding box center [727, 513] width 6 height 6
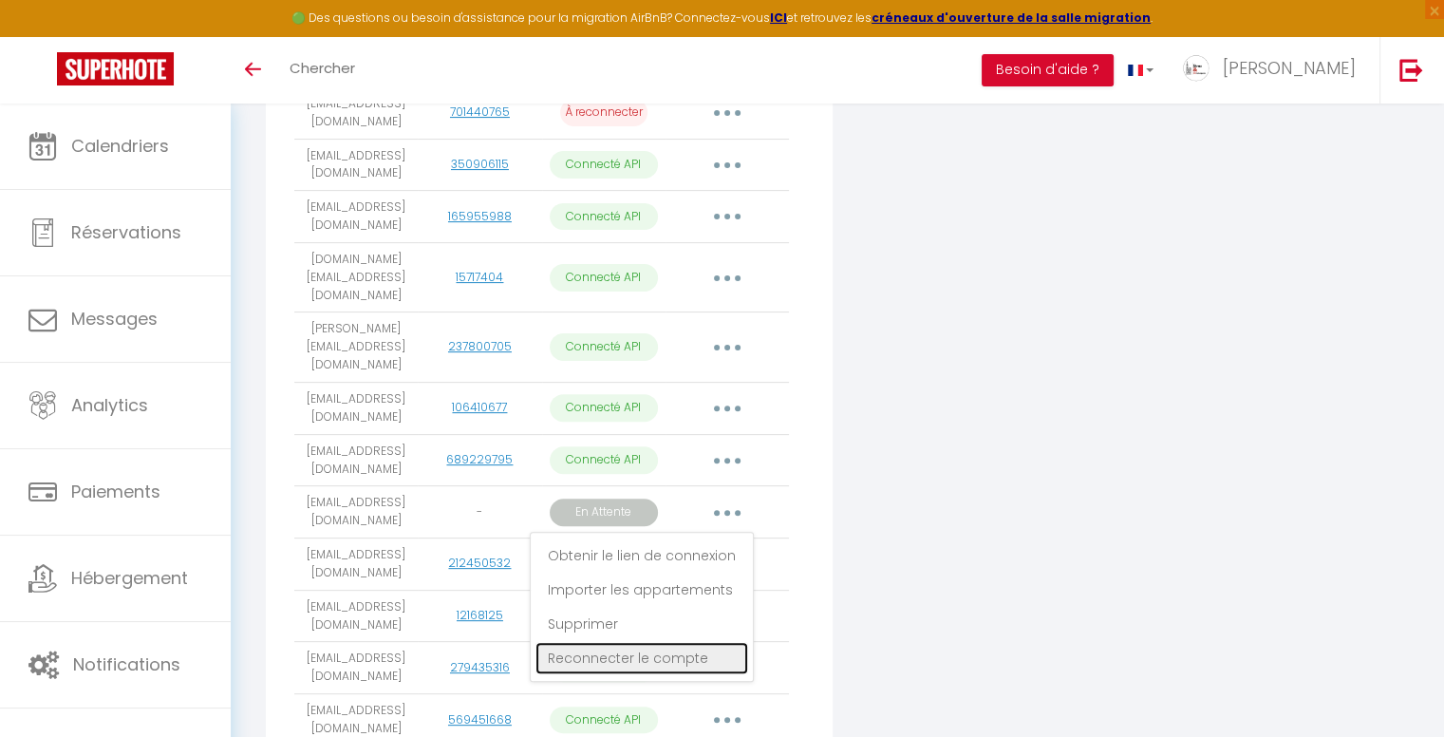
click at [647, 642] on link "Reconnecter le compte" at bounding box center [641, 658] width 213 height 32
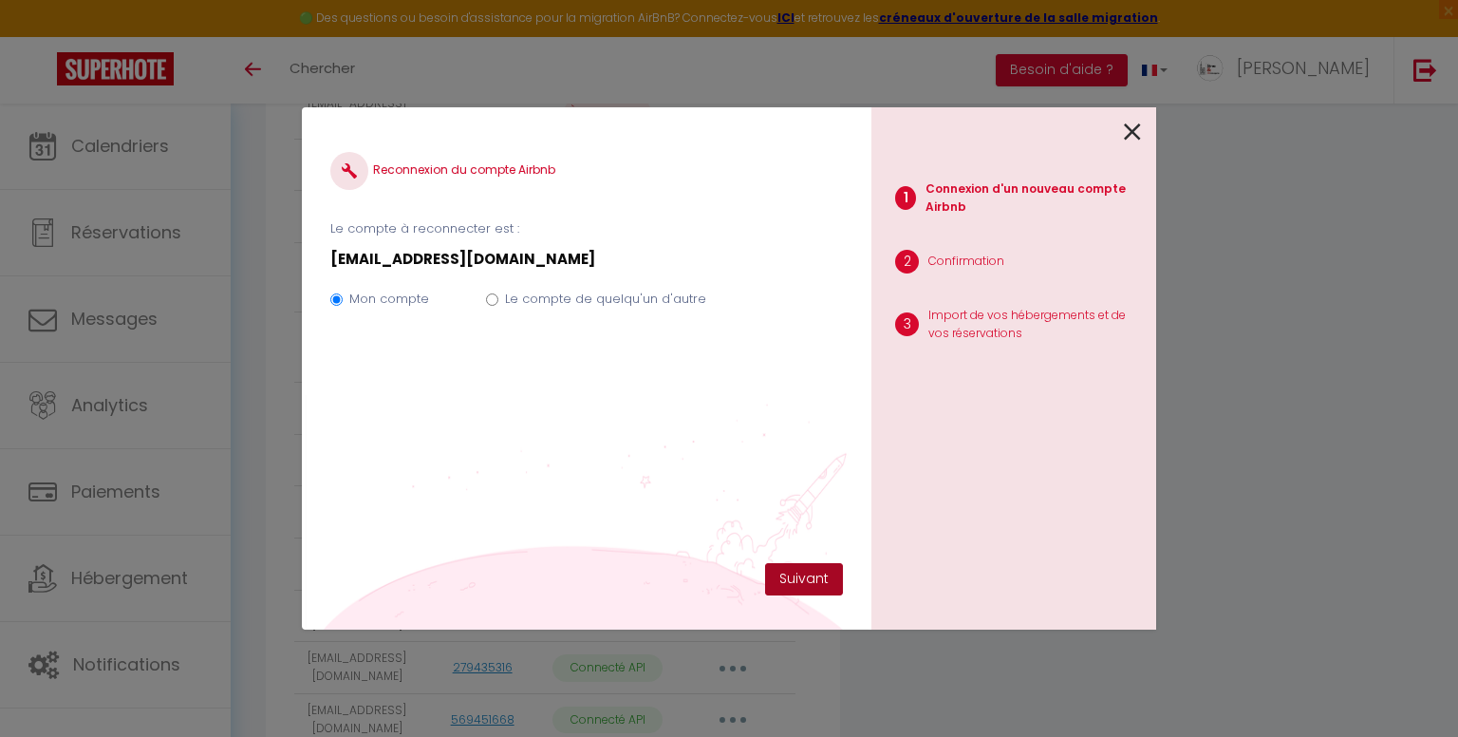
click at [822, 584] on button "Suivant" at bounding box center [804, 579] width 78 height 32
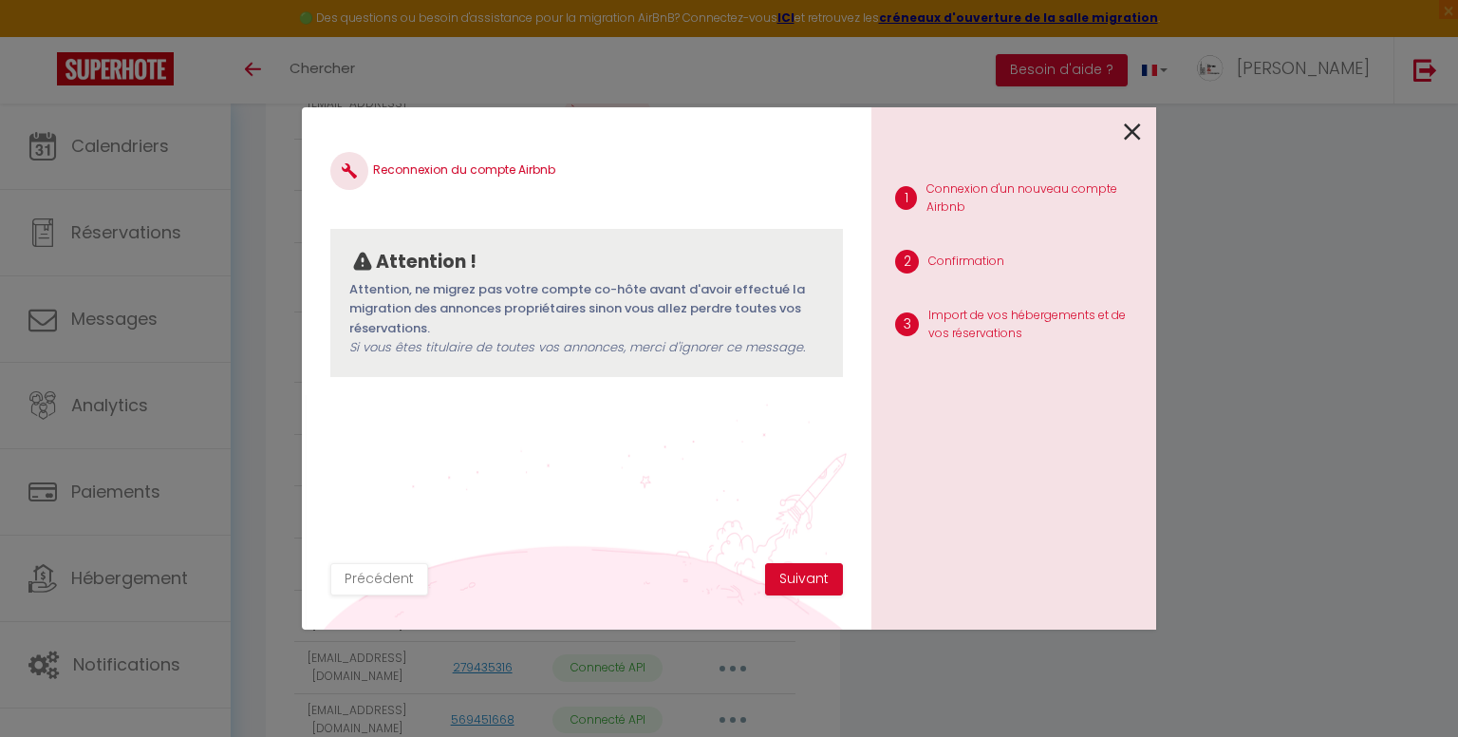
click at [1132, 130] on icon at bounding box center [1132, 132] width 17 height 28
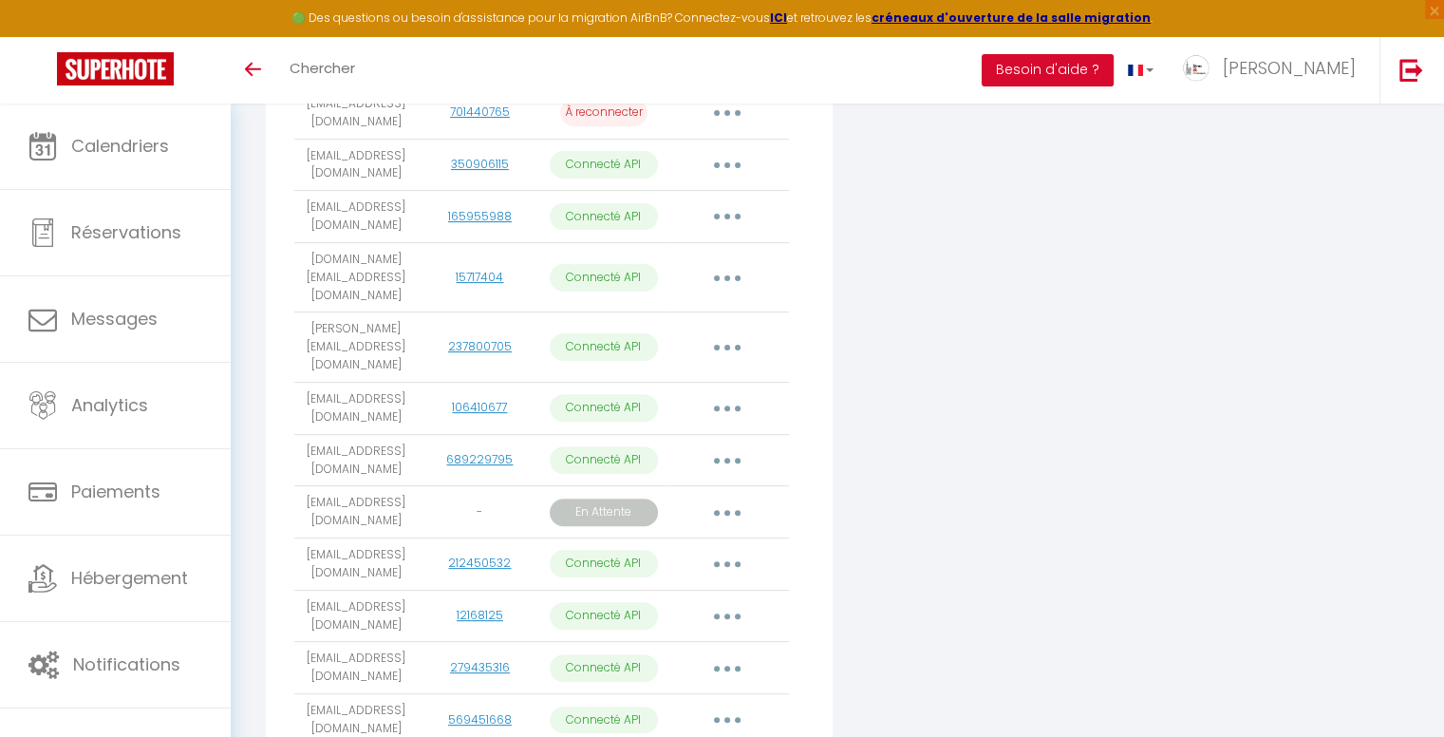
click at [714, 497] on button "button" at bounding box center [727, 512] width 53 height 30
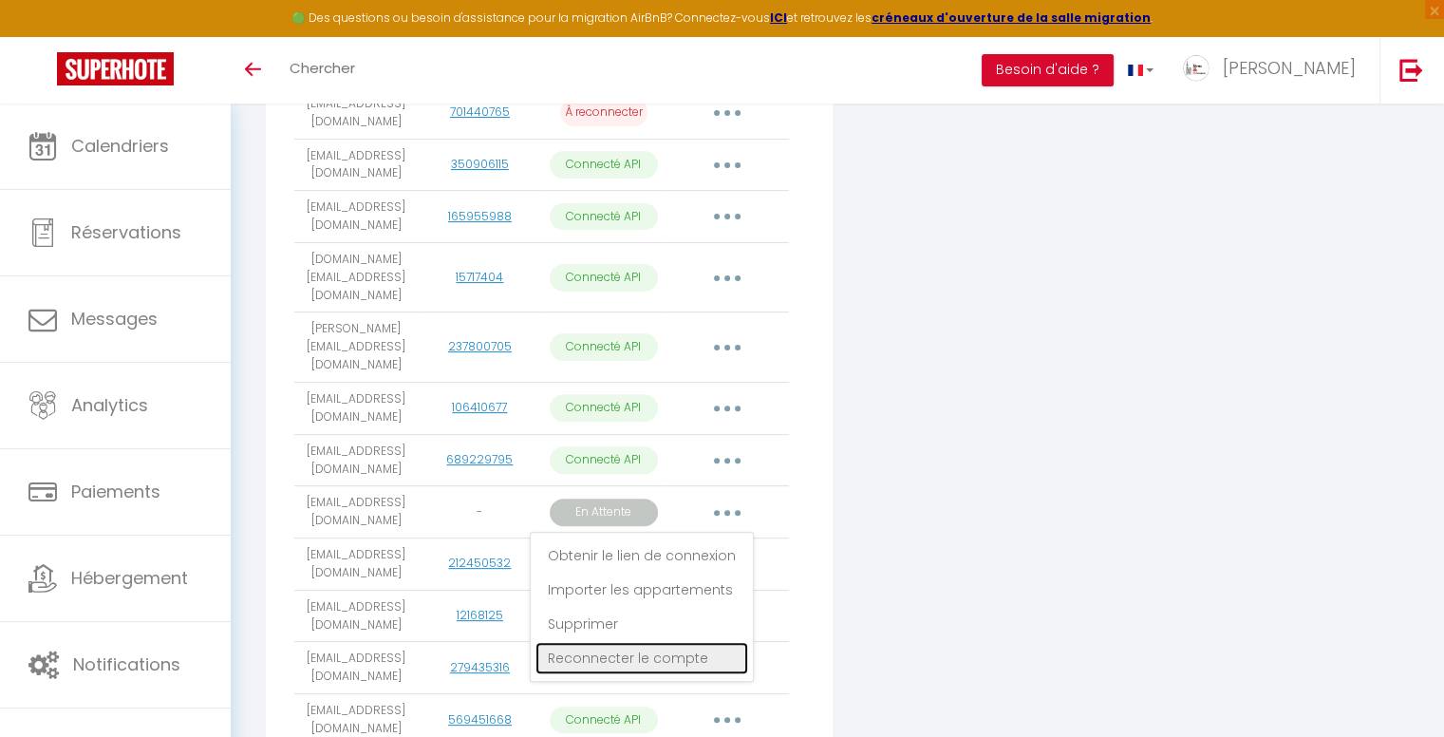
click at [672, 642] on link "Reconnecter le compte" at bounding box center [641, 658] width 213 height 32
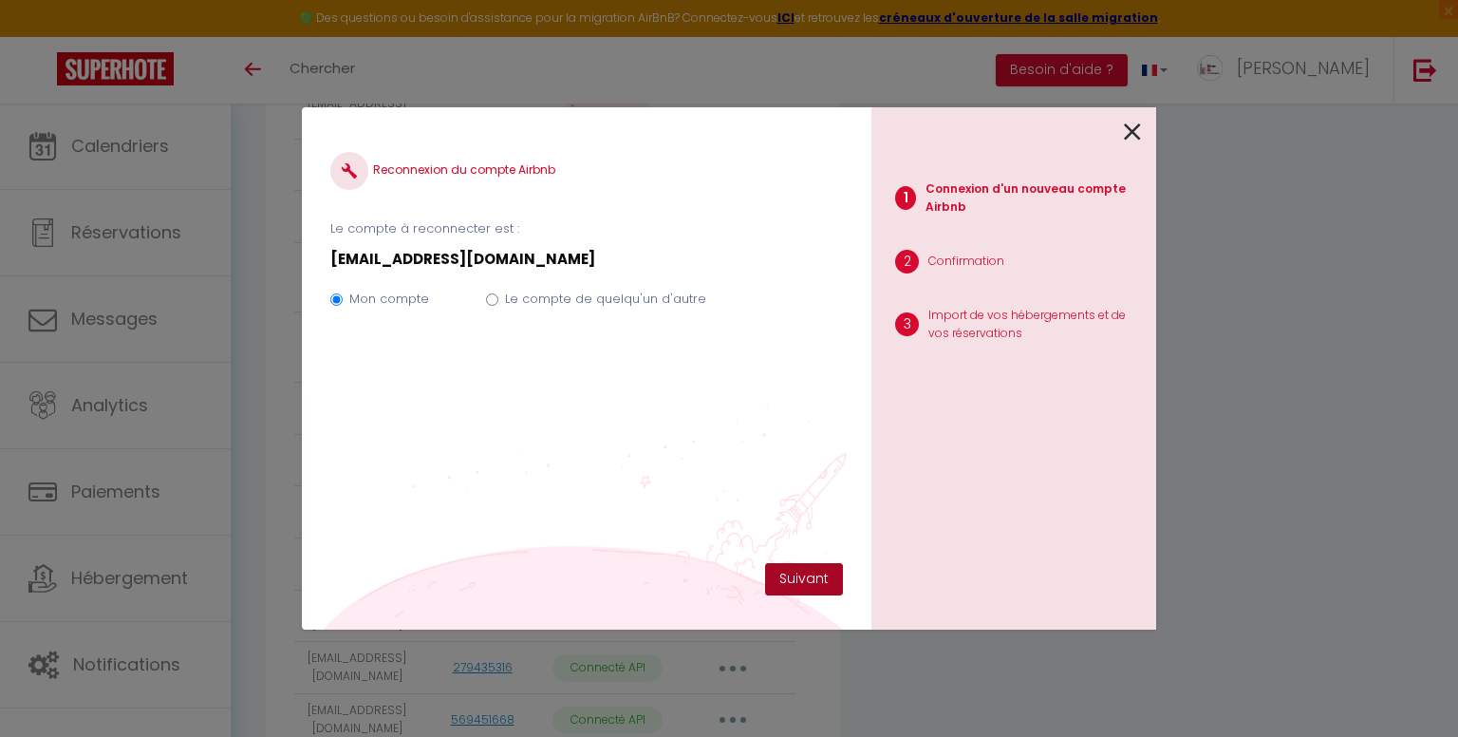
click at [796, 582] on button "Suivant" at bounding box center [804, 579] width 78 height 32
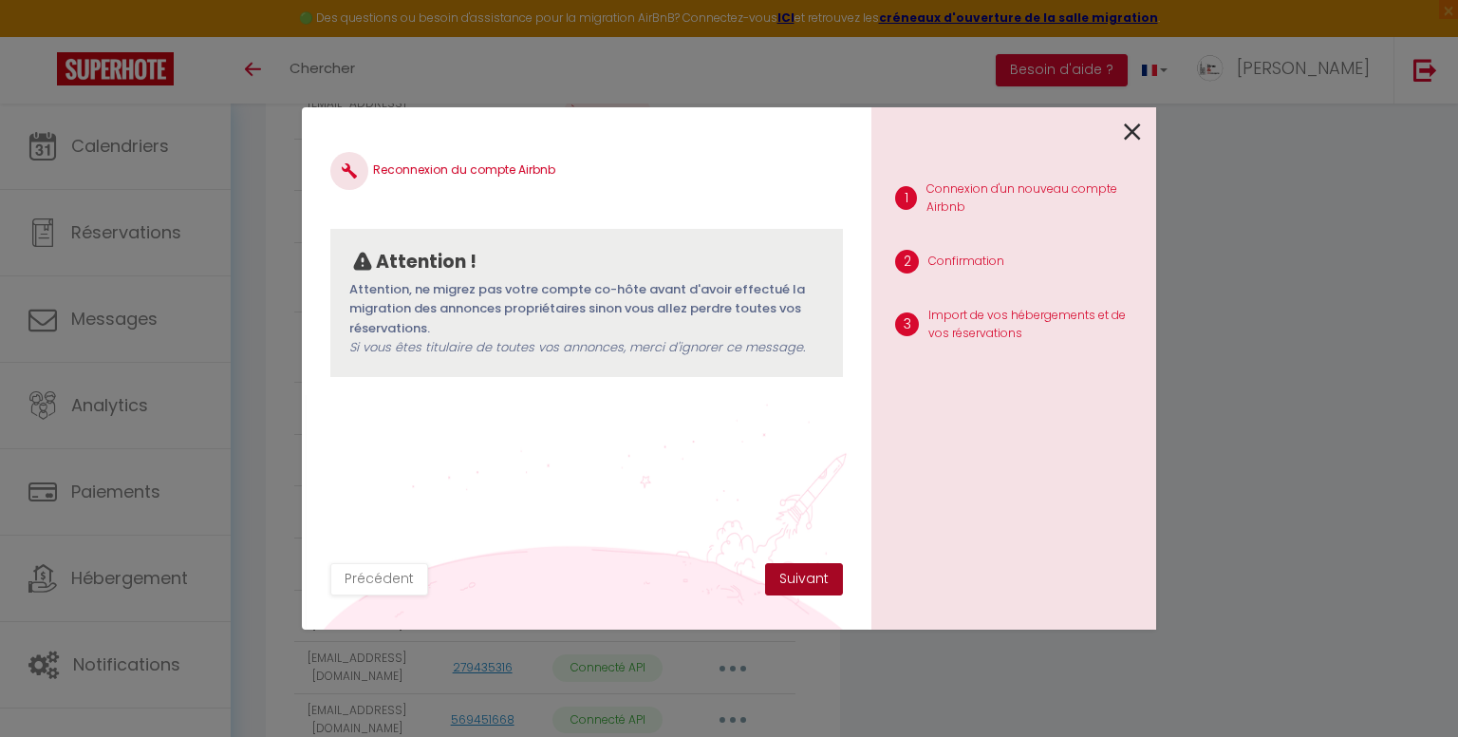
click at [801, 582] on button "Suivant" at bounding box center [804, 579] width 78 height 32
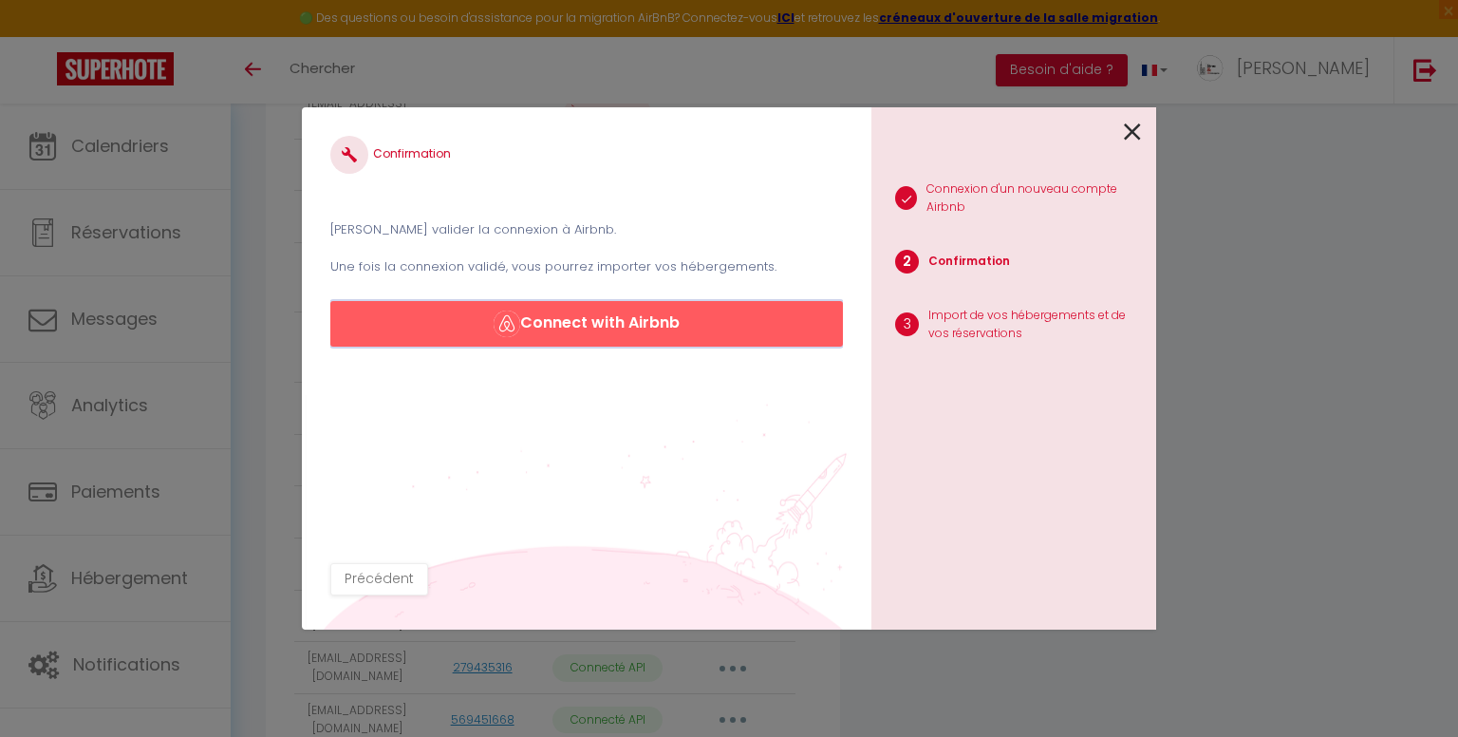
click at [686, 325] on button "Connect with Airbnb" at bounding box center [586, 324] width 513 height 46
click at [1140, 121] on icon at bounding box center [1132, 132] width 17 height 28
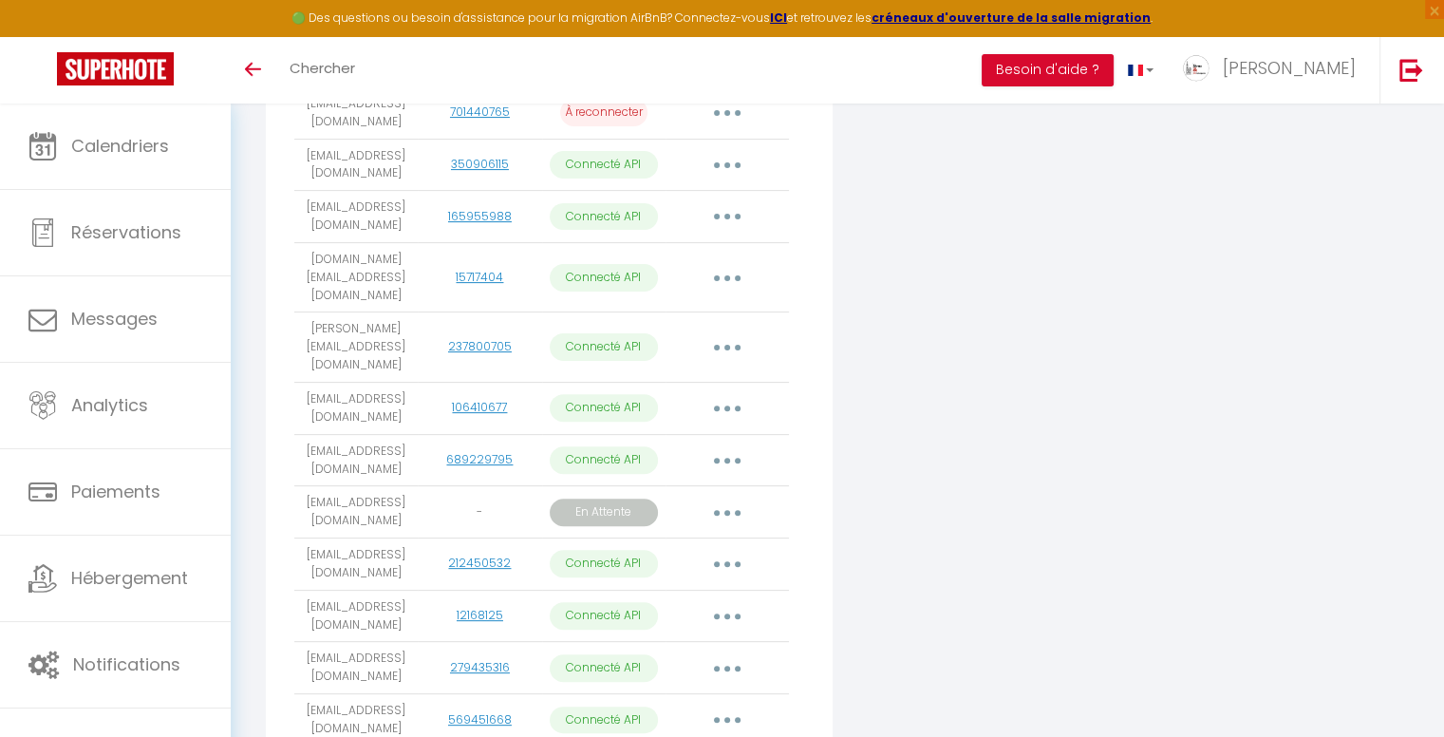
click at [719, 497] on button "button" at bounding box center [727, 512] width 53 height 30
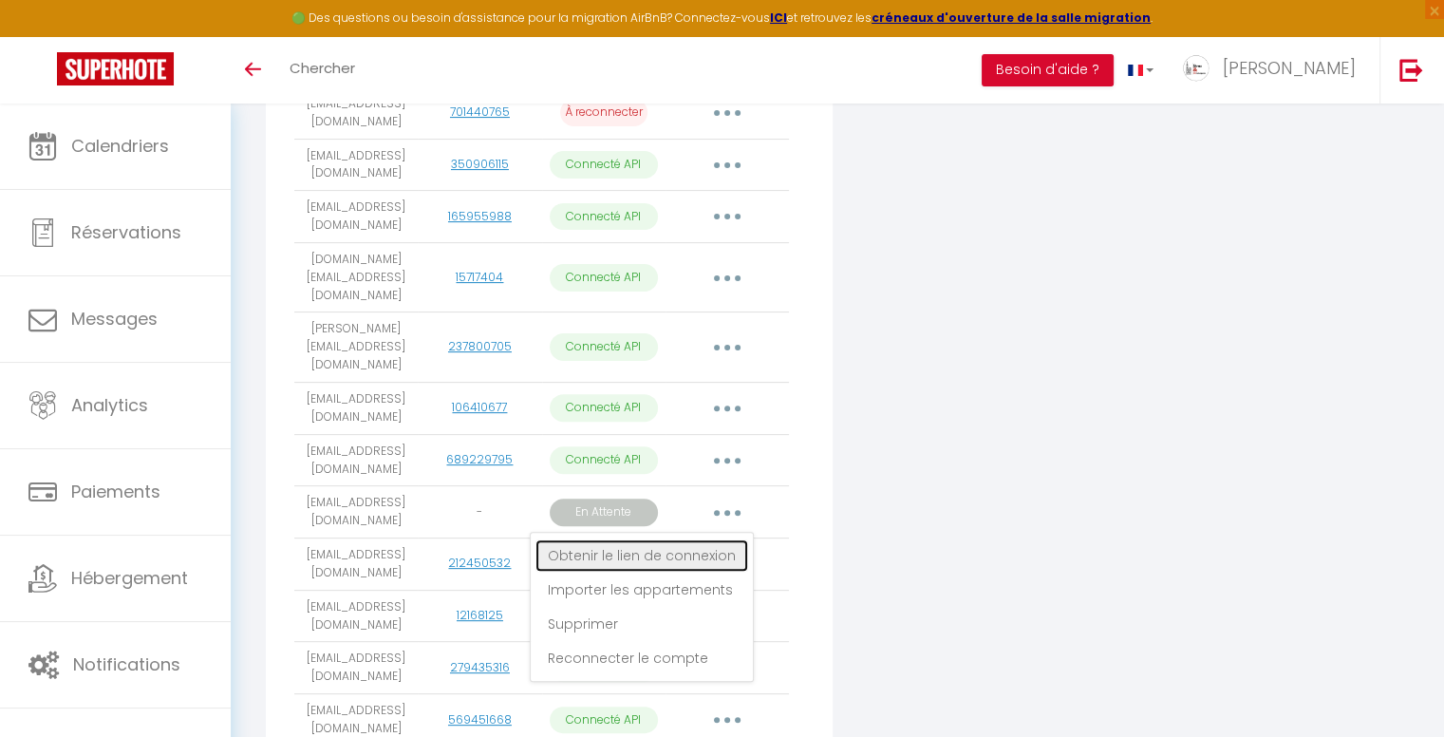
click at [706, 539] on link "Obtenir le lien de connexion" at bounding box center [641, 555] width 213 height 32
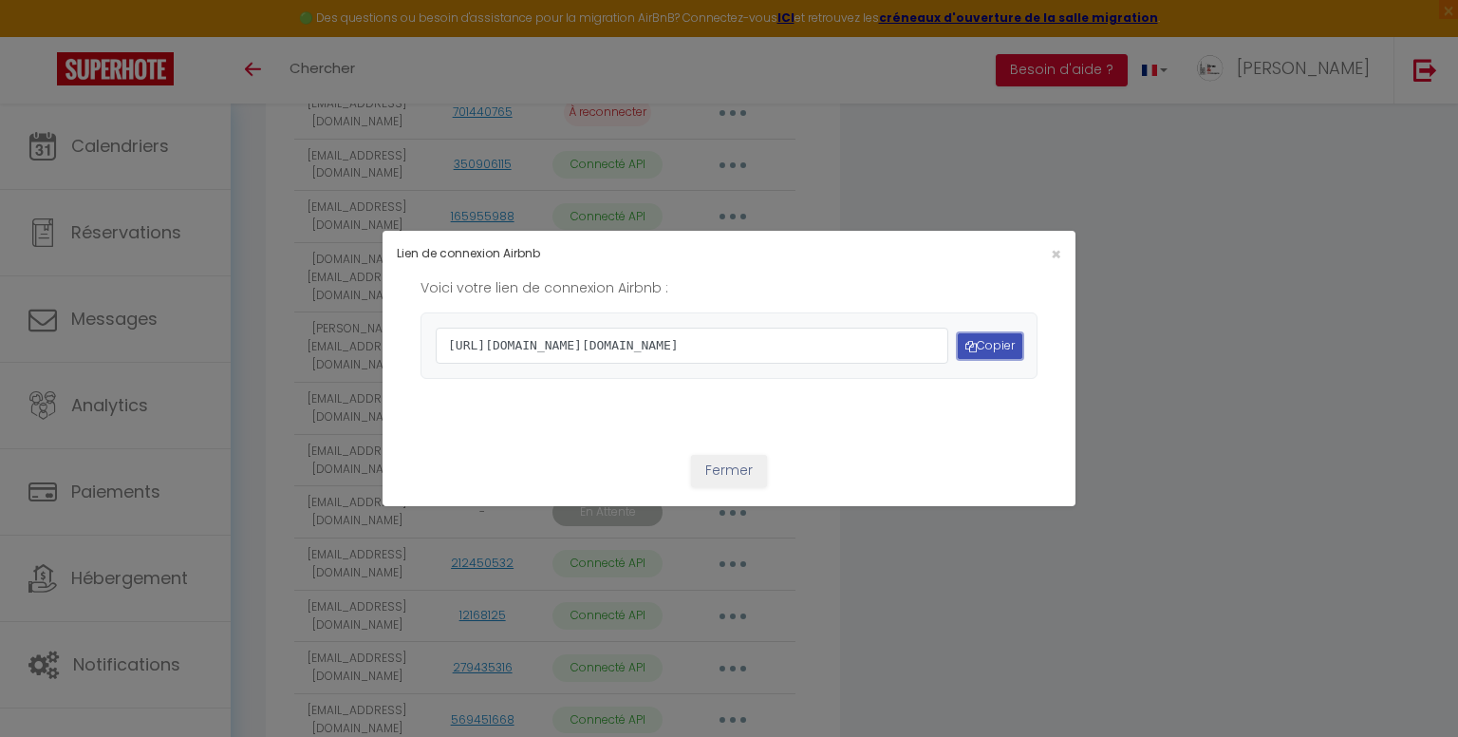
click at [1000, 343] on button "Copier" at bounding box center [990, 346] width 65 height 26
click at [737, 487] on button "Fermer" at bounding box center [729, 471] width 76 height 32
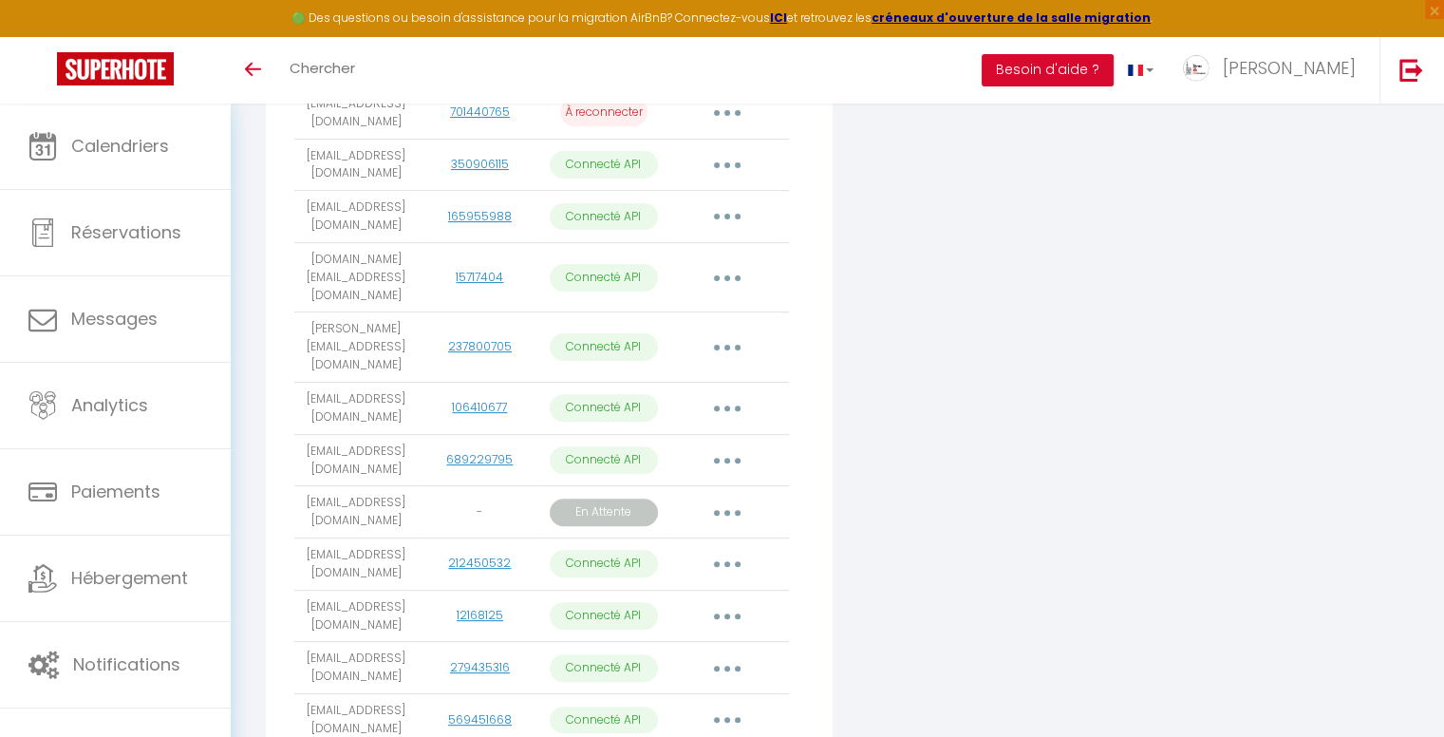
click at [733, 497] on button "button" at bounding box center [727, 512] width 53 height 30
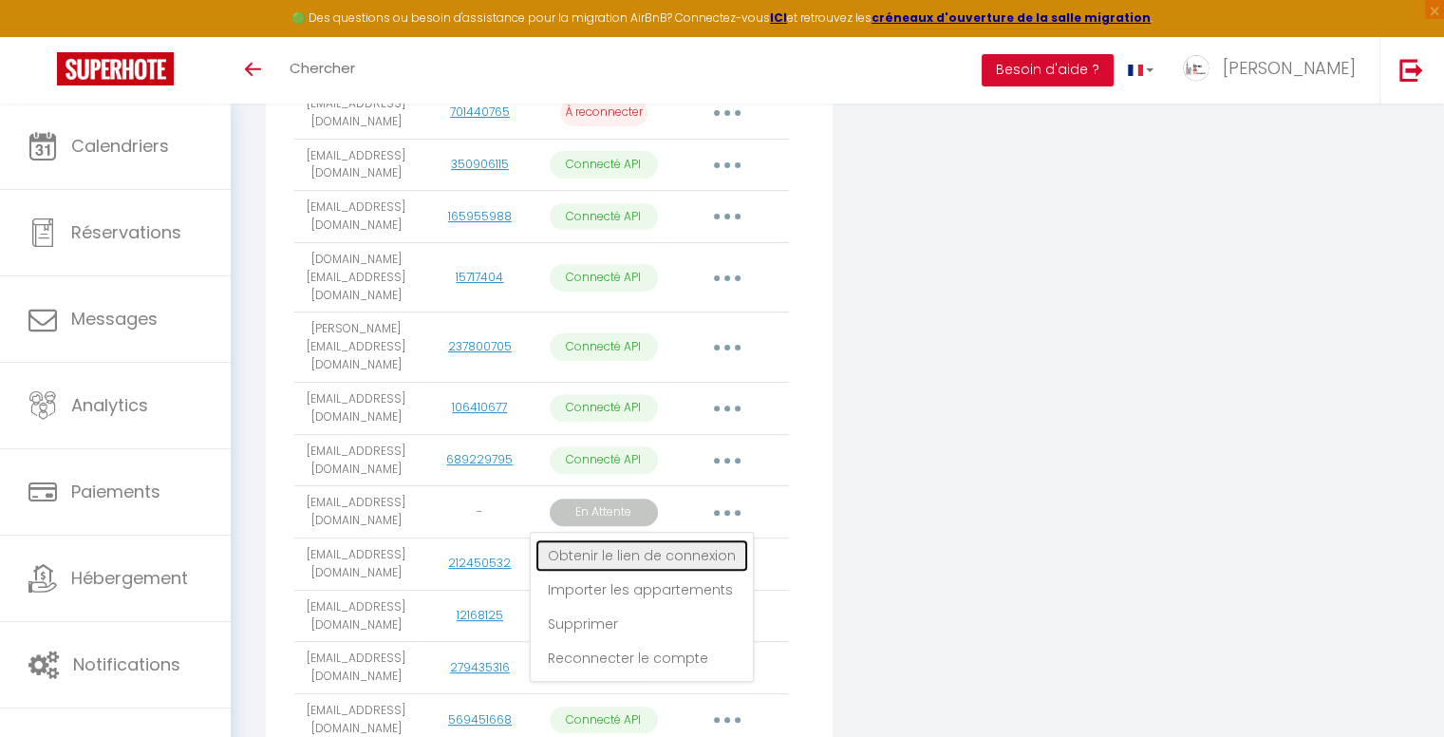
click at [685, 539] on link "Obtenir le lien de connexion" at bounding box center [641, 555] width 213 height 32
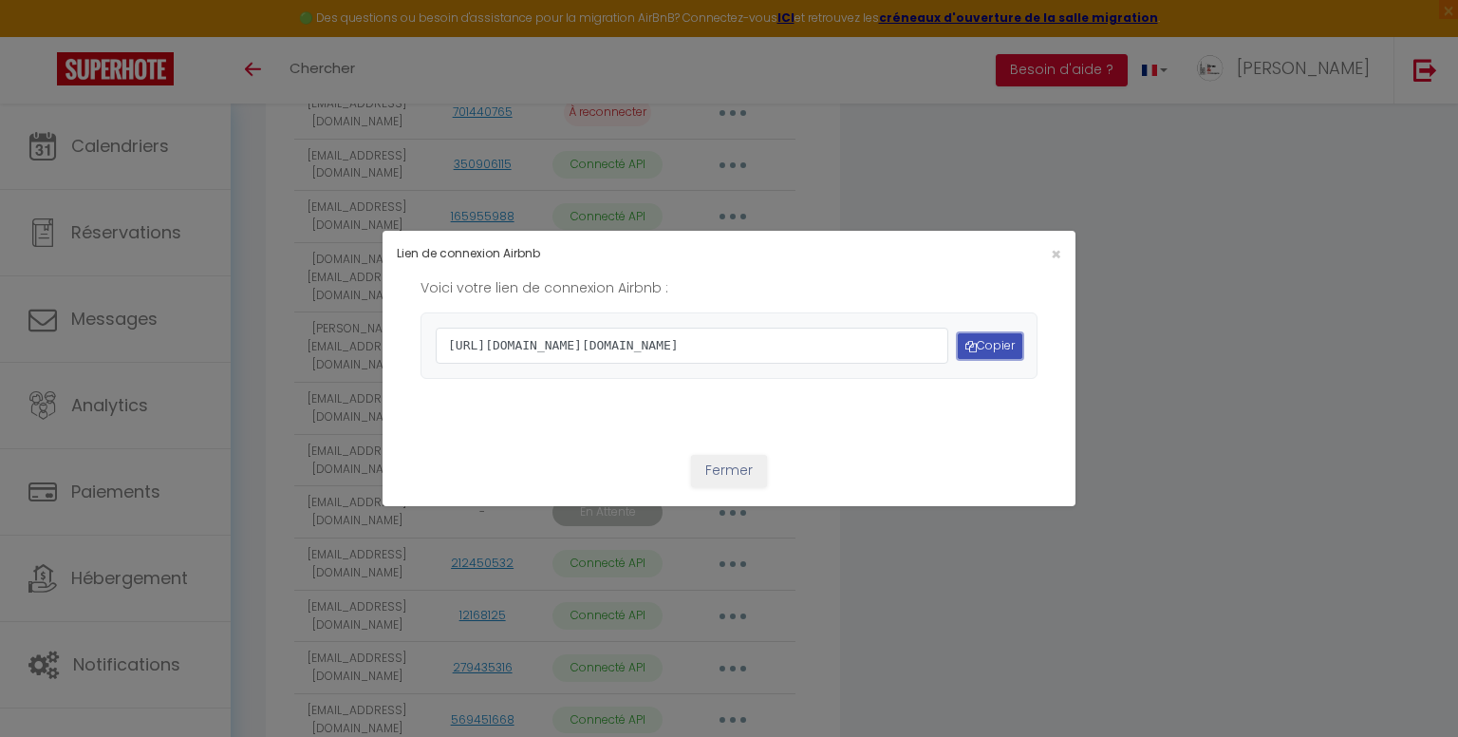
click at [975, 345] on button "Copier" at bounding box center [990, 346] width 65 height 26
click at [723, 487] on button "Fermer" at bounding box center [729, 471] width 76 height 32
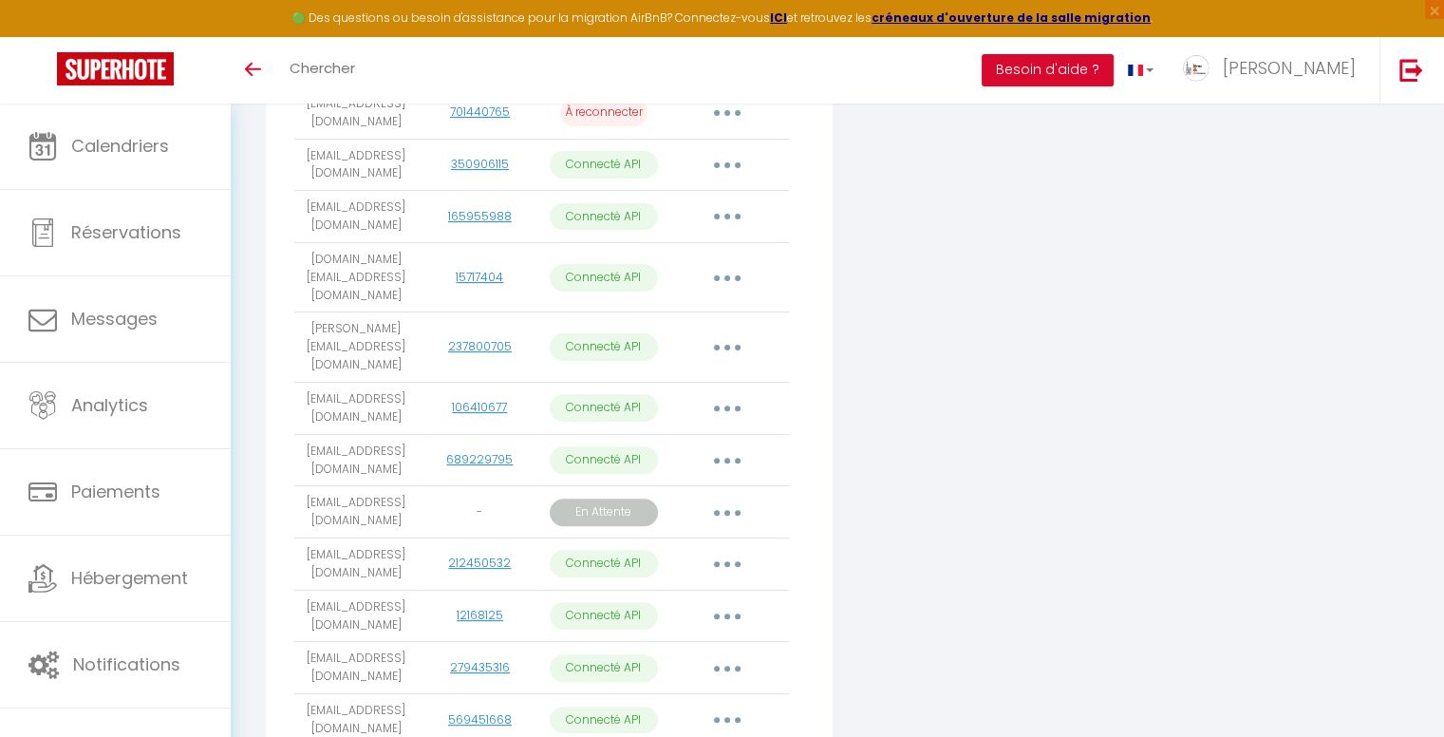
click at [725, 510] on icon "button" at bounding box center [727, 513] width 6 height 6
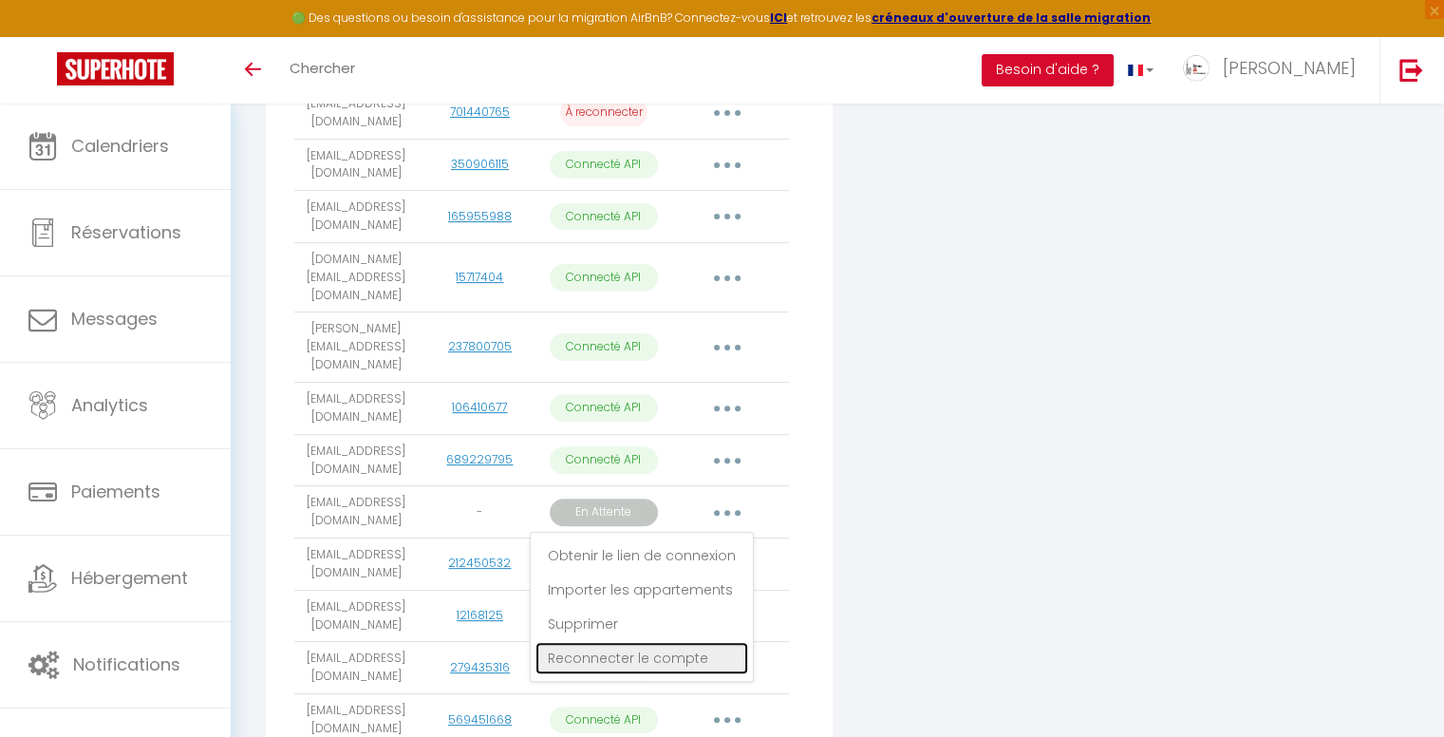
click at [618, 642] on link "Reconnecter le compte" at bounding box center [641, 658] width 213 height 32
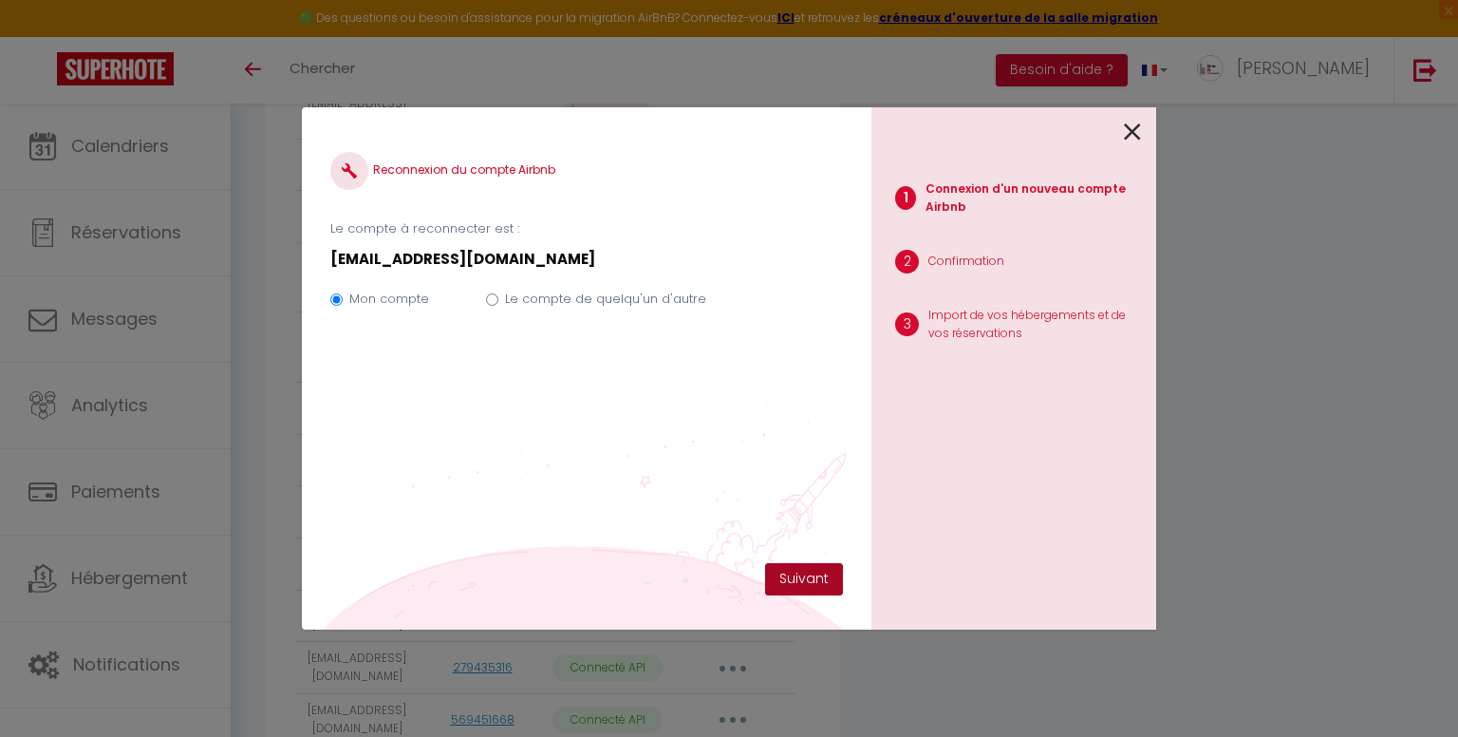
click at [786, 568] on button "Suivant" at bounding box center [804, 579] width 78 height 32
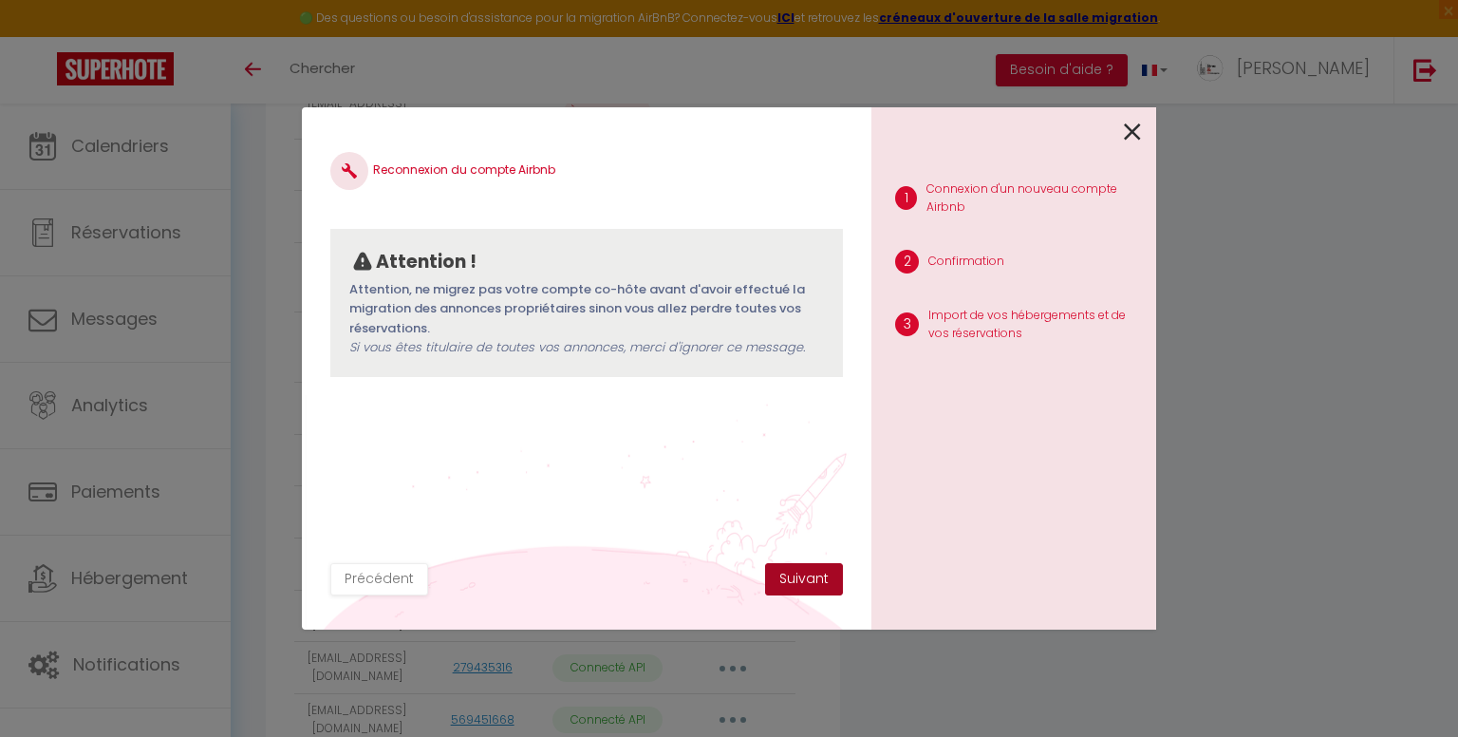
click at [824, 581] on button "Suivant" at bounding box center [804, 579] width 78 height 32
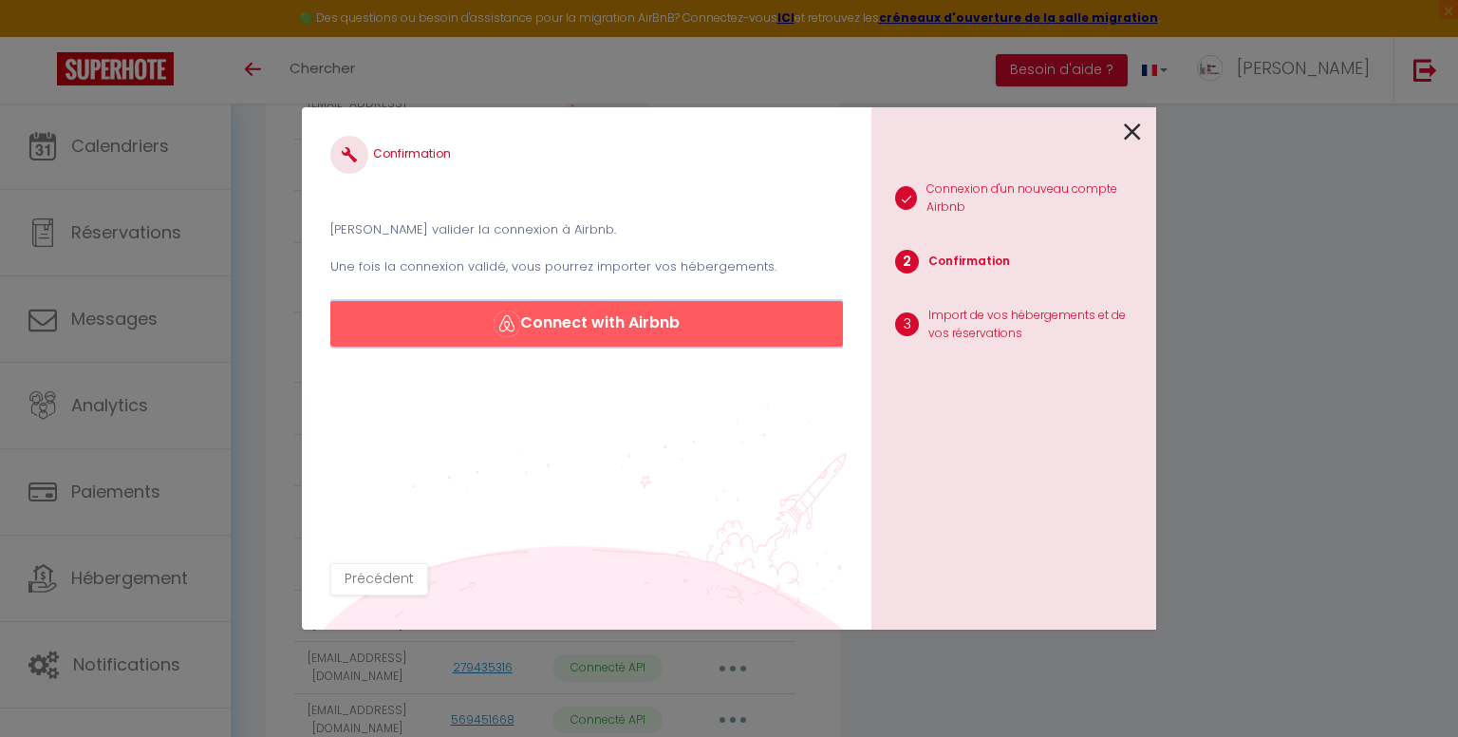
click at [728, 328] on button "Connect with Airbnb" at bounding box center [586, 324] width 513 height 46
click at [1133, 130] on icon at bounding box center [1132, 132] width 17 height 28
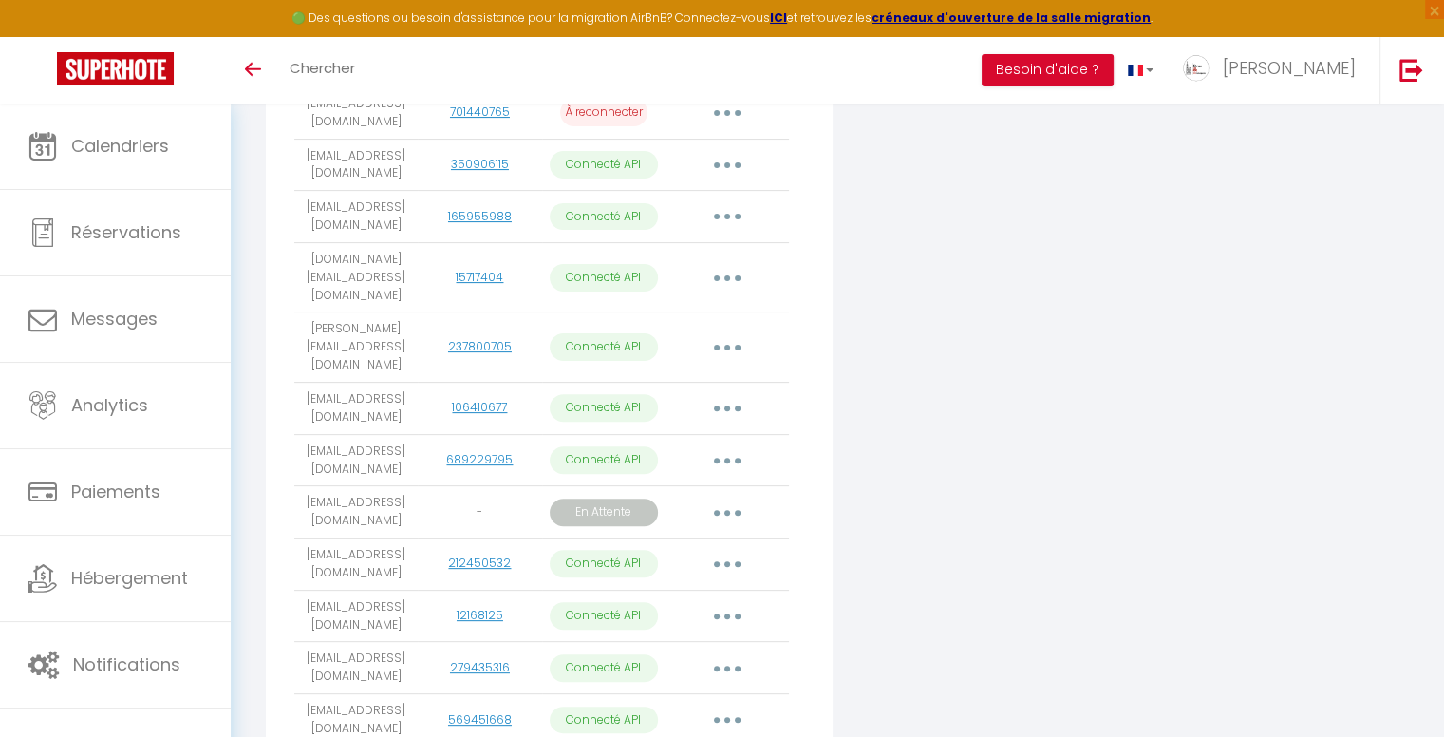
click at [720, 497] on button "button" at bounding box center [727, 512] width 53 height 30
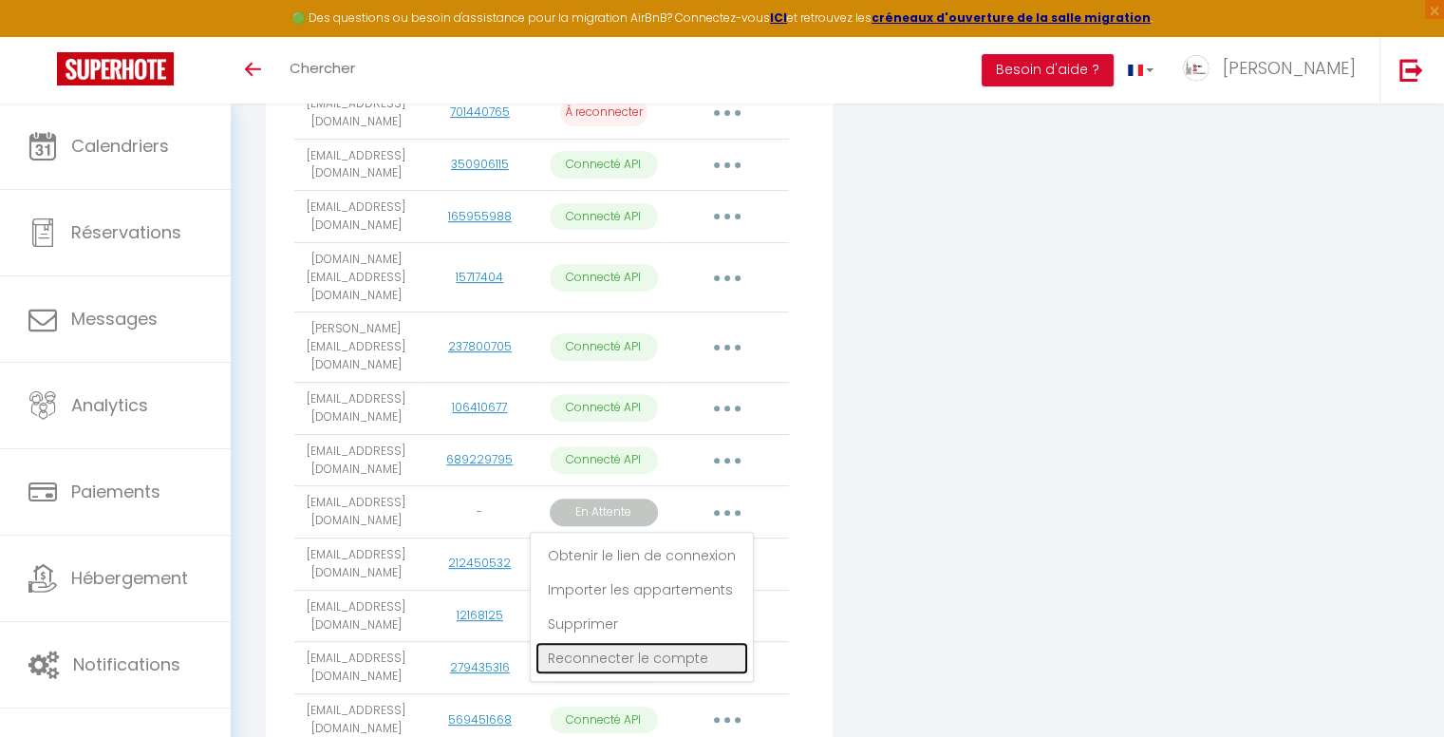
click at [668, 642] on link "Reconnecter le compte" at bounding box center [641, 658] width 213 height 32
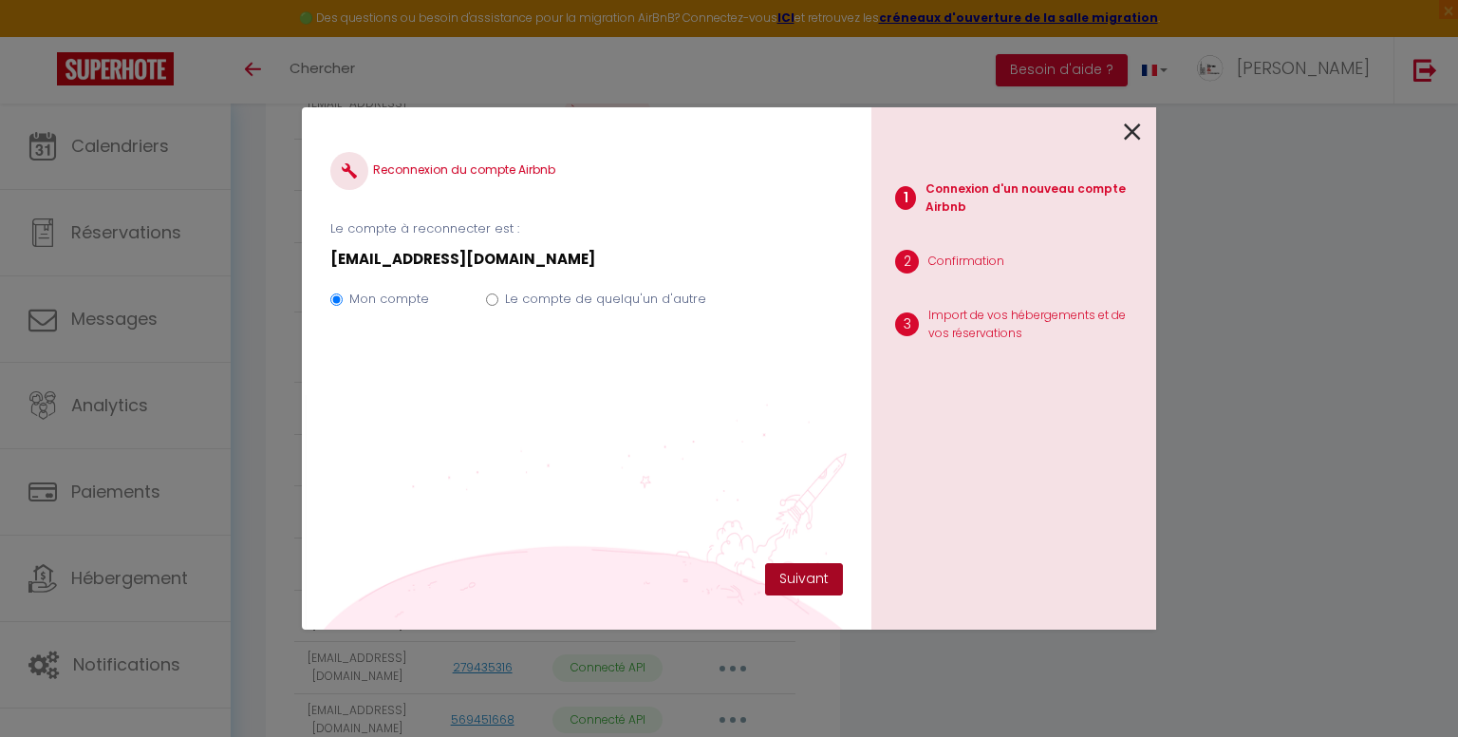
click at [798, 582] on button "Suivant" at bounding box center [804, 579] width 78 height 32
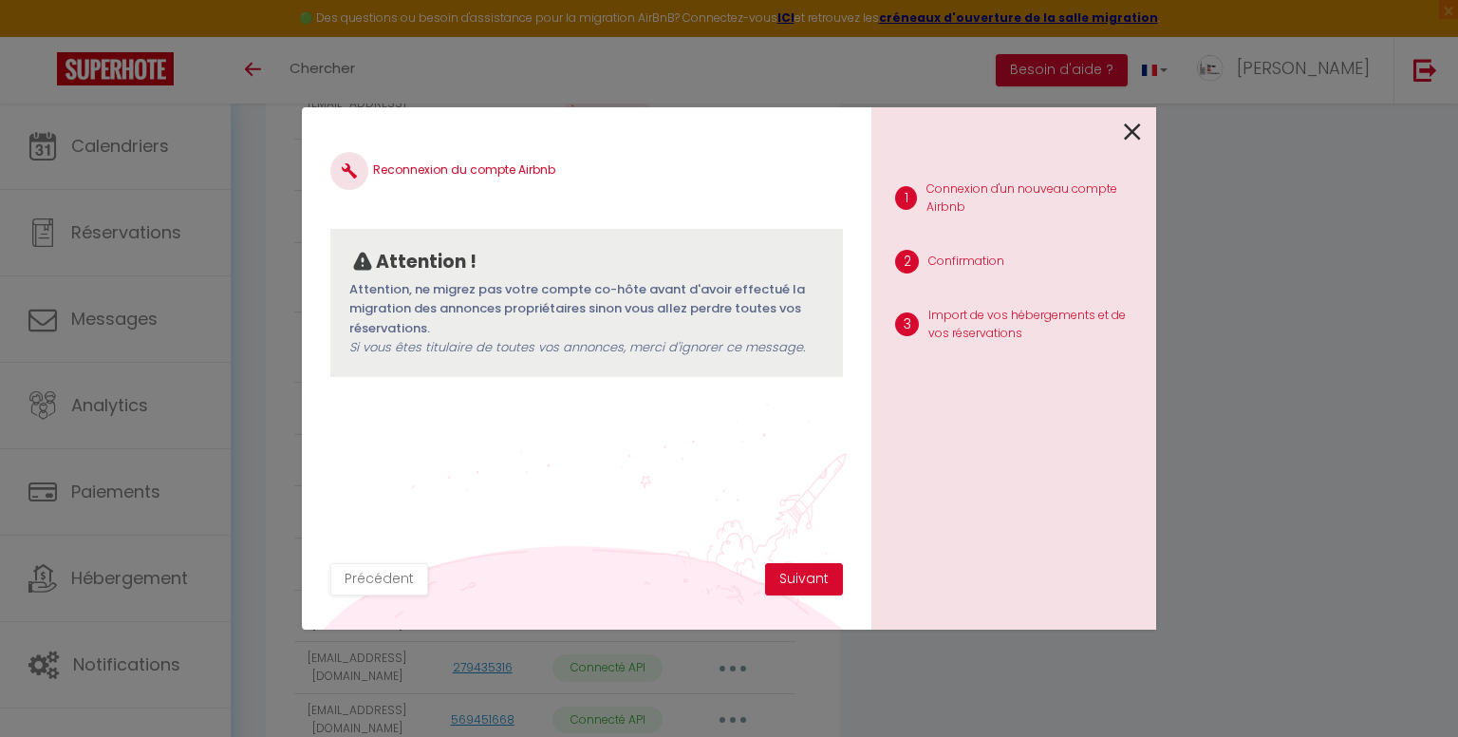
click at [1129, 132] on icon at bounding box center [1132, 132] width 17 height 28
